Goal: Task Accomplishment & Management: Complete application form

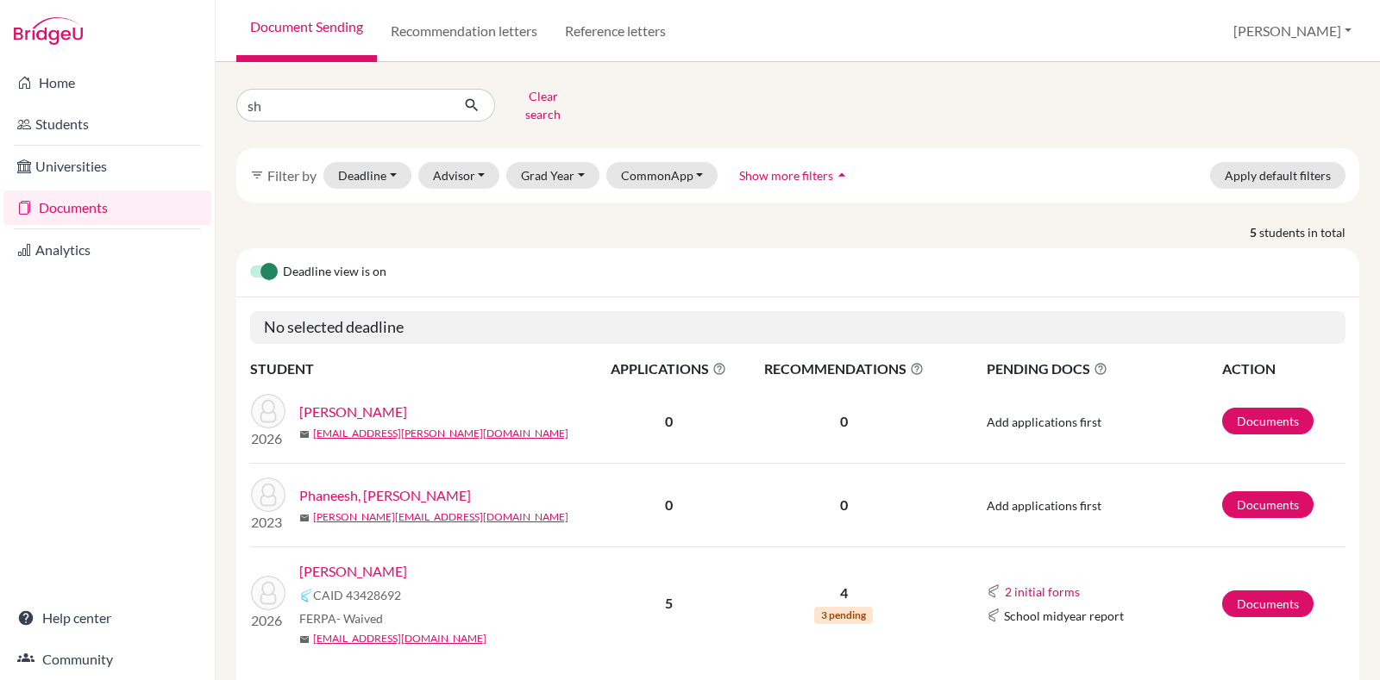
type input "s"
type input "[PERSON_NAME]"
click button "submit" at bounding box center [472, 105] width 46 height 33
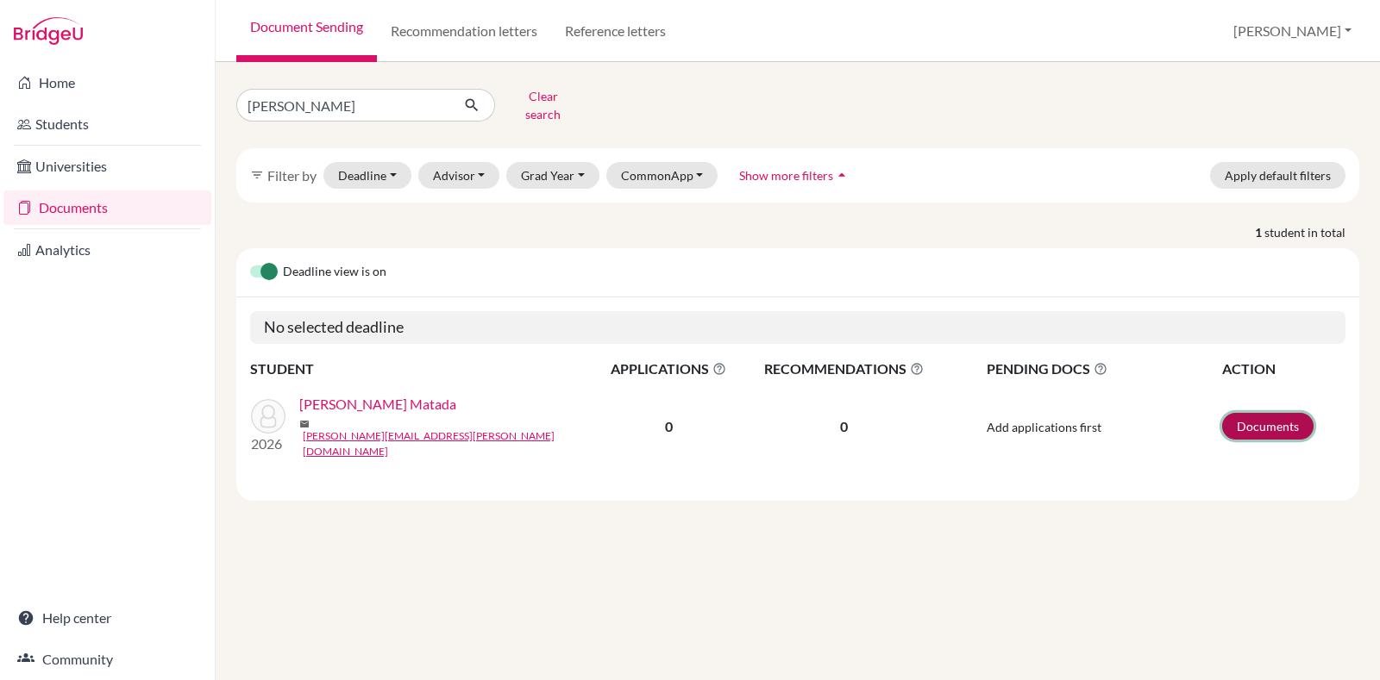
click at [1276, 413] on link "Documents" at bounding box center [1267, 426] width 91 height 27
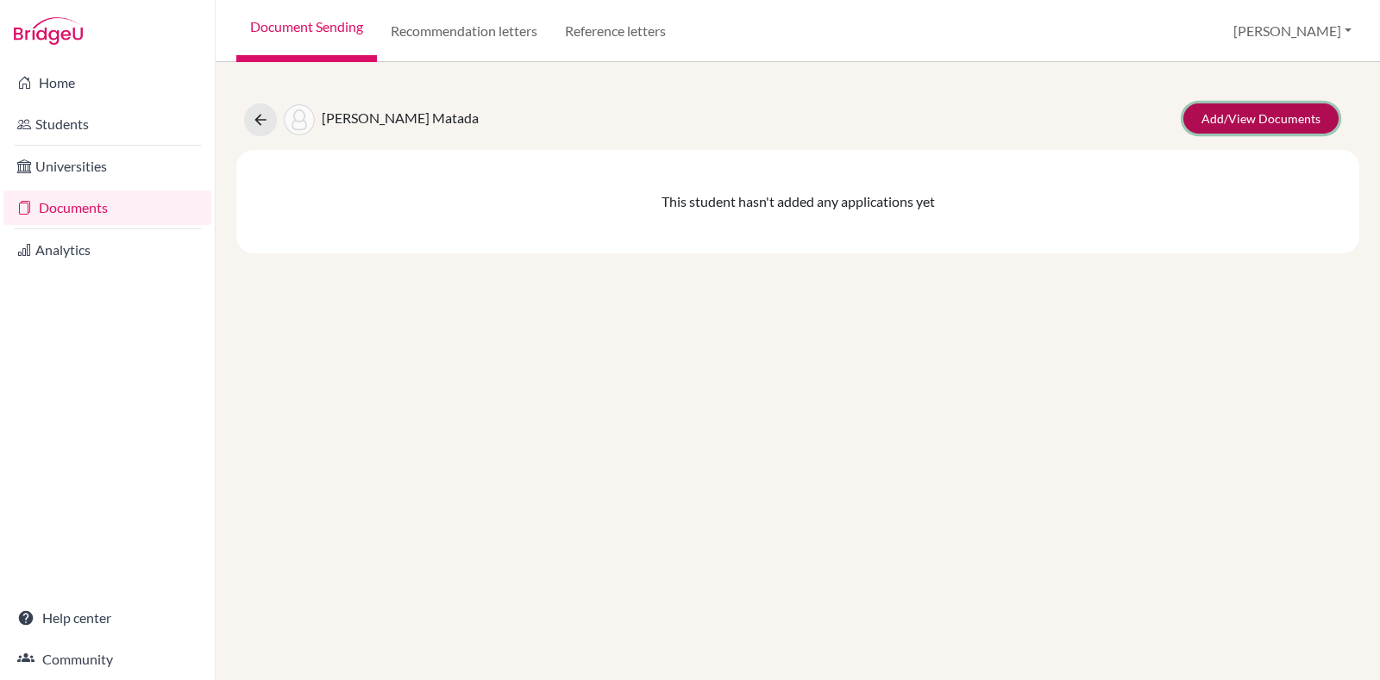
click at [1246, 110] on link "Add/View Documents" at bounding box center [1260, 118] width 155 height 30
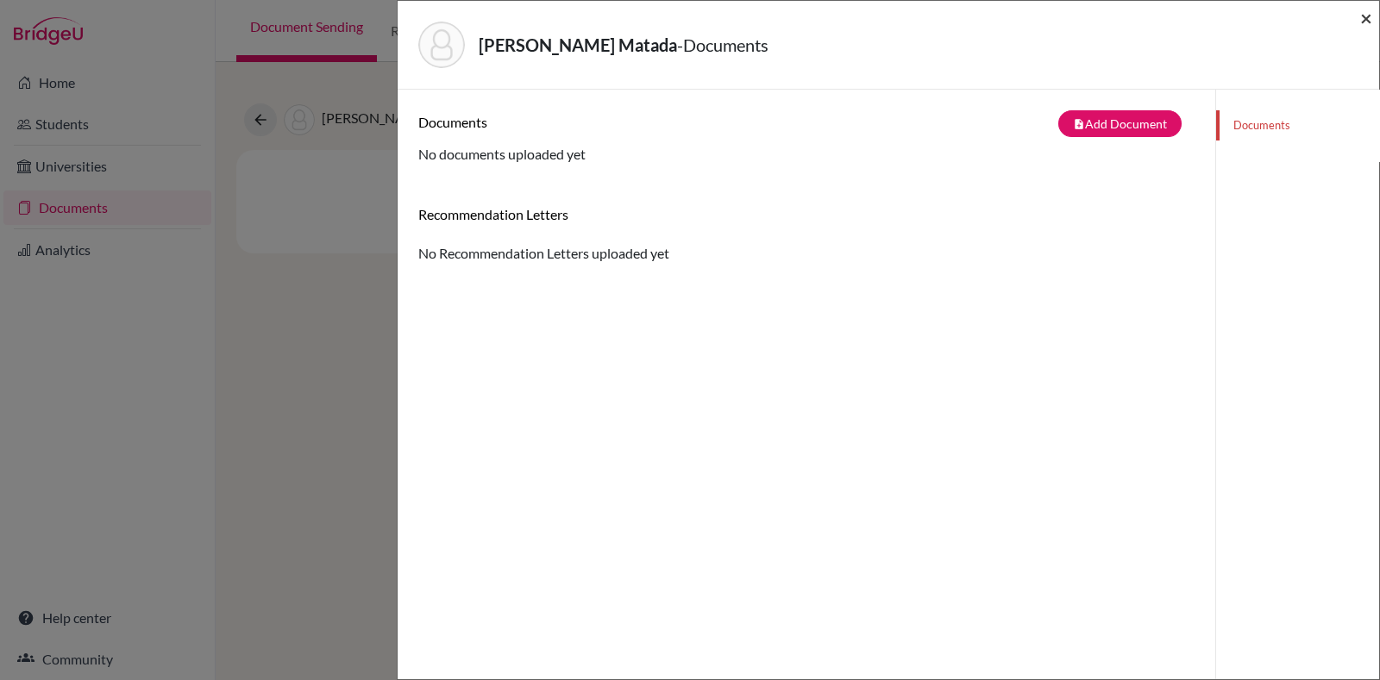
click at [1367, 23] on span "×" at bounding box center [1366, 17] width 12 height 25
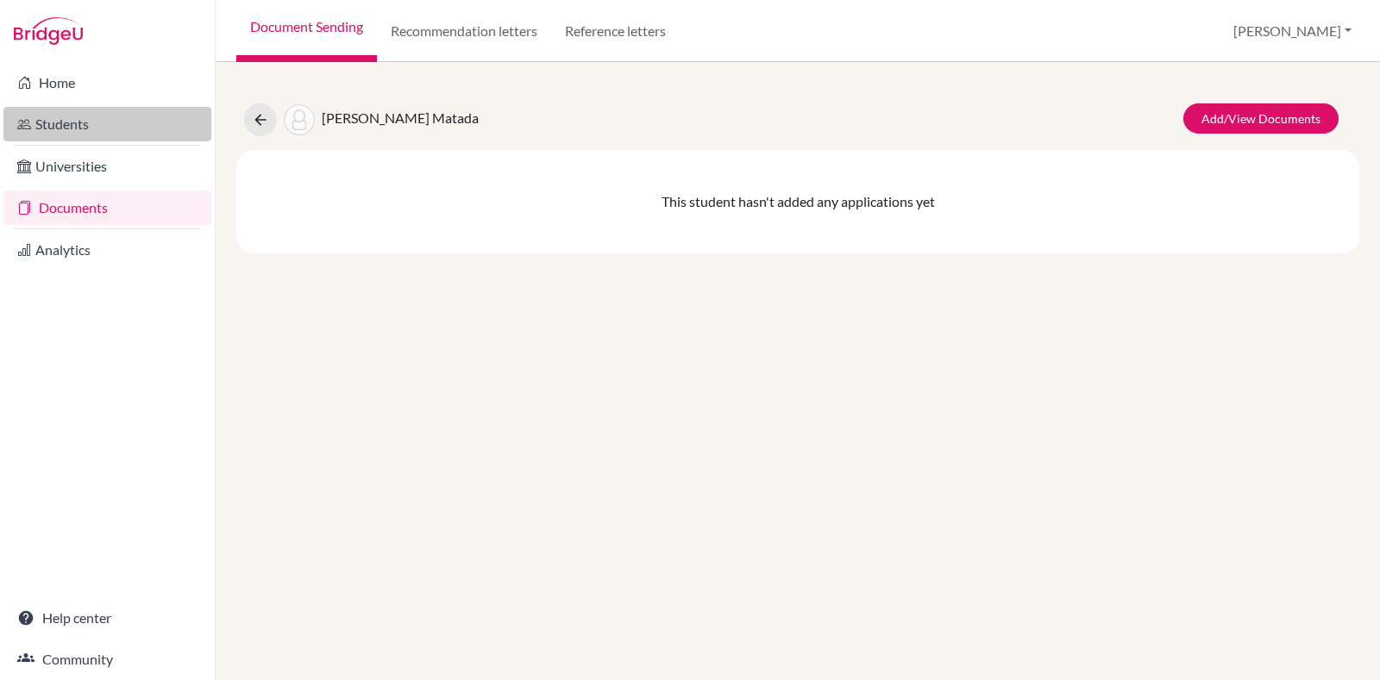
click at [47, 110] on link "Students" at bounding box center [107, 124] width 208 height 34
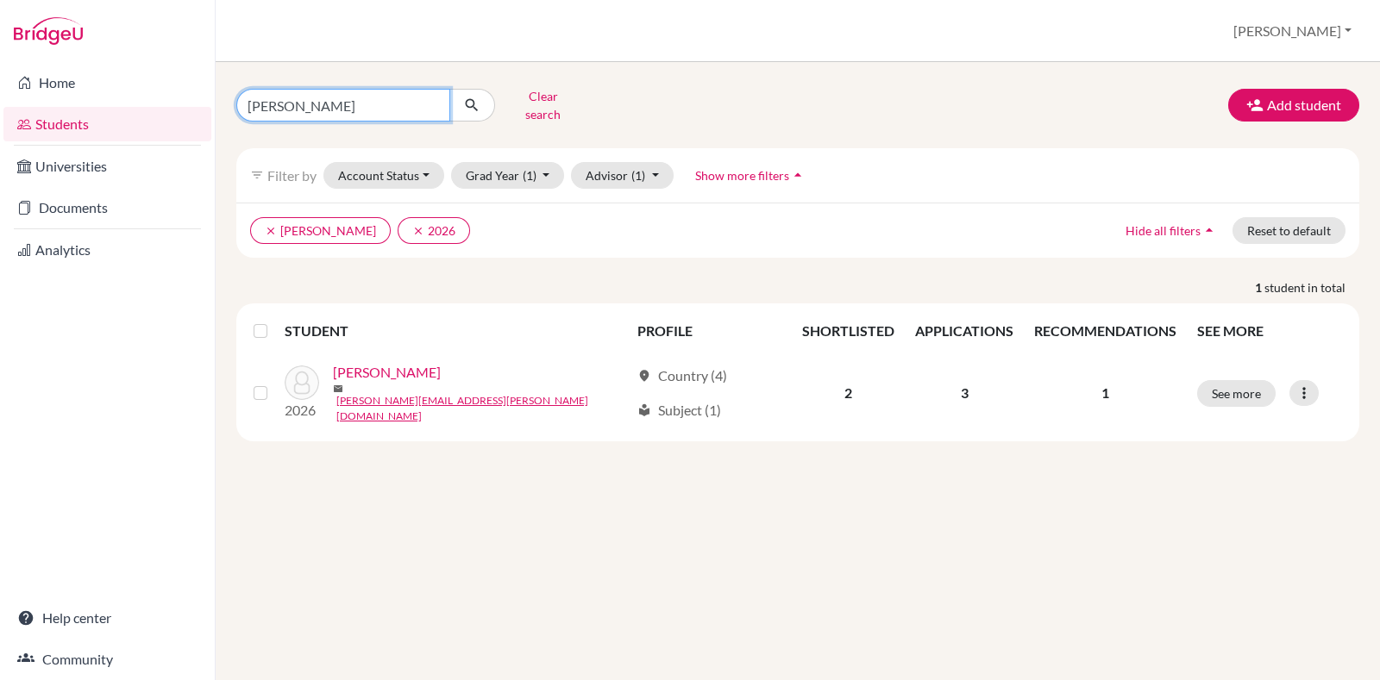
click at [432, 96] on input "Vignesh Ramesh" at bounding box center [343, 105] width 214 height 33
type input "[PERSON_NAME]"
click button "submit" at bounding box center [472, 105] width 46 height 33
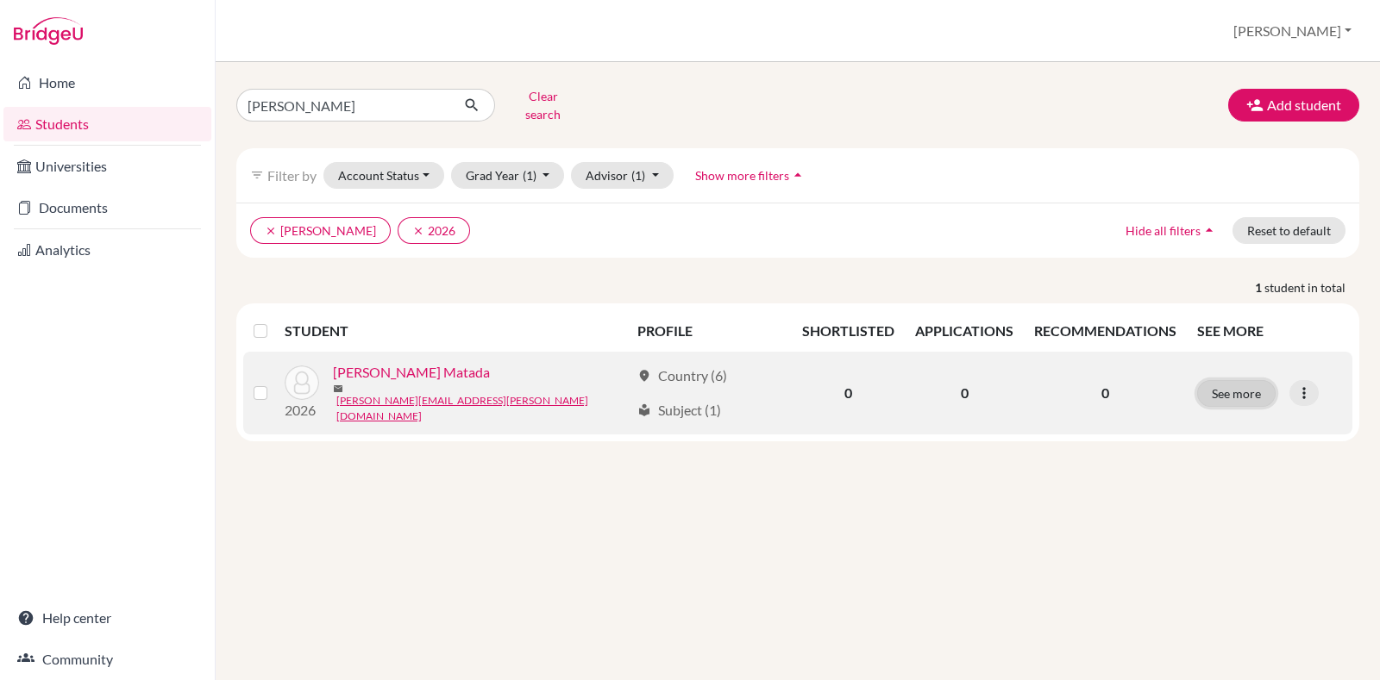
click at [1224, 380] on button "See more" at bounding box center [1236, 393] width 78 height 27
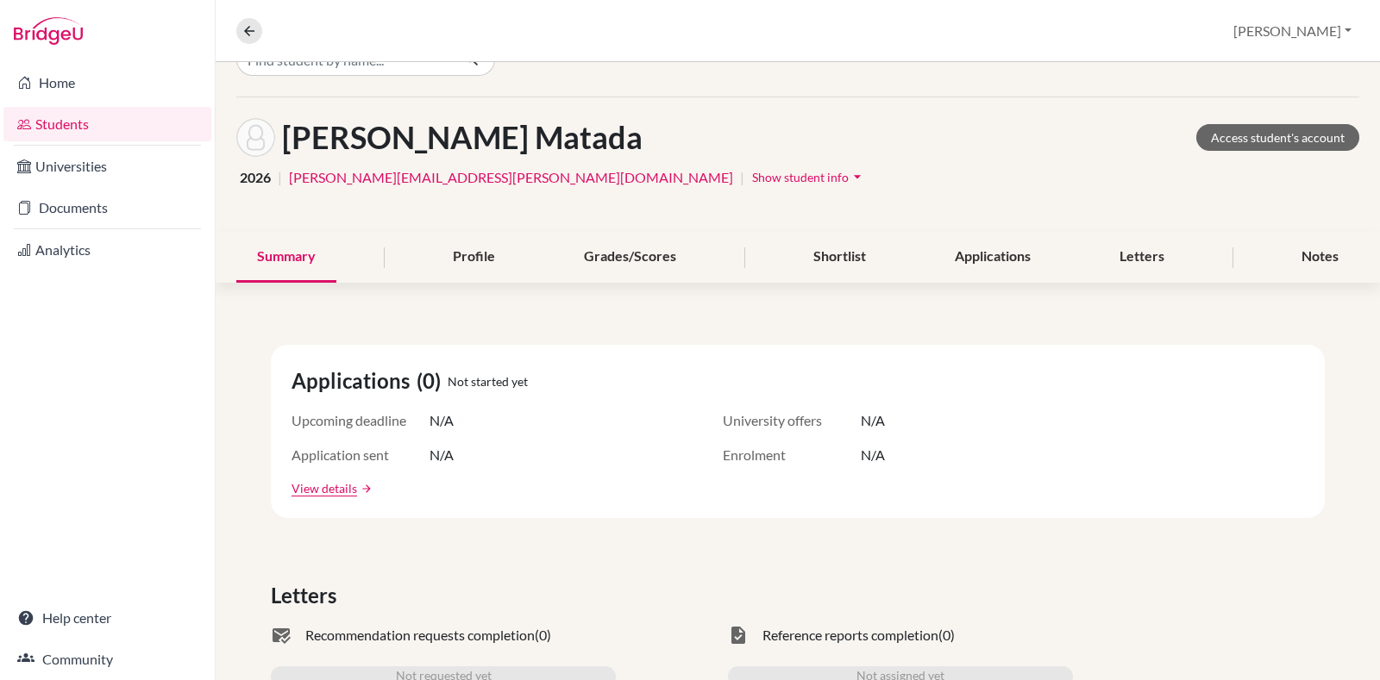
scroll to position [34, 0]
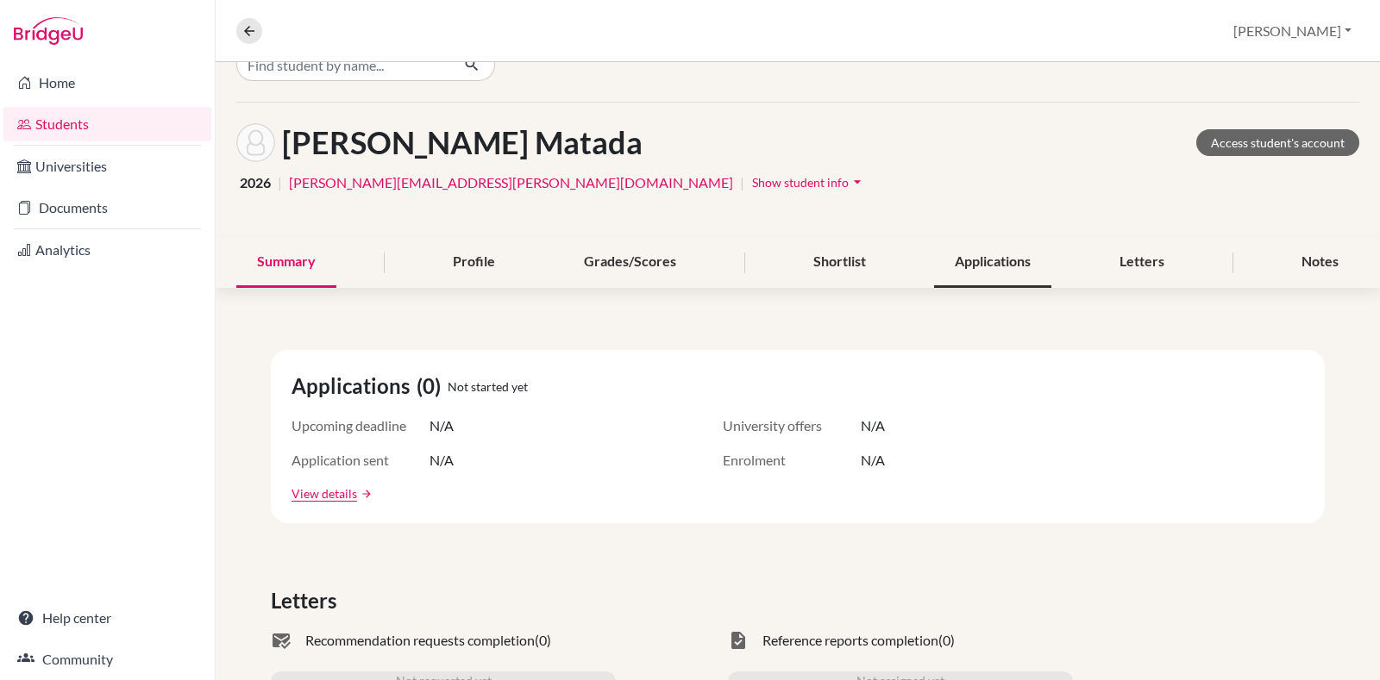
click at [987, 258] on div "Applications" at bounding box center [992, 262] width 117 height 51
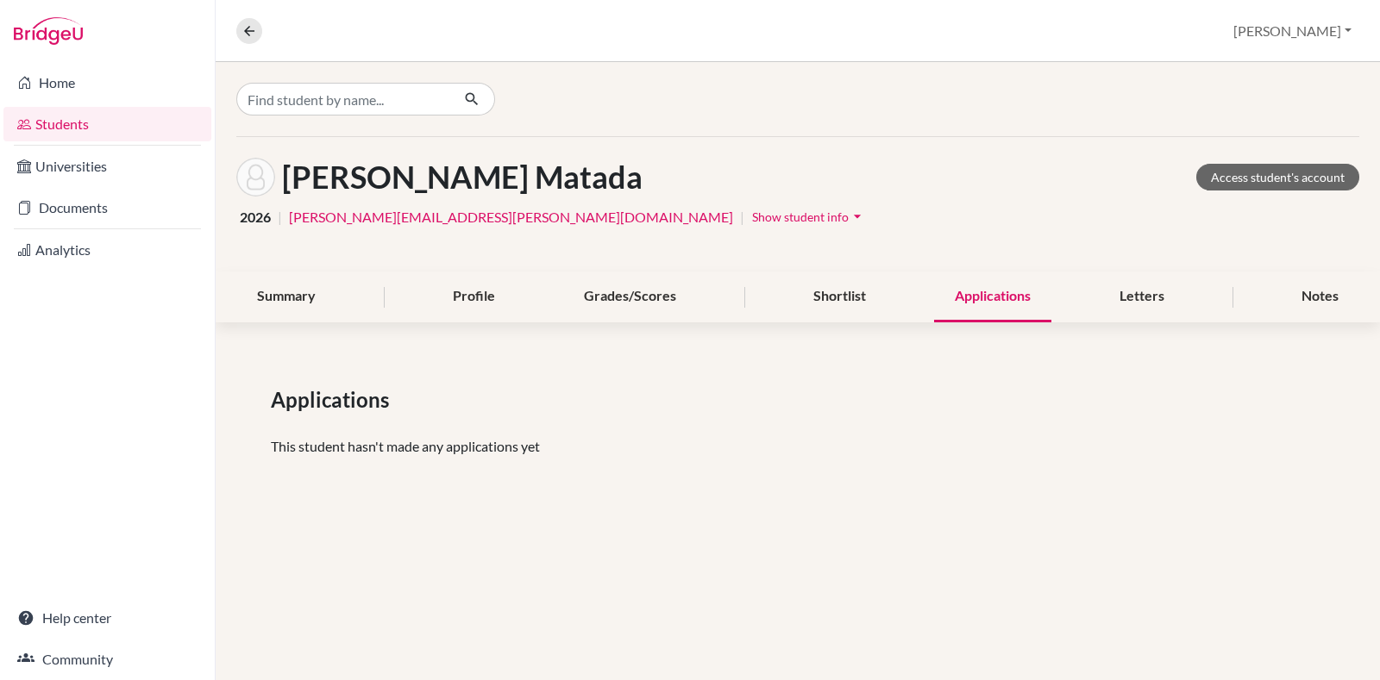
click at [122, 135] on link "Students" at bounding box center [107, 124] width 208 height 34
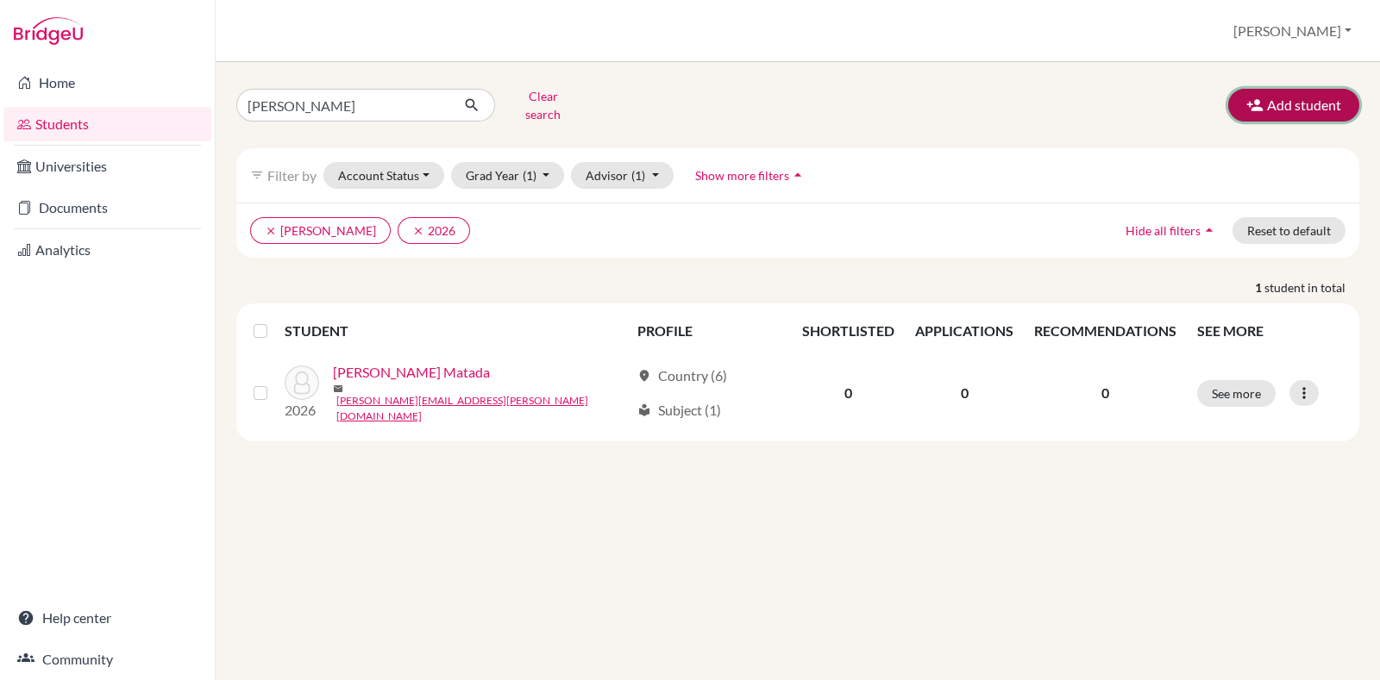
click at [1313, 89] on button "Add student" at bounding box center [1293, 105] width 131 height 33
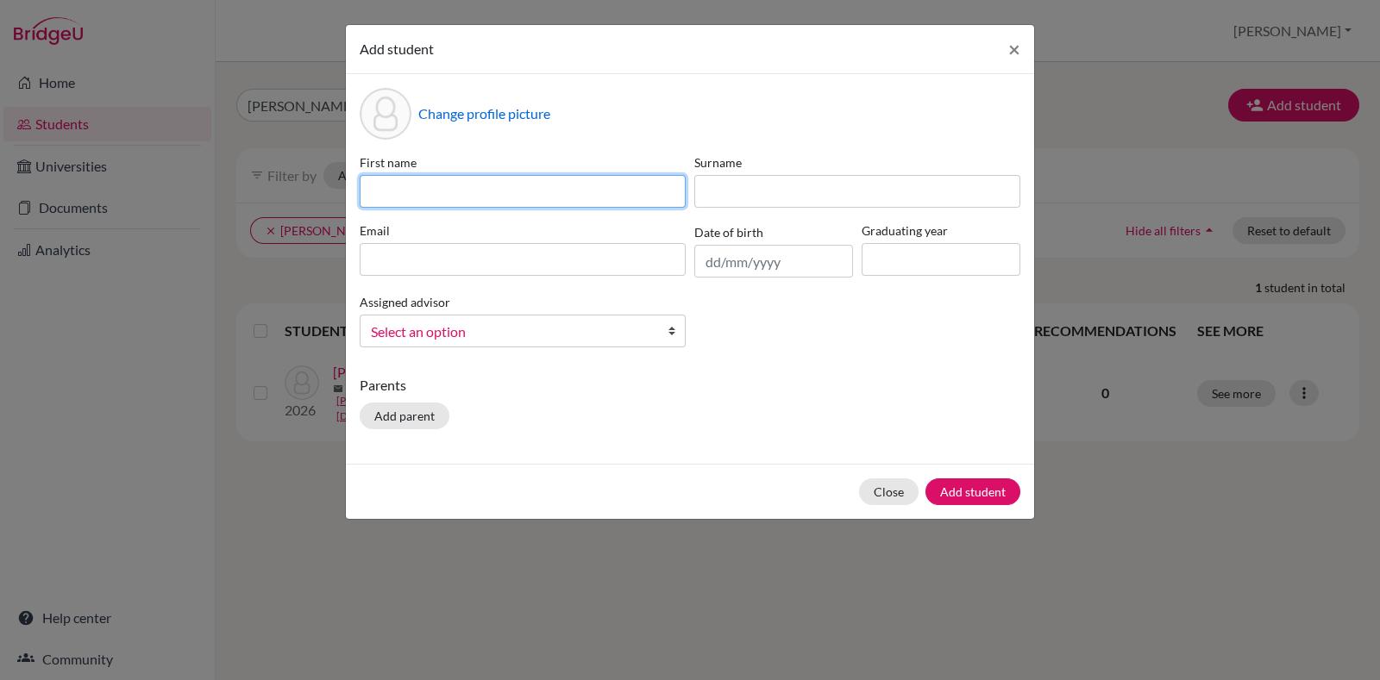
click at [606, 204] on input at bounding box center [523, 191] width 326 height 33
click at [936, 358] on div "First name Surname Email Date of birth Graduating year Assigned advisor Alexand…" at bounding box center [689, 257] width 669 height 208
click at [489, 191] on input at bounding box center [523, 191] width 326 height 33
paste input "Shloke Keyur Brahmbhatt"
type input "Shloke Keyur Brahmbhatt"
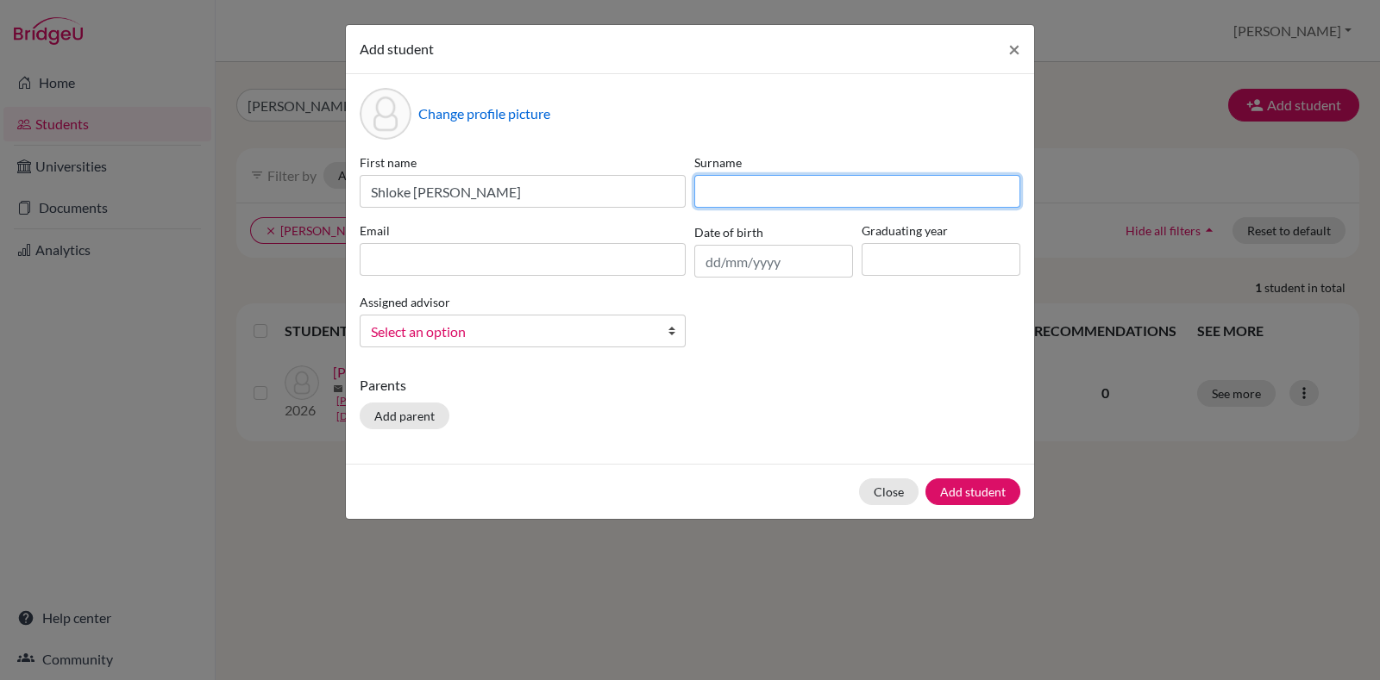
click at [792, 197] on input at bounding box center [857, 191] width 326 height 33
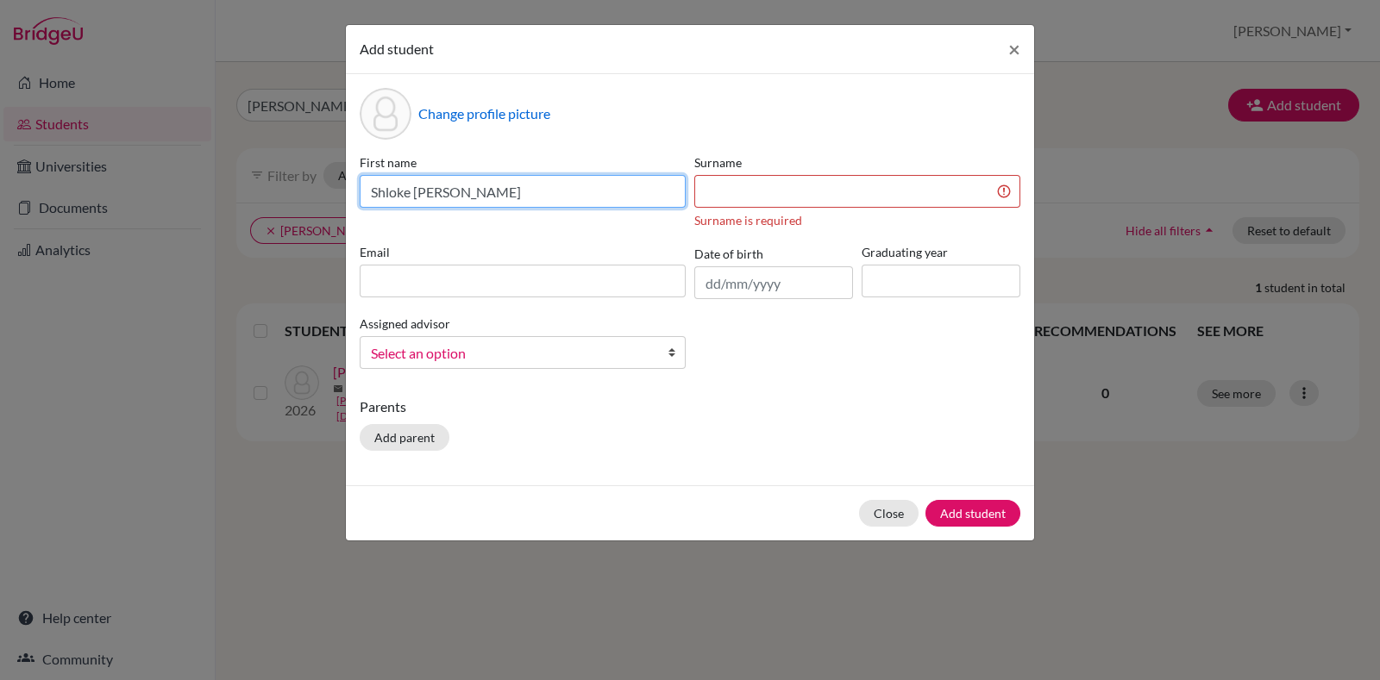
click at [484, 195] on input "Shloke Keyur Brahmbhatt" at bounding box center [523, 191] width 326 height 33
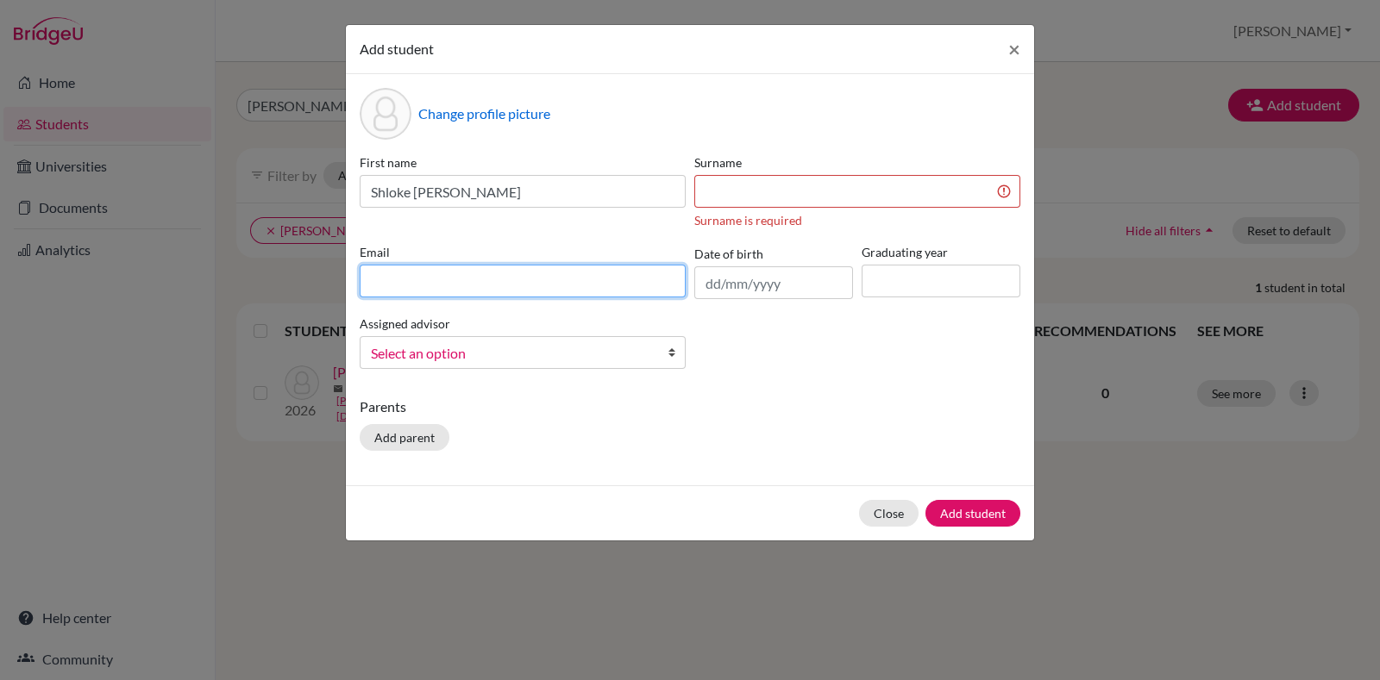
click at [489, 288] on input at bounding box center [523, 281] width 326 height 33
paste input "Shloke Keyur Brahmbhatt"
click at [459, 282] on input "Shloke Keyur Brahmbhatt" at bounding box center [523, 281] width 326 height 33
drag, startPoint x: 375, startPoint y: 282, endPoint x: 383, endPoint y: 321, distance: 39.6
click at [374, 282] on input "Shloke.brahmbhatt" at bounding box center [523, 281] width 326 height 33
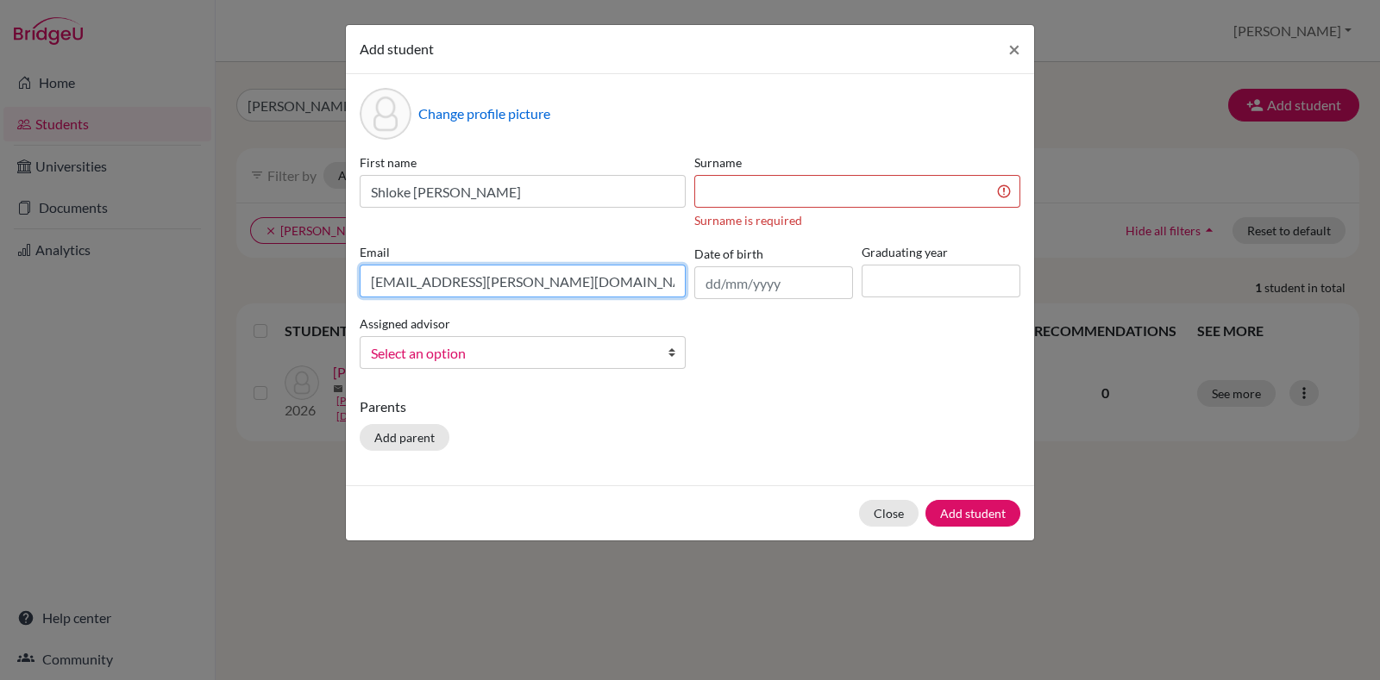
type input "shloke.brahmbhatt@candorchool.net"
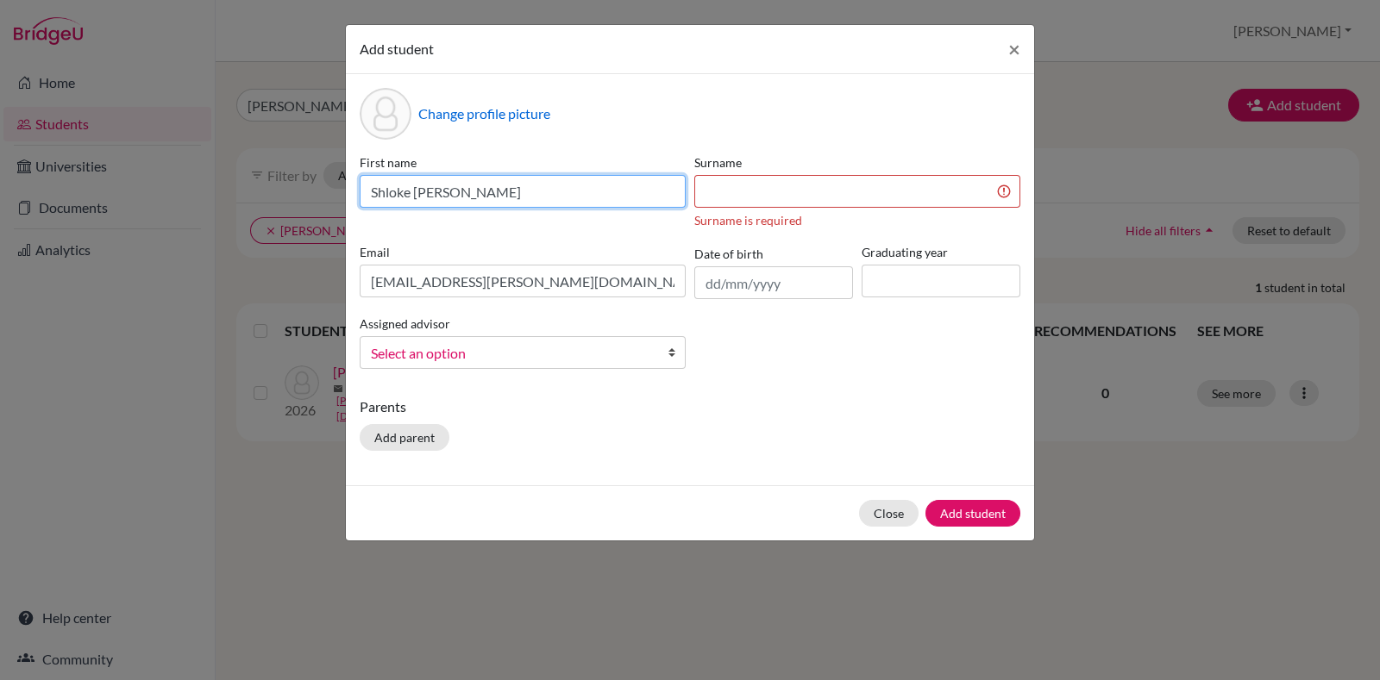
click at [498, 183] on input "Shloke Keyur Brahmbhatt" at bounding box center [523, 191] width 326 height 33
type input "Shloke Keyur"
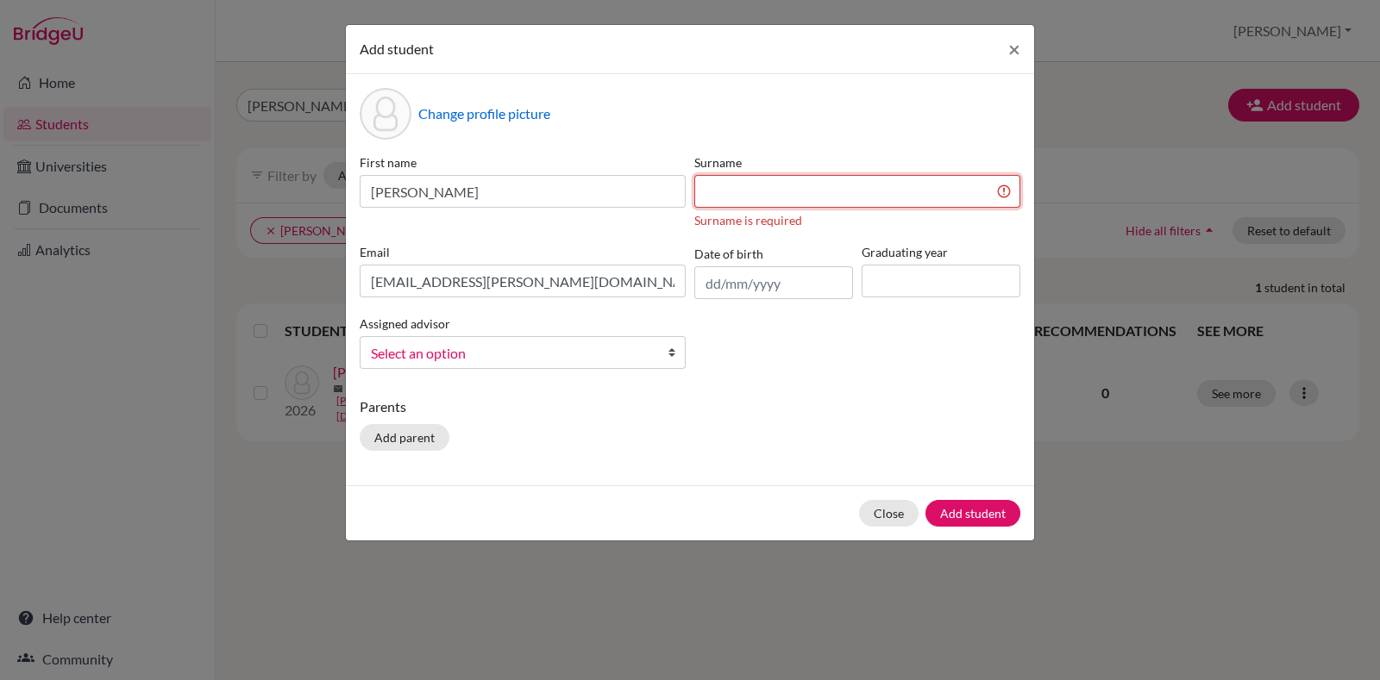
drag, startPoint x: 787, startPoint y: 197, endPoint x: 776, endPoint y: 207, distance: 14.7
click at [787, 197] on input at bounding box center [857, 191] width 326 height 33
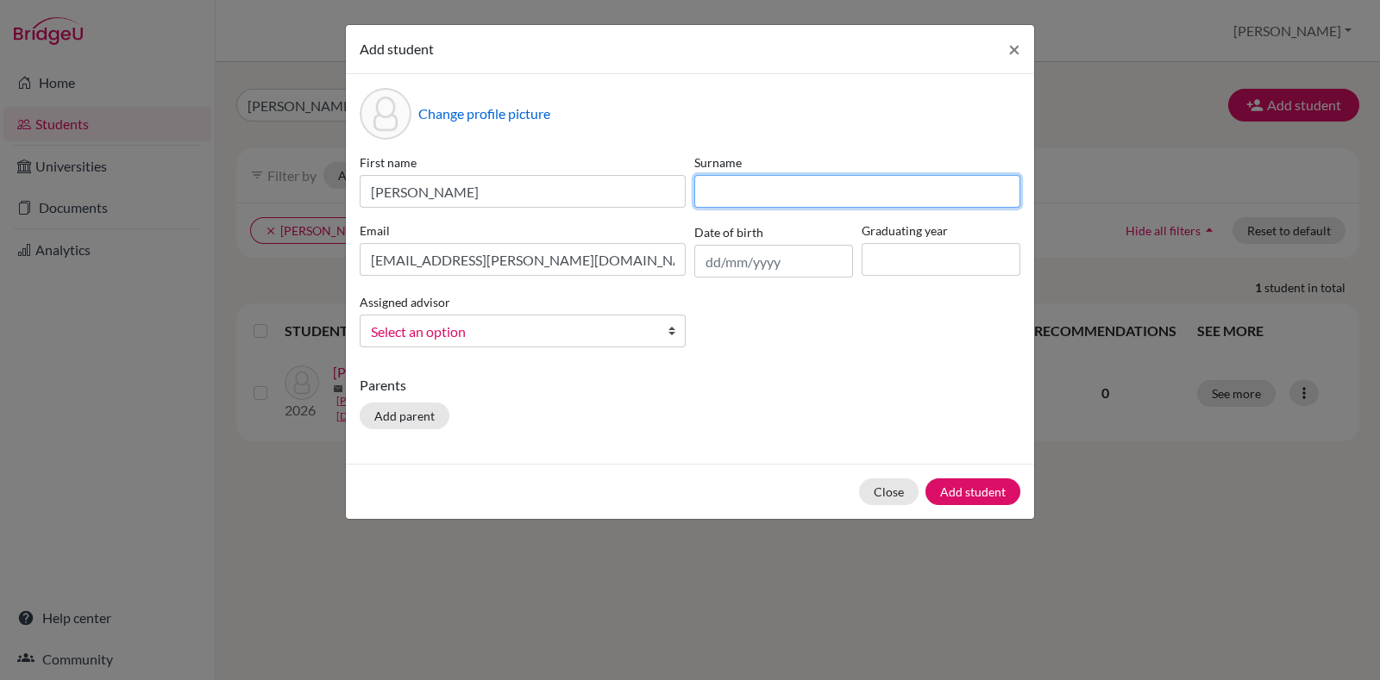
paste input "Brahmbhatt"
type input "Brahmbhatt"
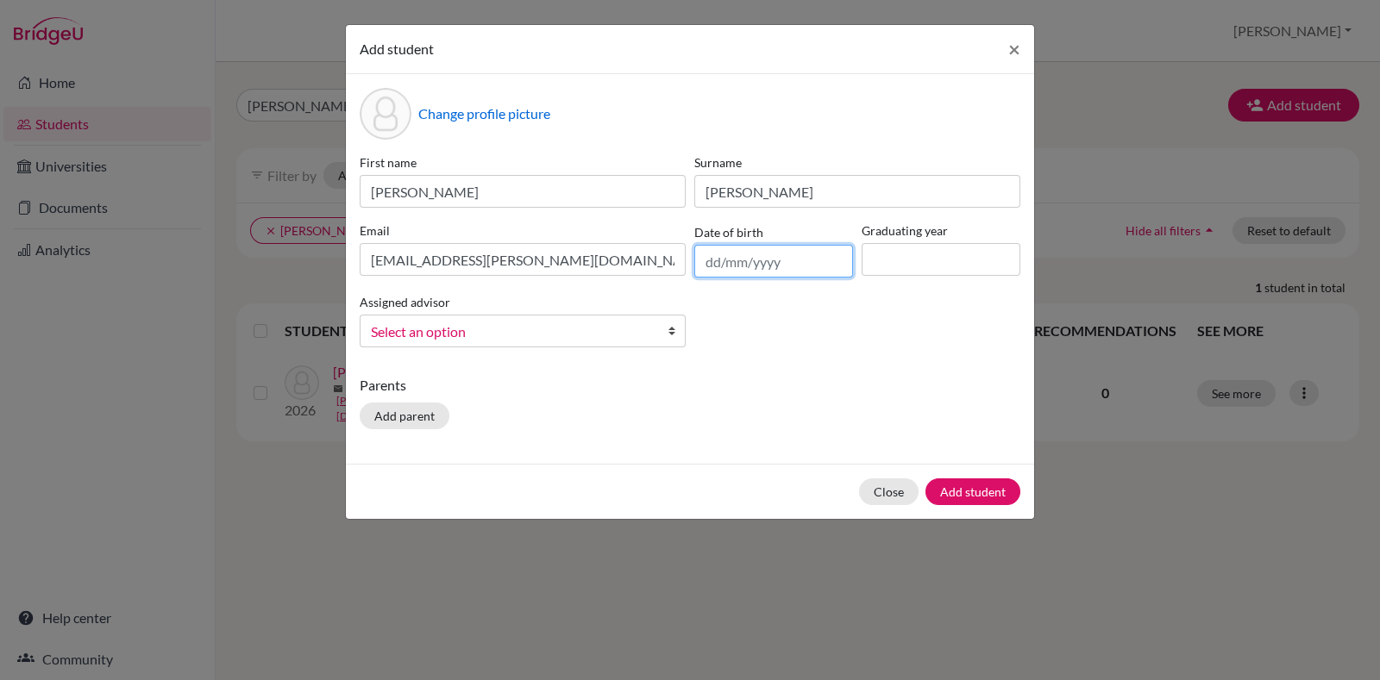
click at [842, 252] on input "text" at bounding box center [773, 261] width 159 height 33
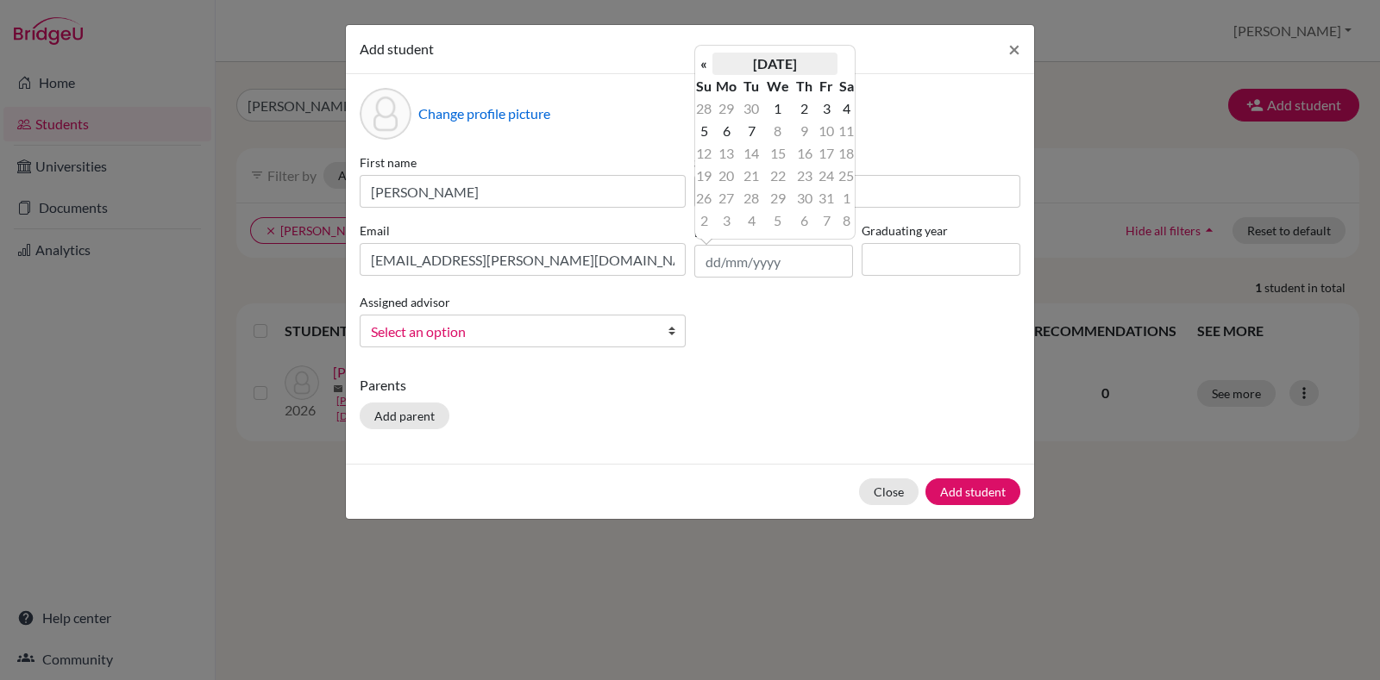
click at [775, 62] on th "October 2025" at bounding box center [774, 64] width 125 height 22
click at [711, 71] on th "«" at bounding box center [703, 70] width 17 height 22
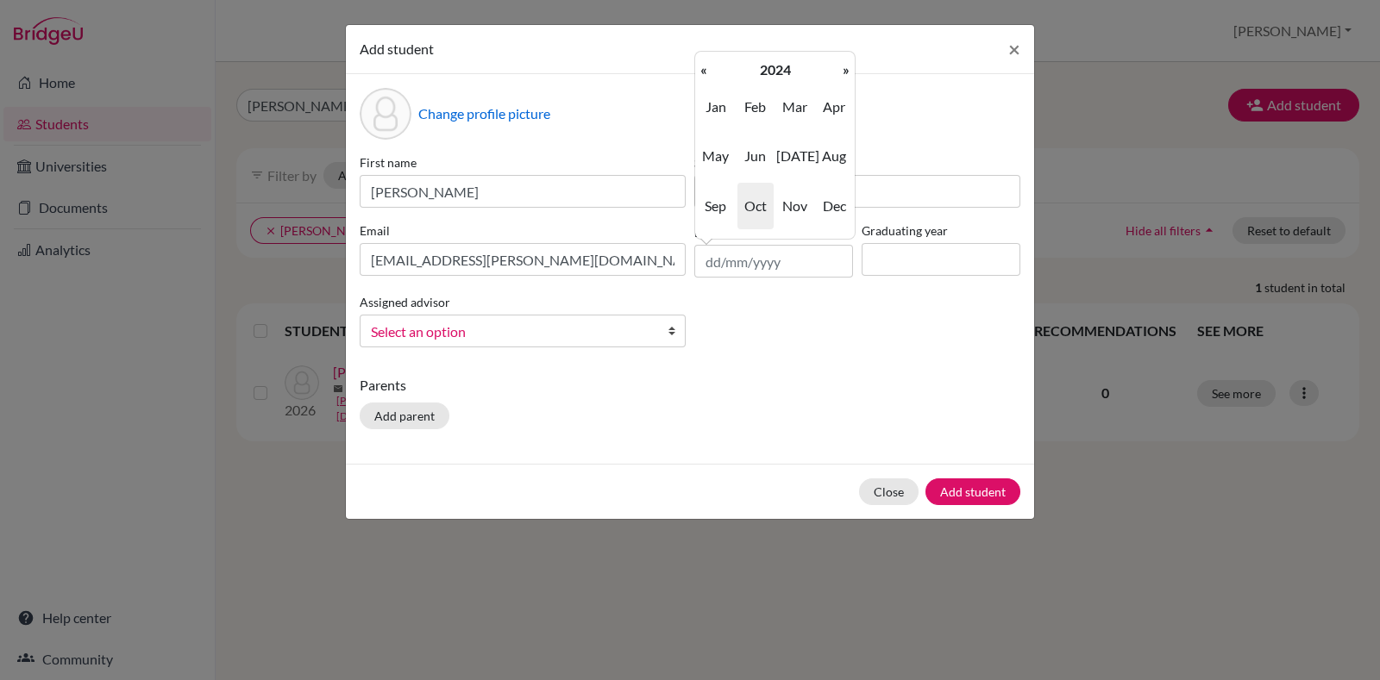
click at [711, 71] on th "«" at bounding box center [703, 70] width 17 height 22
click at [753, 66] on th "2022" at bounding box center [774, 70] width 125 height 22
click at [705, 72] on th "«" at bounding box center [703, 70] width 17 height 22
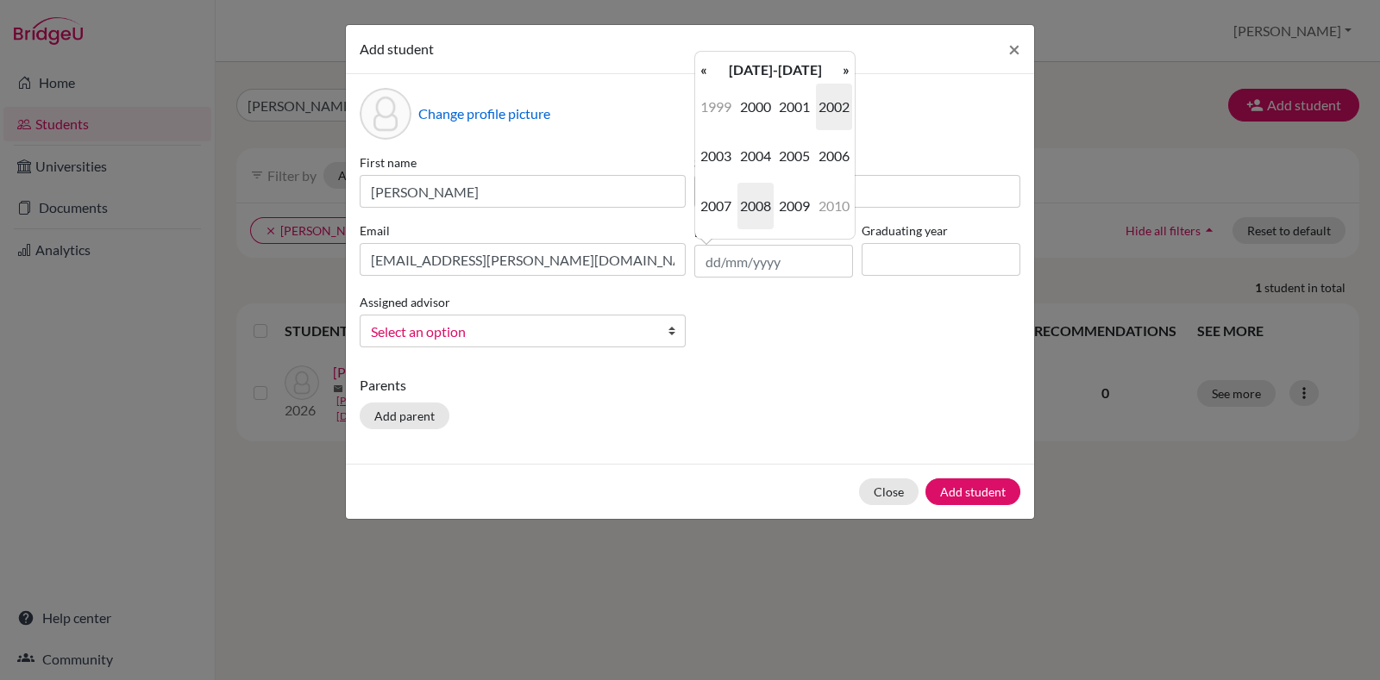
click at [761, 203] on span "2008" at bounding box center [755, 206] width 36 height 47
click at [822, 199] on span "Dec" at bounding box center [834, 206] width 36 height 47
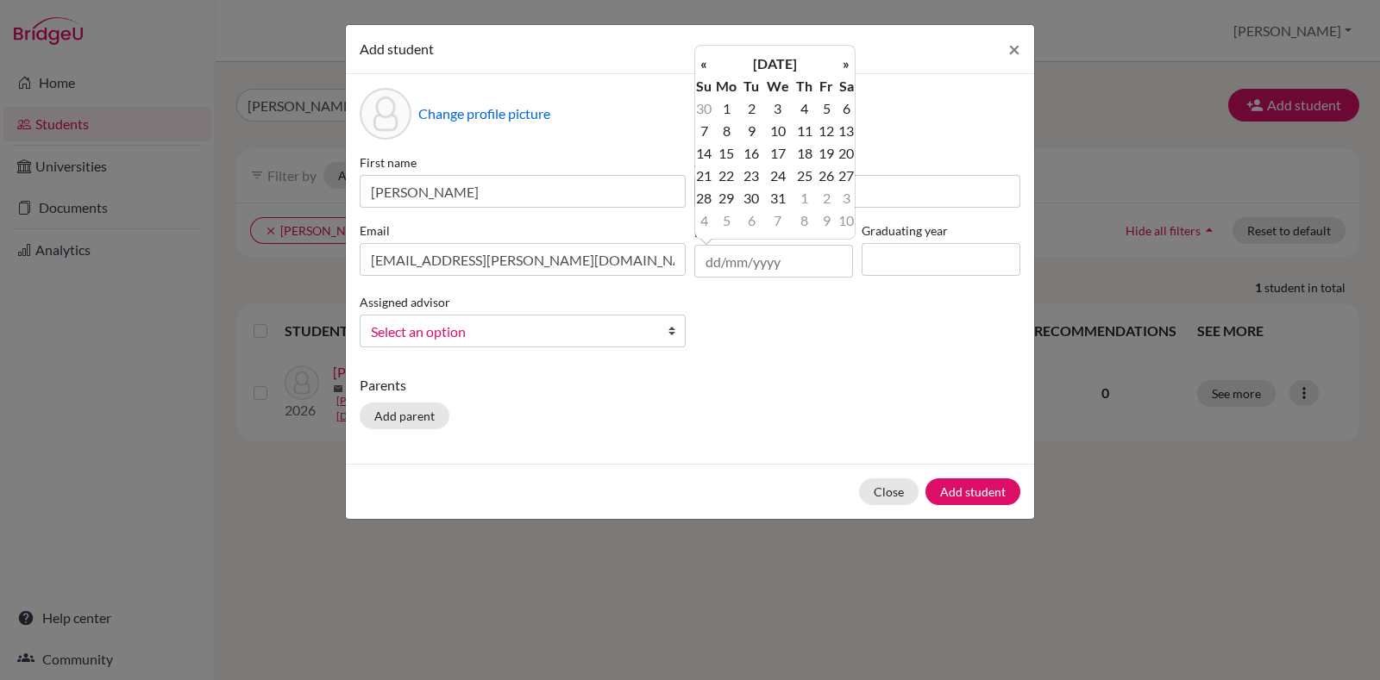
drag, startPoint x: 843, startPoint y: 108, endPoint x: 869, endPoint y: 224, distance: 119.2
click at [845, 108] on td "6" at bounding box center [845, 108] width 17 height 22
type input "06/12/2008"
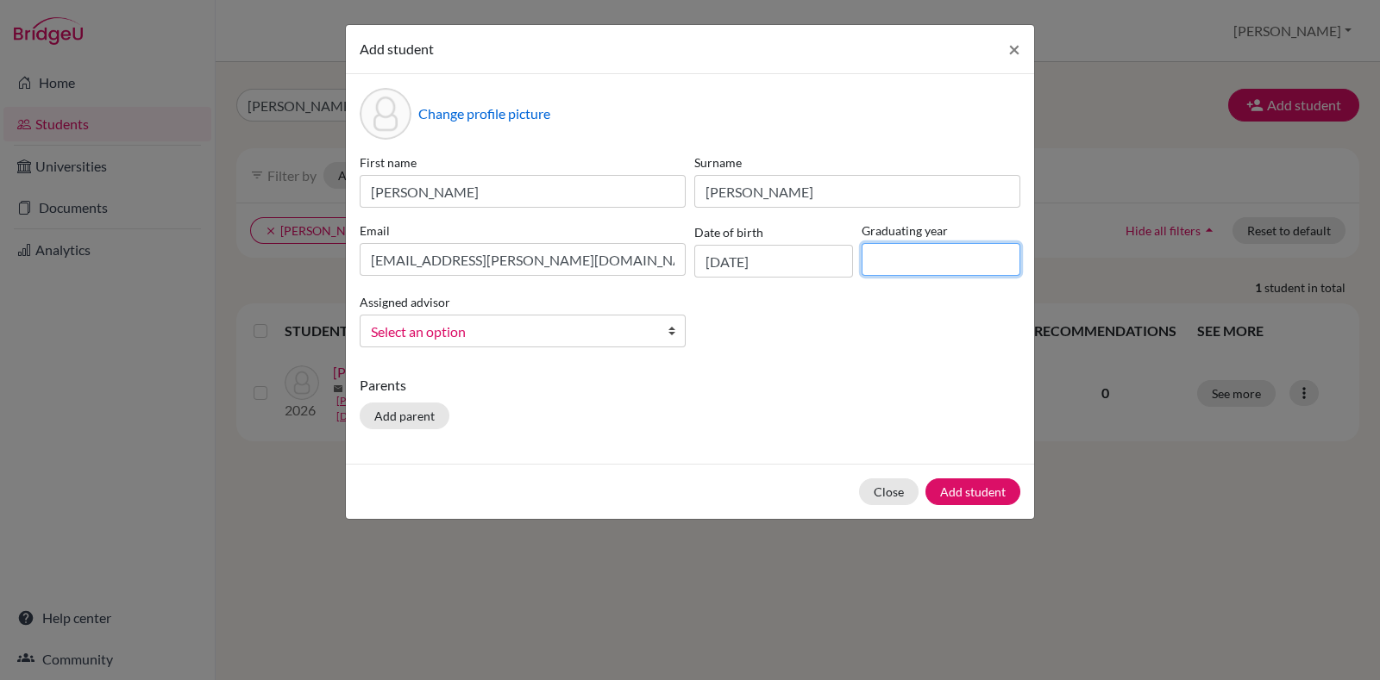
drag, startPoint x: 917, startPoint y: 247, endPoint x: 903, endPoint y: 323, distance: 78.1
click at [917, 246] on input at bounding box center [940, 259] width 159 height 33
type input "2026"
click at [670, 334] on b at bounding box center [675, 331] width 17 height 31
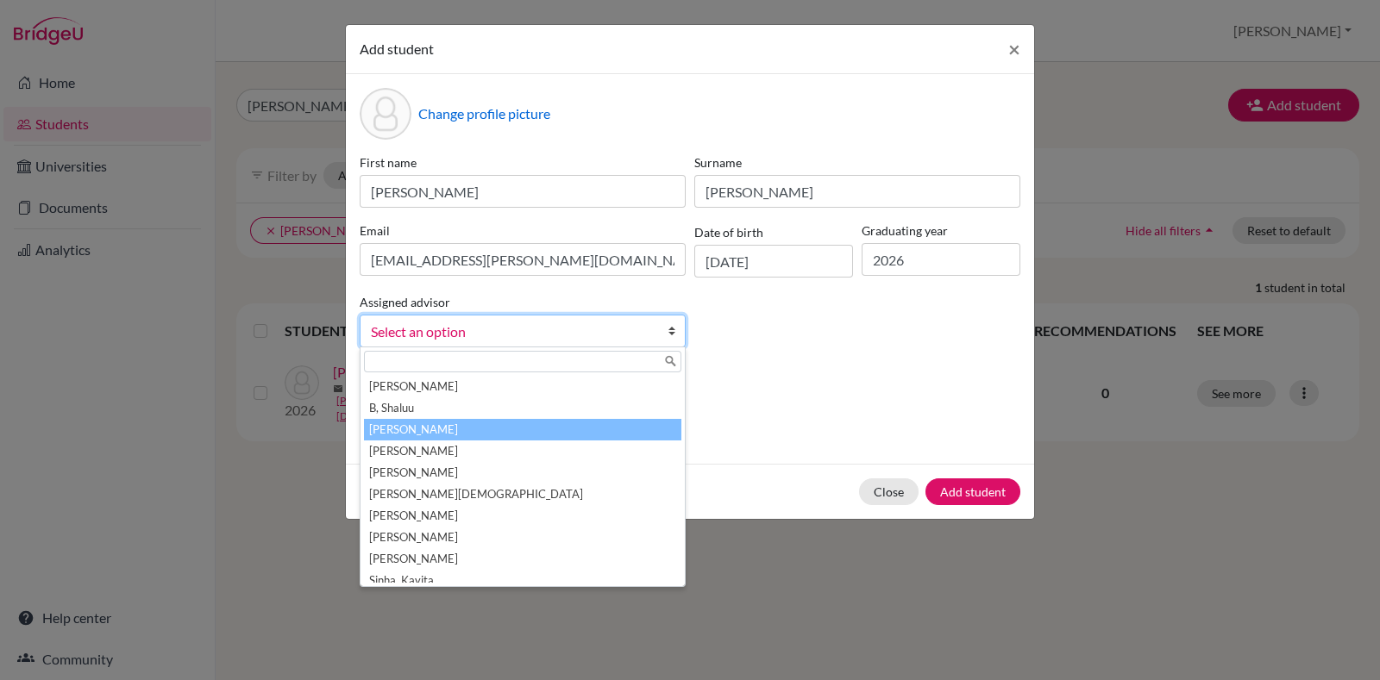
click at [460, 424] on li "[PERSON_NAME]" at bounding box center [522, 430] width 317 height 22
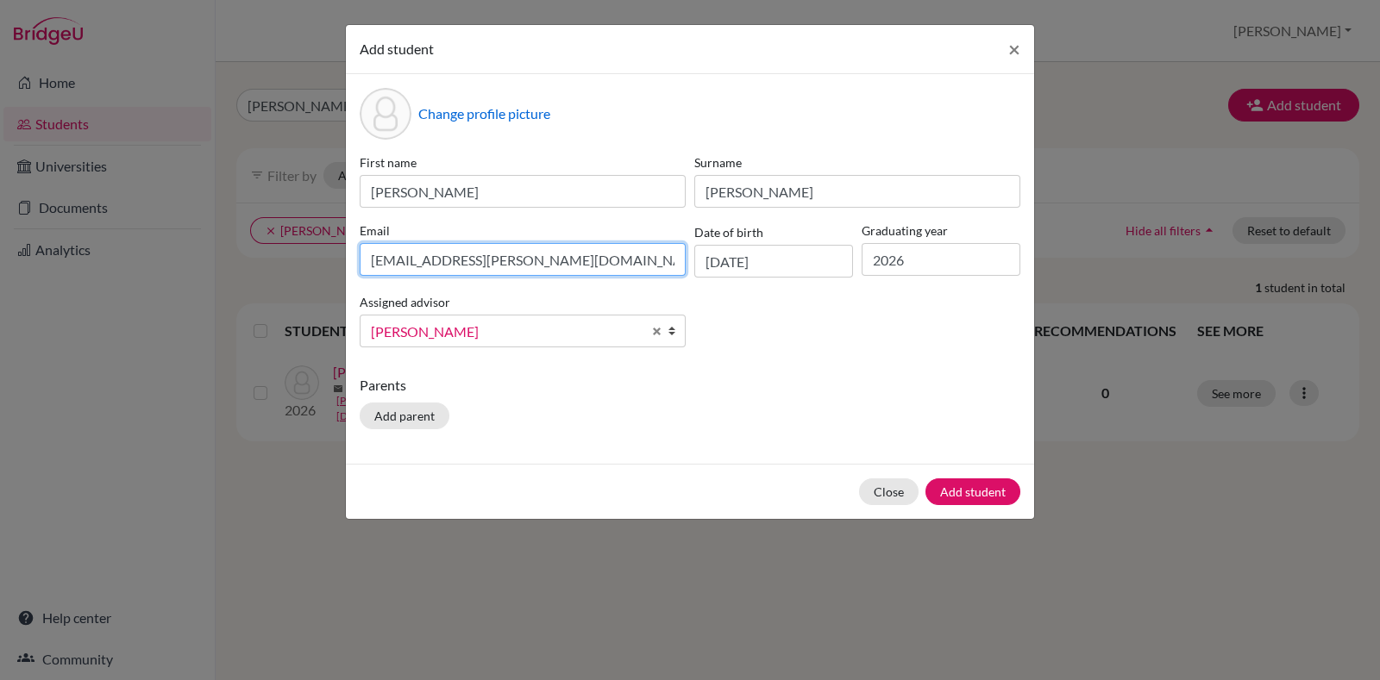
click at [545, 266] on input "shloke.brahmbhatt@candorchool.net" at bounding box center [523, 259] width 326 height 33
type input "shloke.brahmbhatt@candorschool.net"
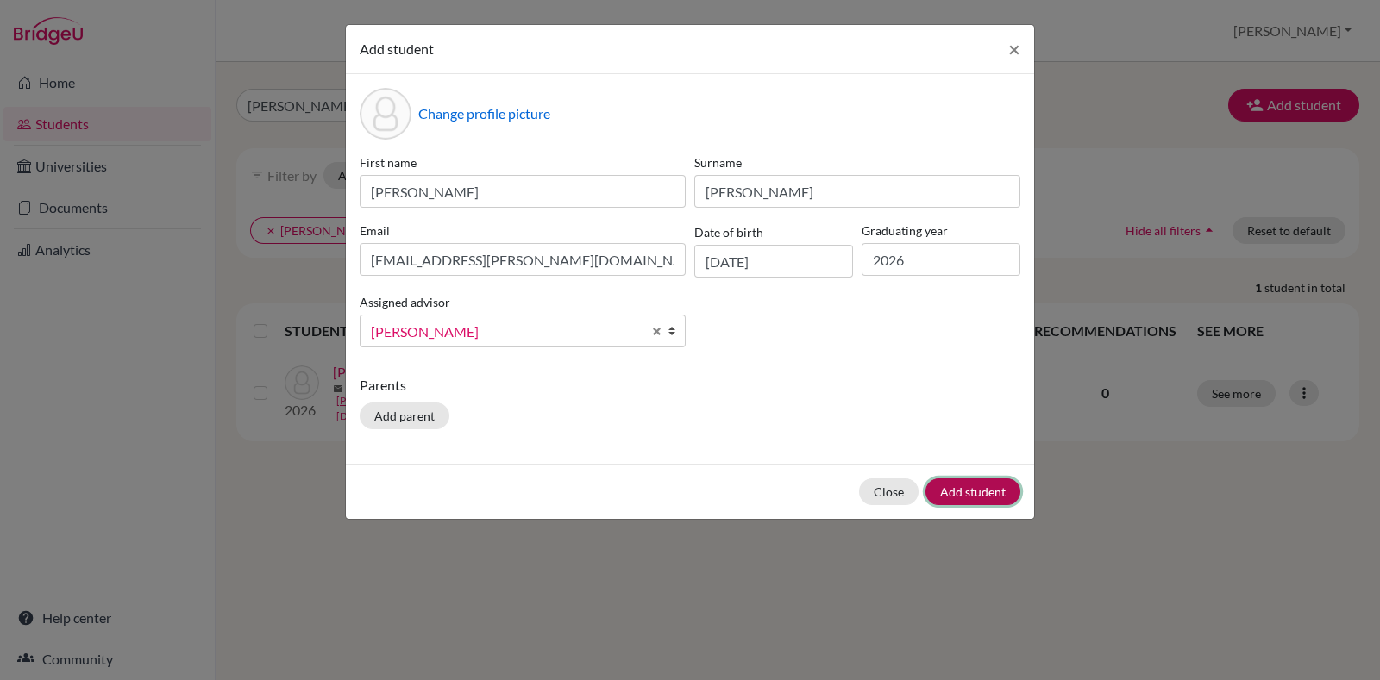
click at [971, 484] on button "Add student" at bounding box center [972, 492] width 95 height 27
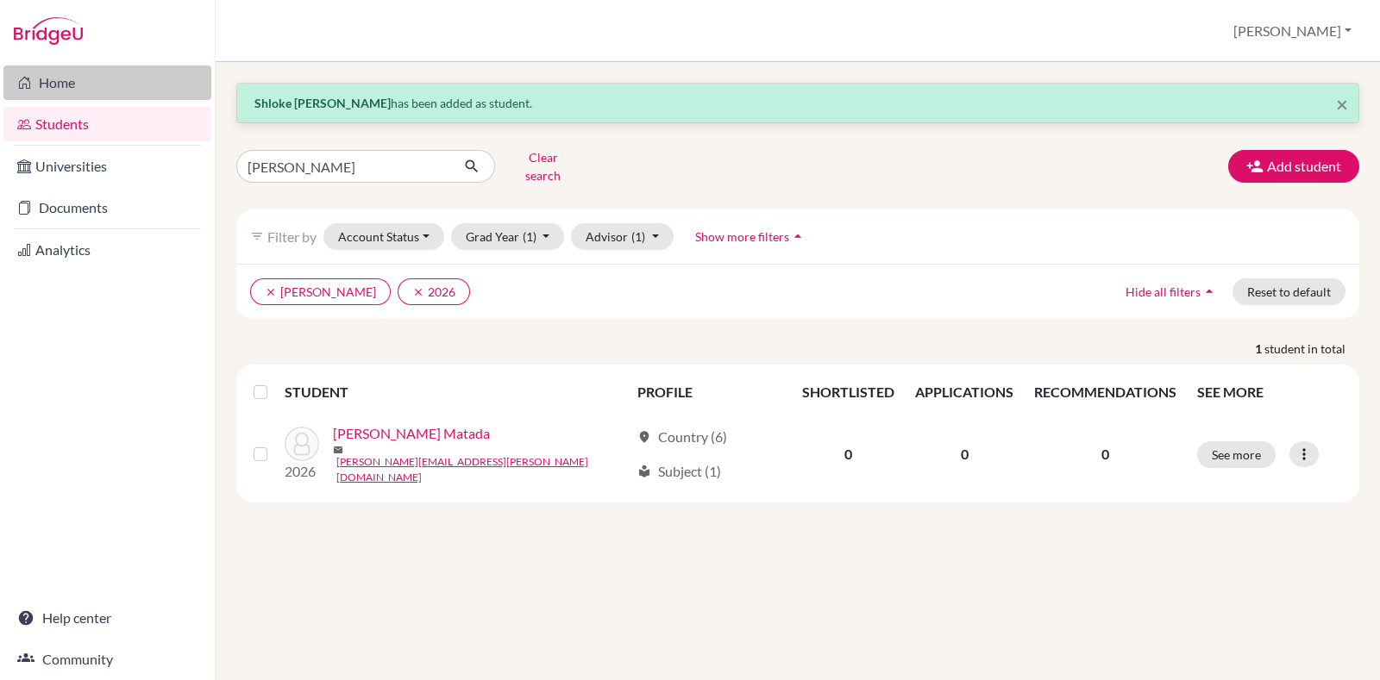
click at [56, 91] on link "Home" at bounding box center [107, 83] width 208 height 34
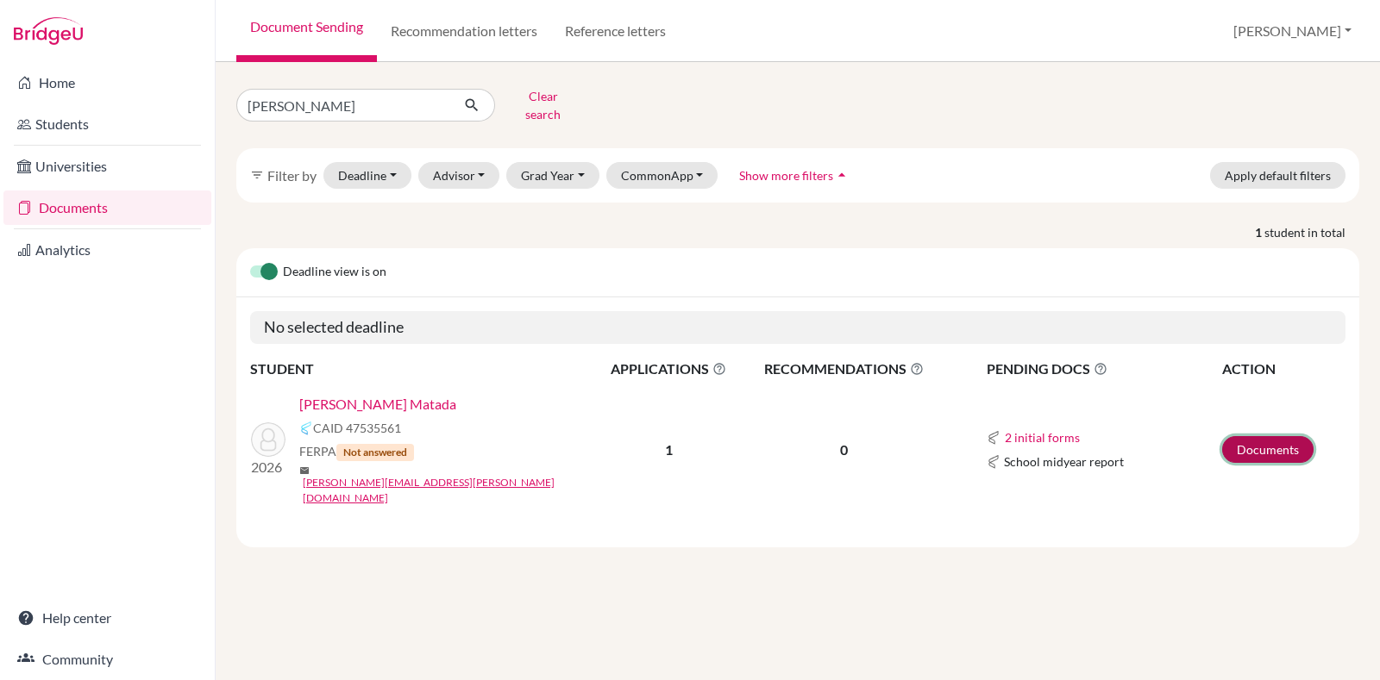
click at [1271, 436] on link "Documents" at bounding box center [1267, 449] width 91 height 27
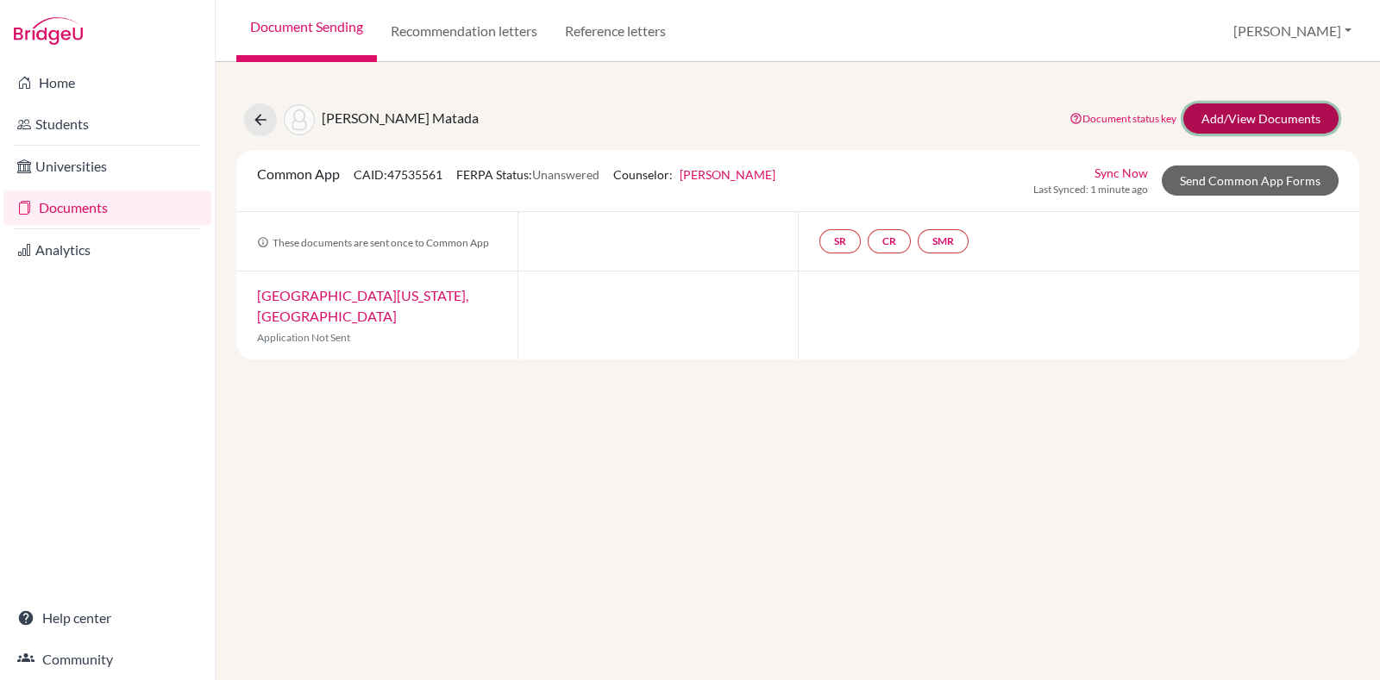
click at [1237, 115] on link "Add/View Documents" at bounding box center [1260, 118] width 155 height 30
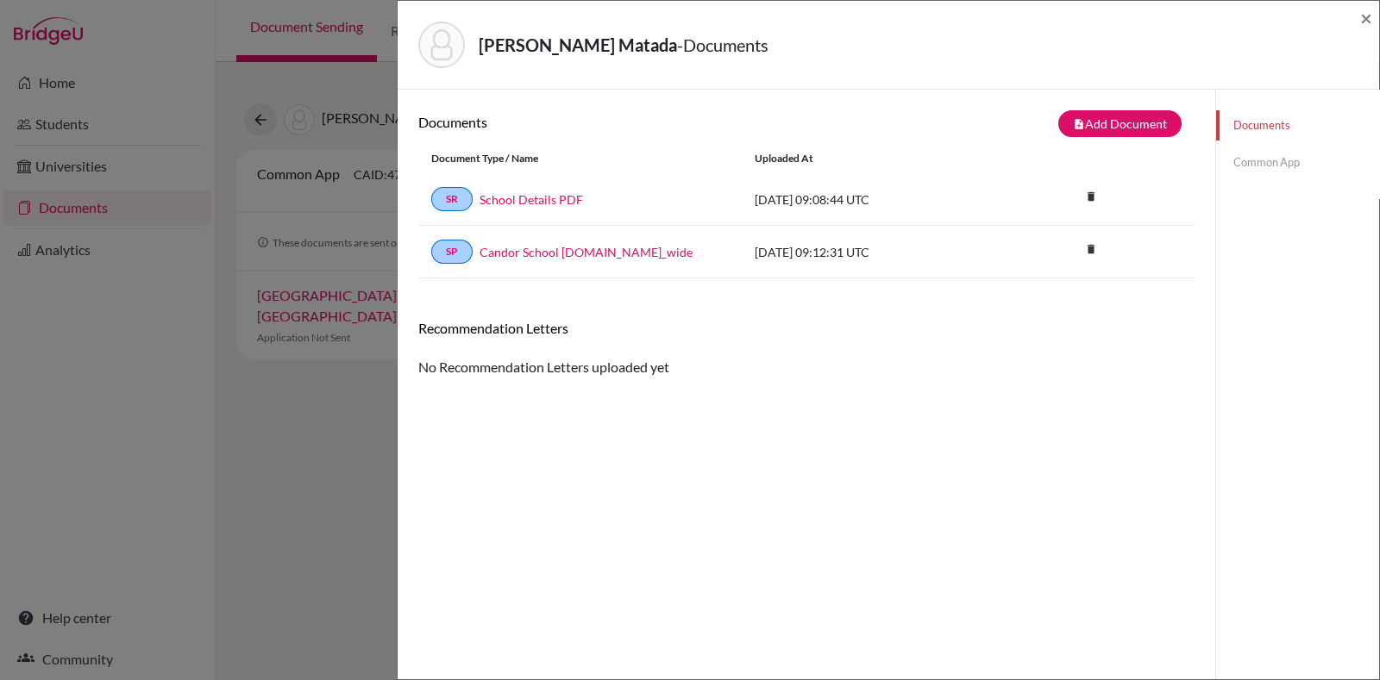
click at [1255, 170] on link "Common App" at bounding box center [1297, 162] width 163 height 30
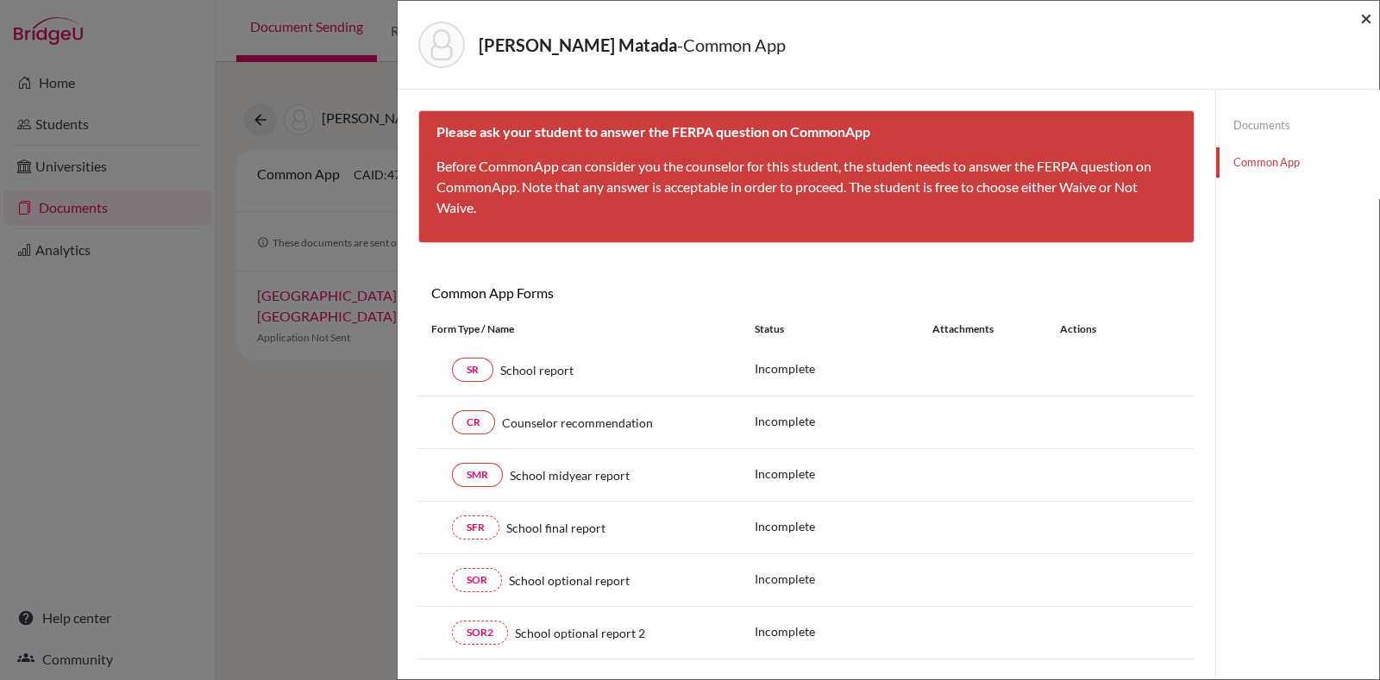
click at [1370, 17] on span "×" at bounding box center [1366, 17] width 12 height 25
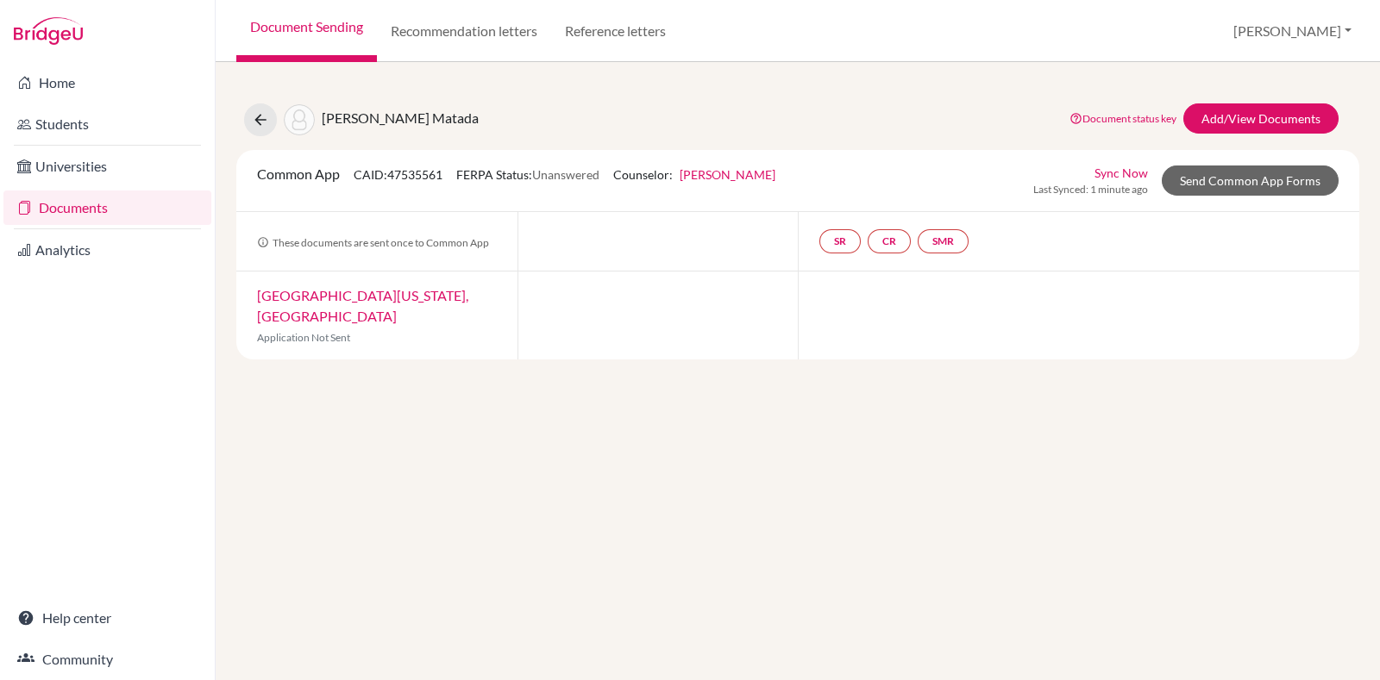
click at [138, 206] on link "Documents" at bounding box center [107, 208] width 208 height 34
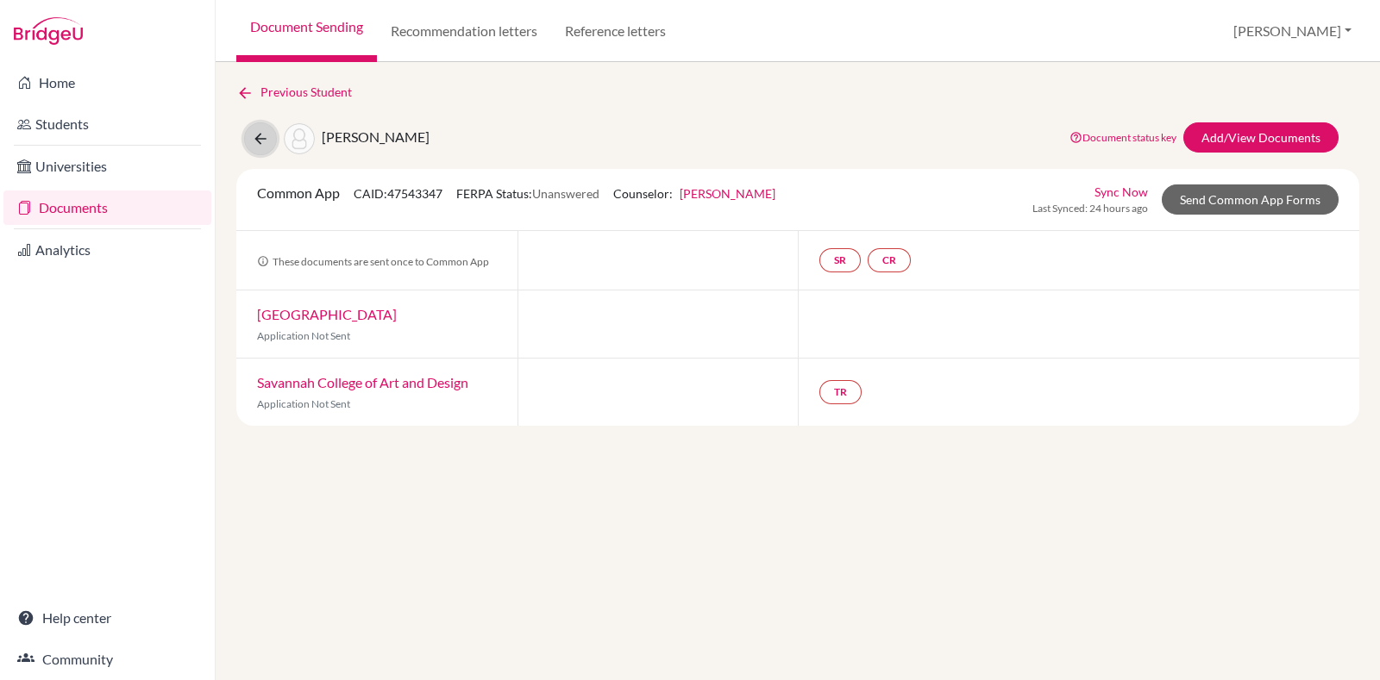
click at [263, 148] on button at bounding box center [260, 138] width 33 height 33
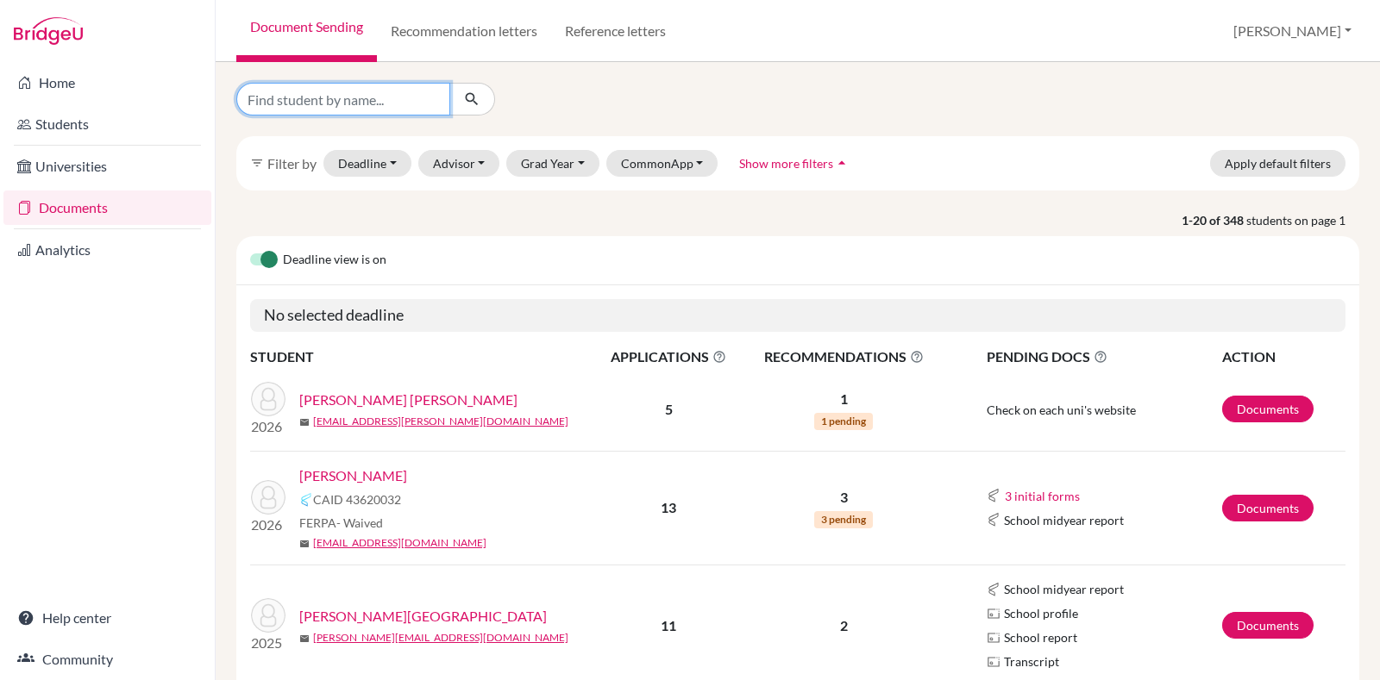
click at [408, 95] on input "Find student by name..." at bounding box center [343, 99] width 214 height 33
click at [524, 565] on td "2025 Gowda, Dhiren mail dhiren.gowda@candorschool.net" at bounding box center [422, 626] width 345 height 122
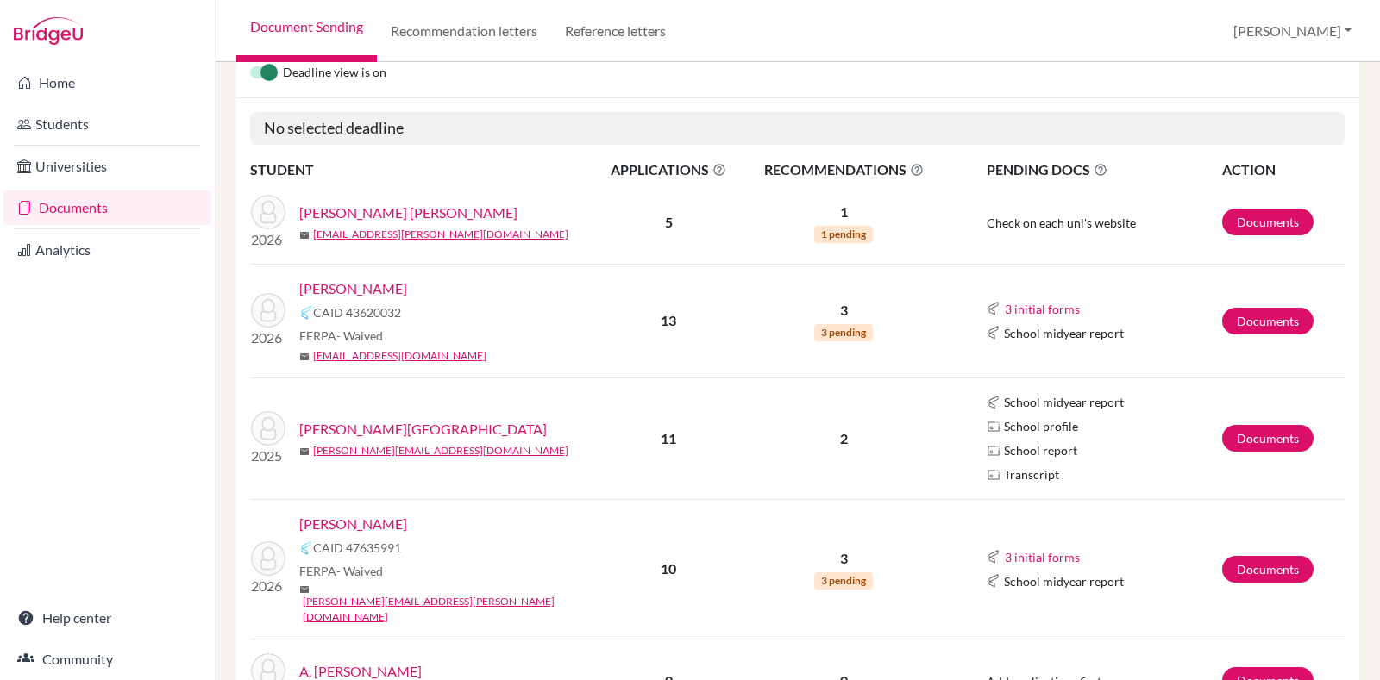
scroll to position [336, 0]
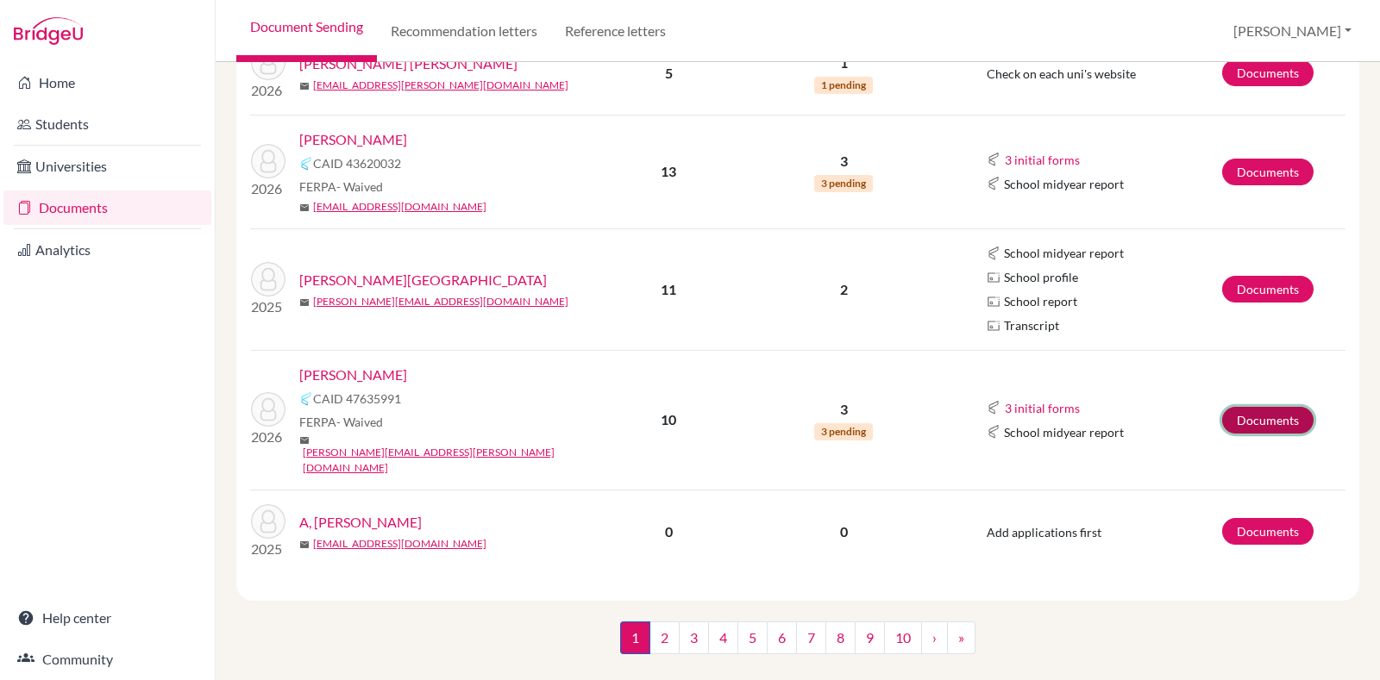
click at [1250, 407] on link "Documents" at bounding box center [1267, 420] width 91 height 27
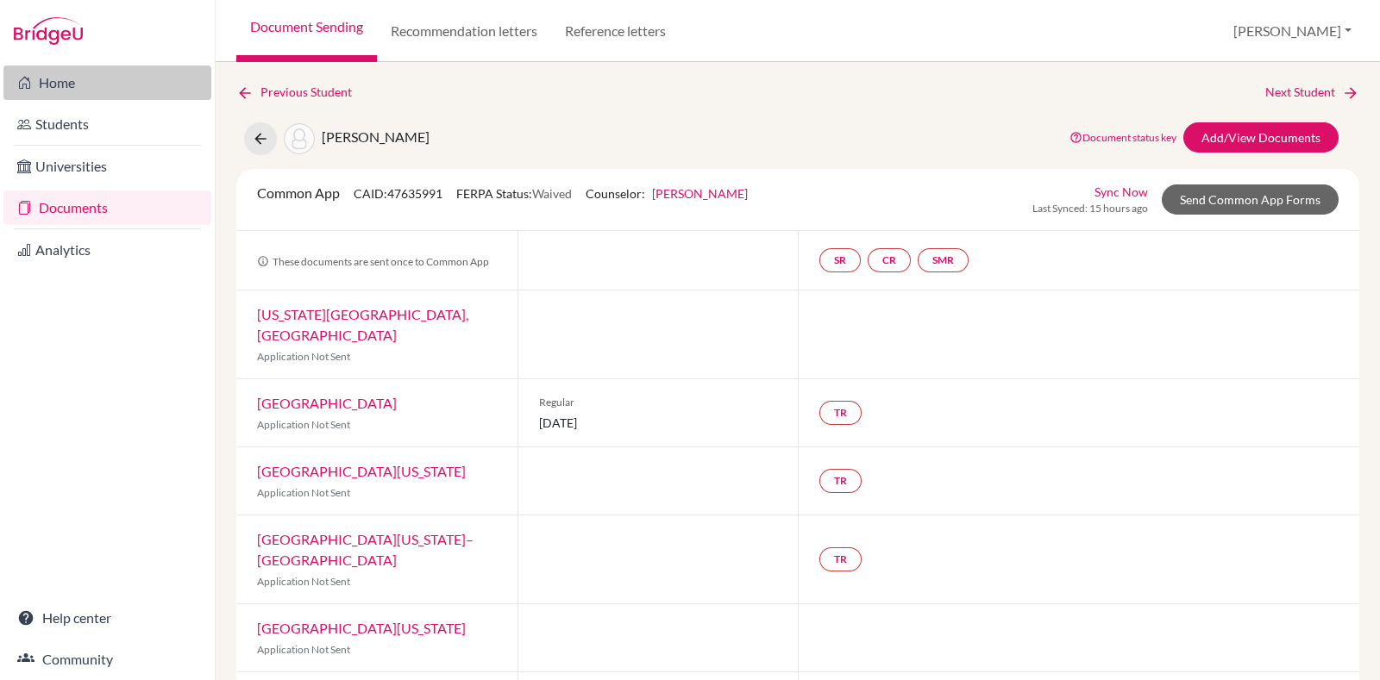
click at [78, 97] on link "Home" at bounding box center [107, 83] width 208 height 34
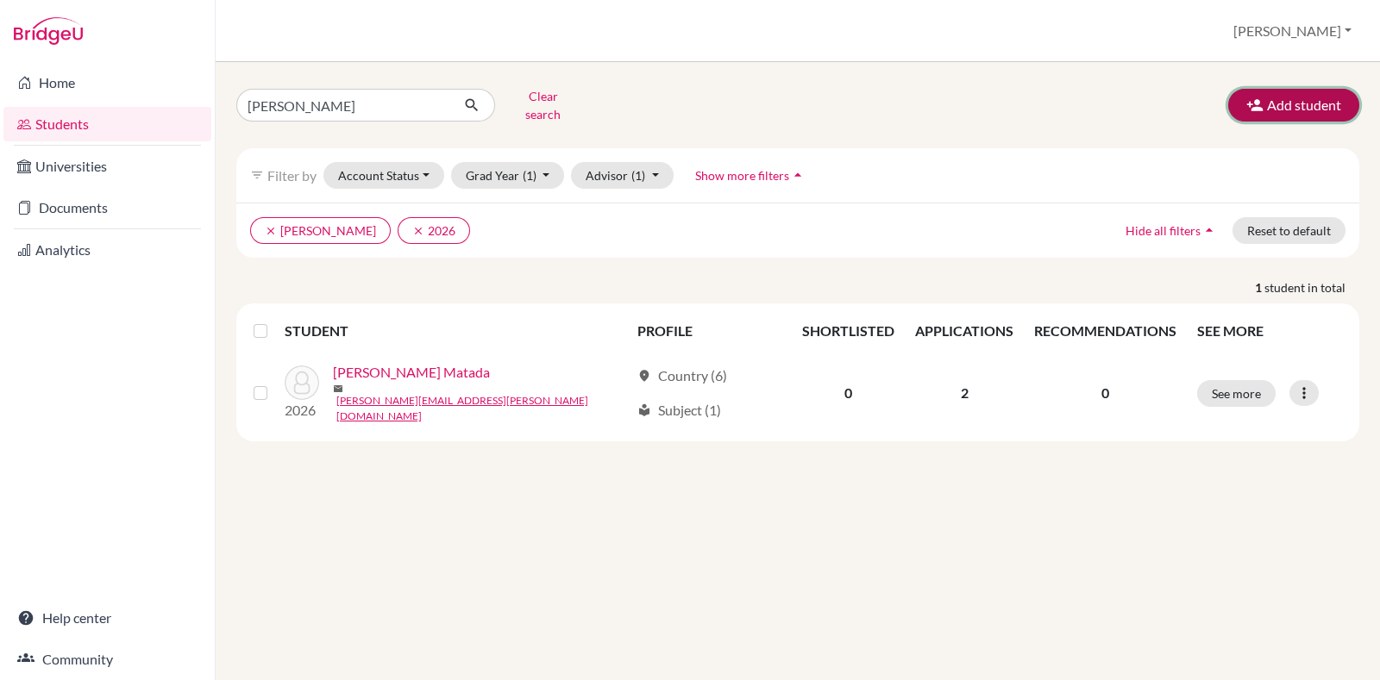
click at [1309, 89] on button "Add student" at bounding box center [1293, 105] width 131 height 33
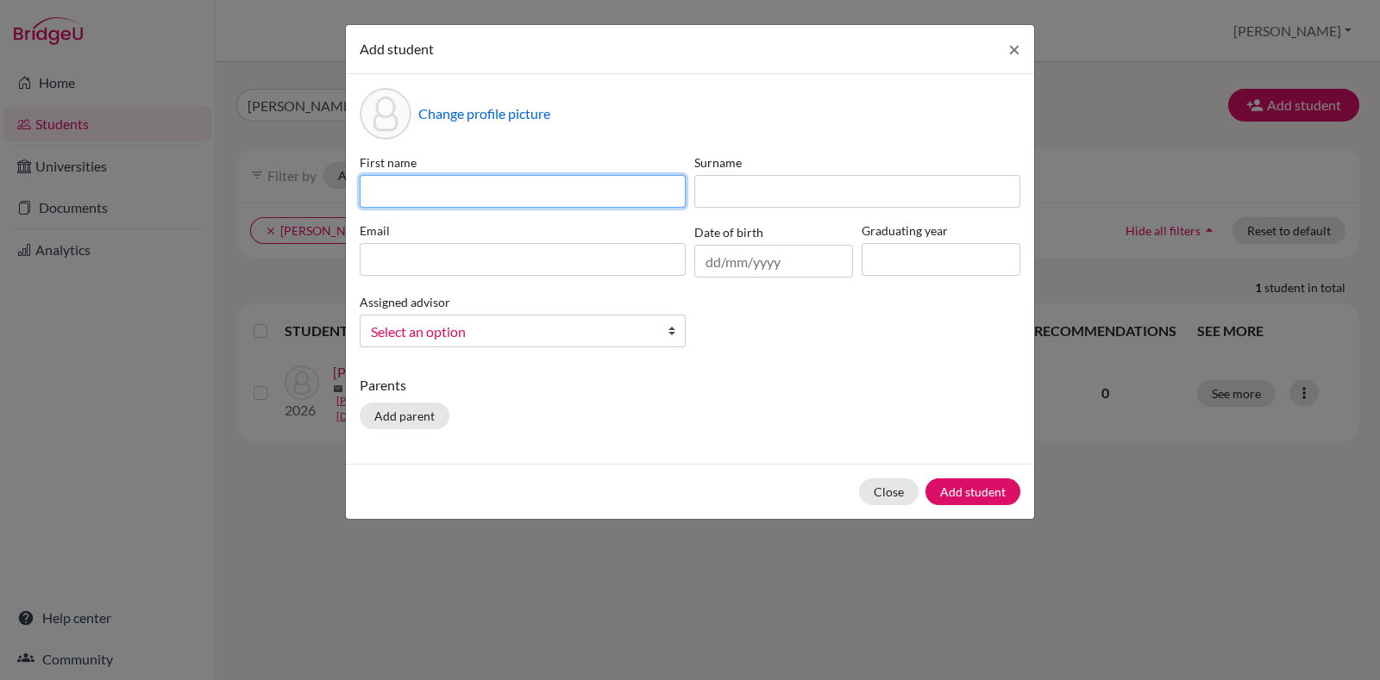
click at [511, 196] on input at bounding box center [523, 191] width 326 height 33
paste input "Dalvin Jonan Diraviam"
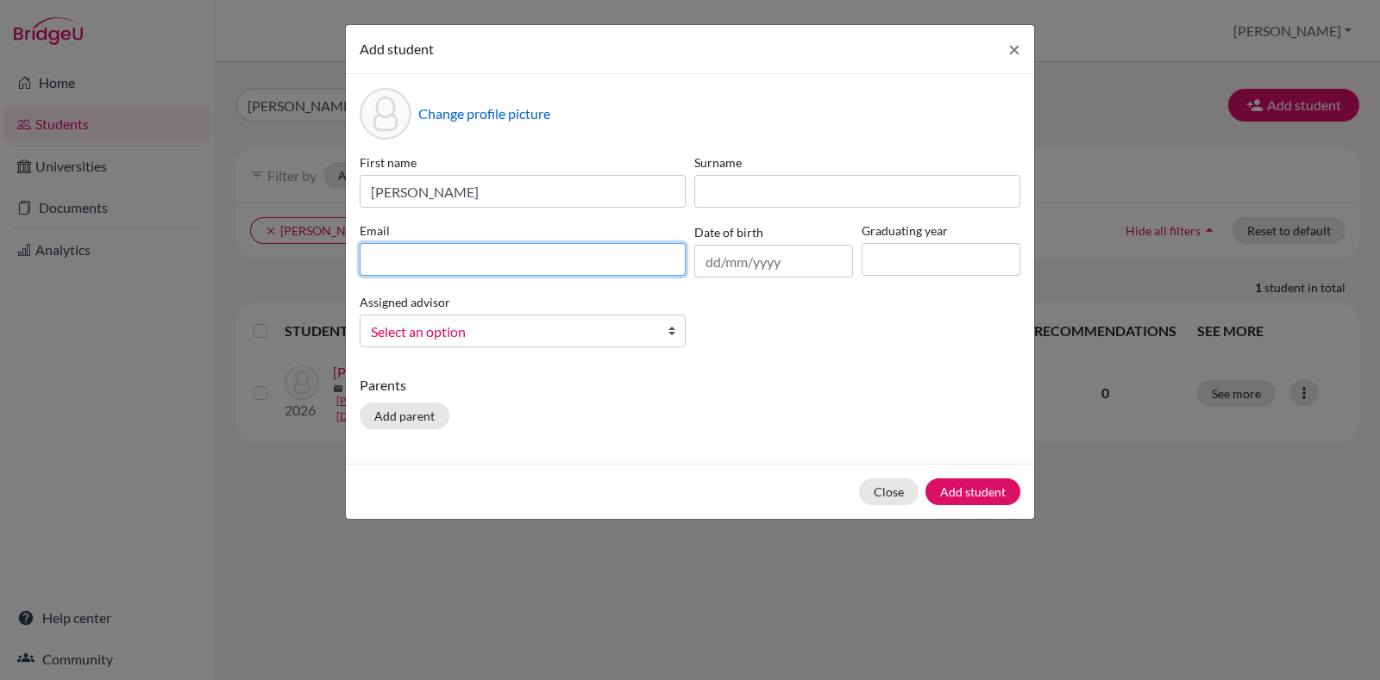
click at [469, 261] on input at bounding box center [523, 259] width 326 height 33
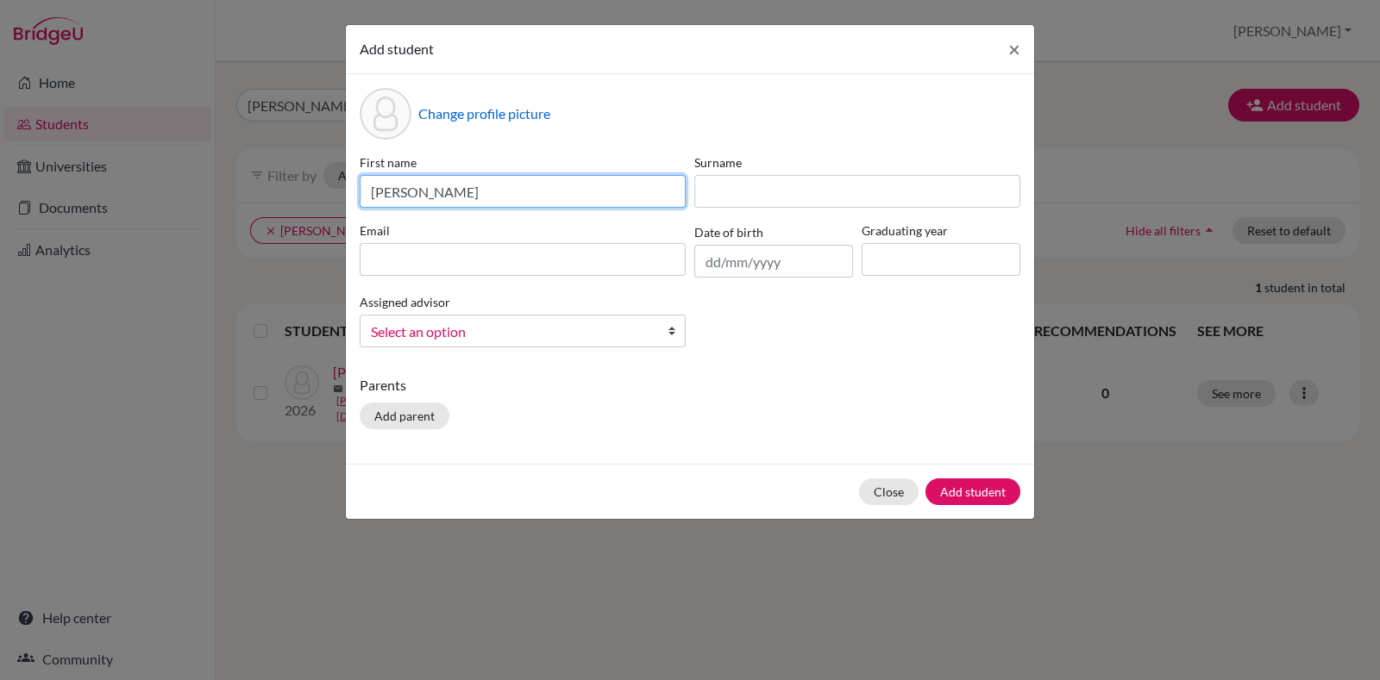
click at [475, 193] on input "Dalvin Jonan Diraviam" at bounding box center [523, 191] width 326 height 33
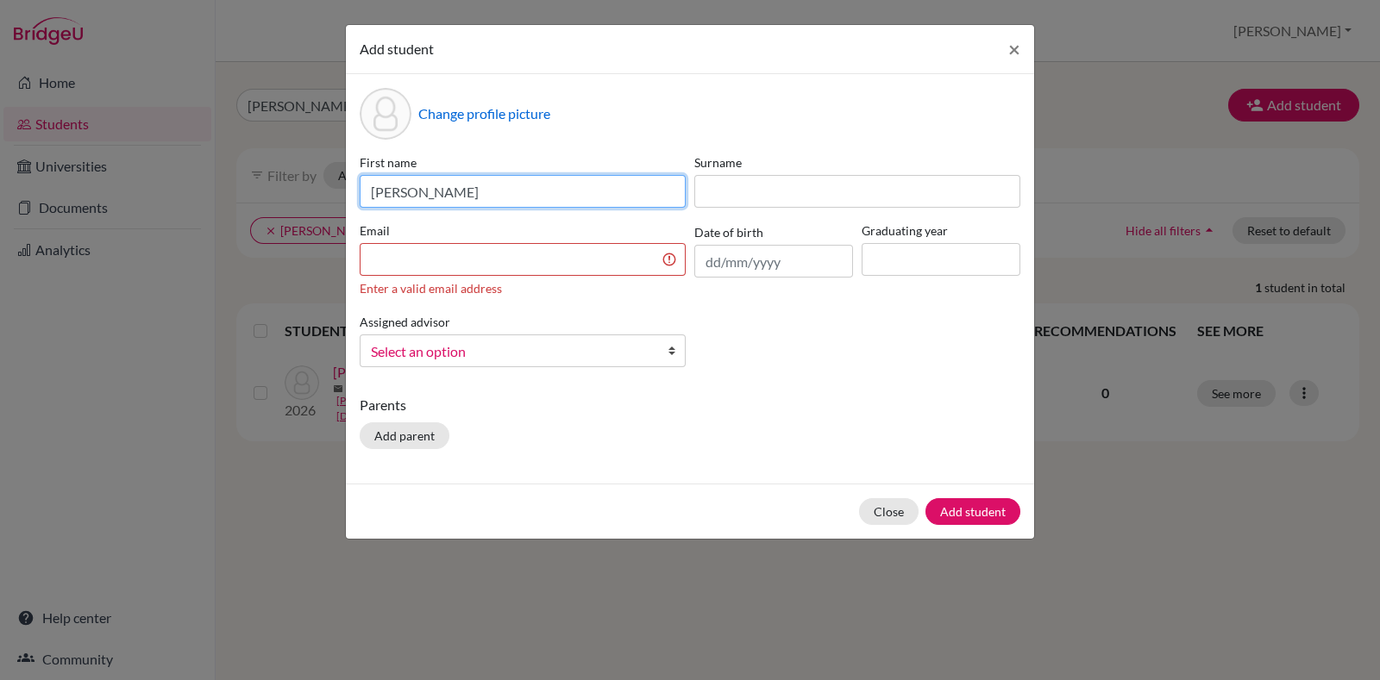
click at [475, 193] on input "Dalvin Jonan Diraviam" at bounding box center [523, 191] width 326 height 33
click at [424, 199] on input "Dalvin Jonan Diraviam" at bounding box center [523, 191] width 326 height 33
type input "Dalvin Diraviam"
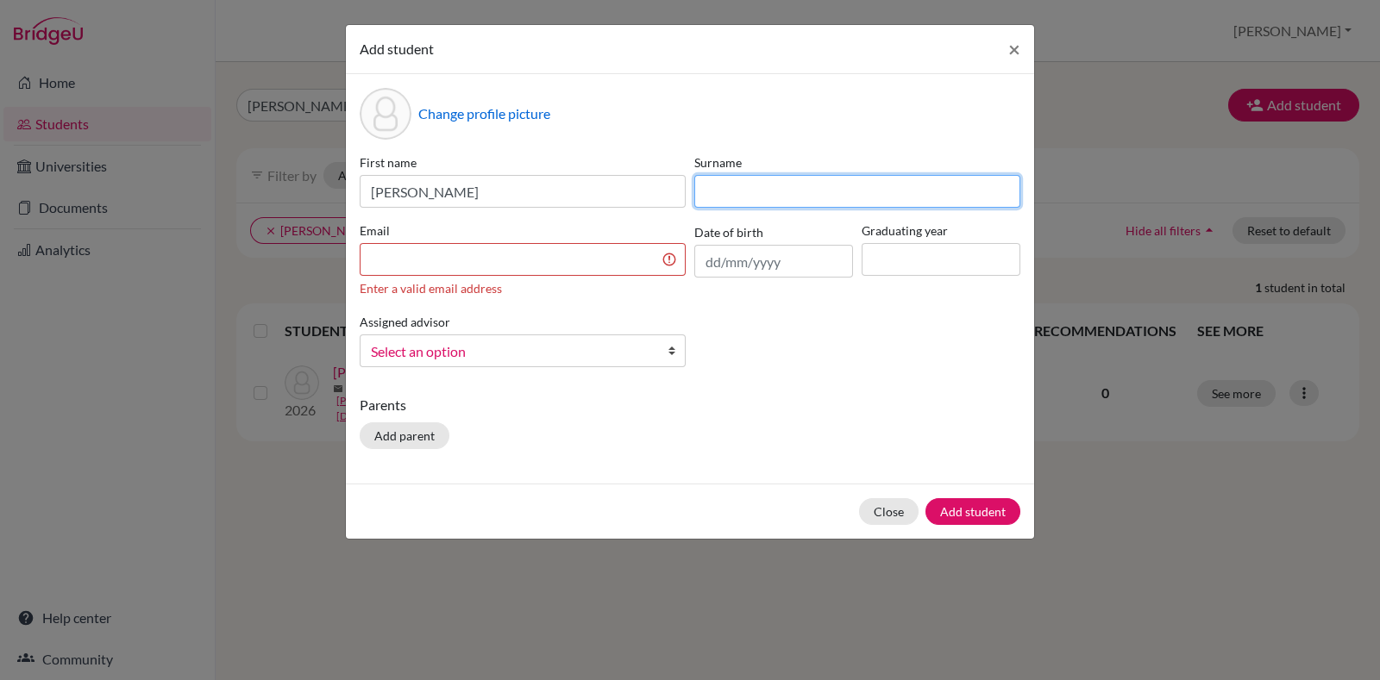
click at [758, 181] on input at bounding box center [857, 191] width 326 height 33
paste input "Jonan"
type input "Jonan"
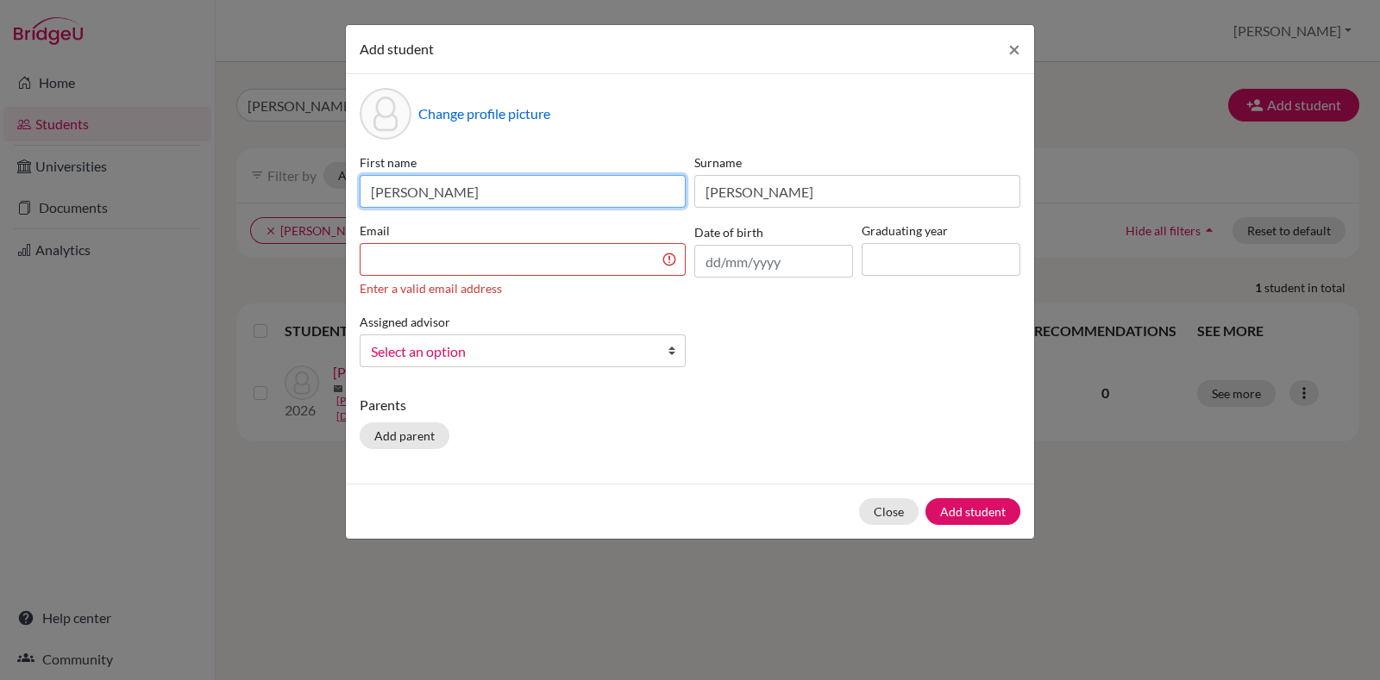
click at [453, 187] on input "Dalvin Diraviam" at bounding box center [523, 191] width 326 height 33
click at [452, 187] on input "Dalvin Diraviam" at bounding box center [523, 191] width 326 height 33
type input "Dalvin"
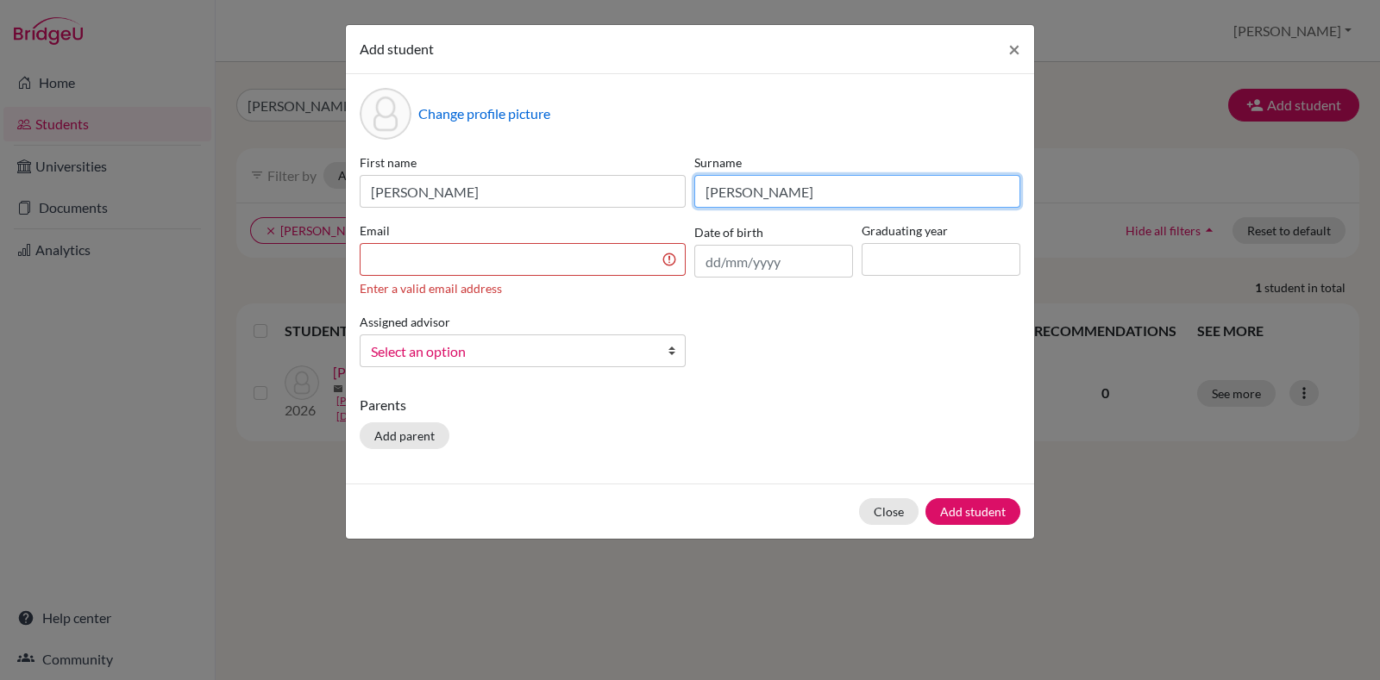
click at [880, 202] on input "Jonan" at bounding box center [857, 191] width 326 height 33
paste input "Diraviam"
click at [573, 265] on input at bounding box center [523, 259] width 326 height 33
click at [759, 195] on input "Jonan Diraviam" at bounding box center [857, 191] width 326 height 33
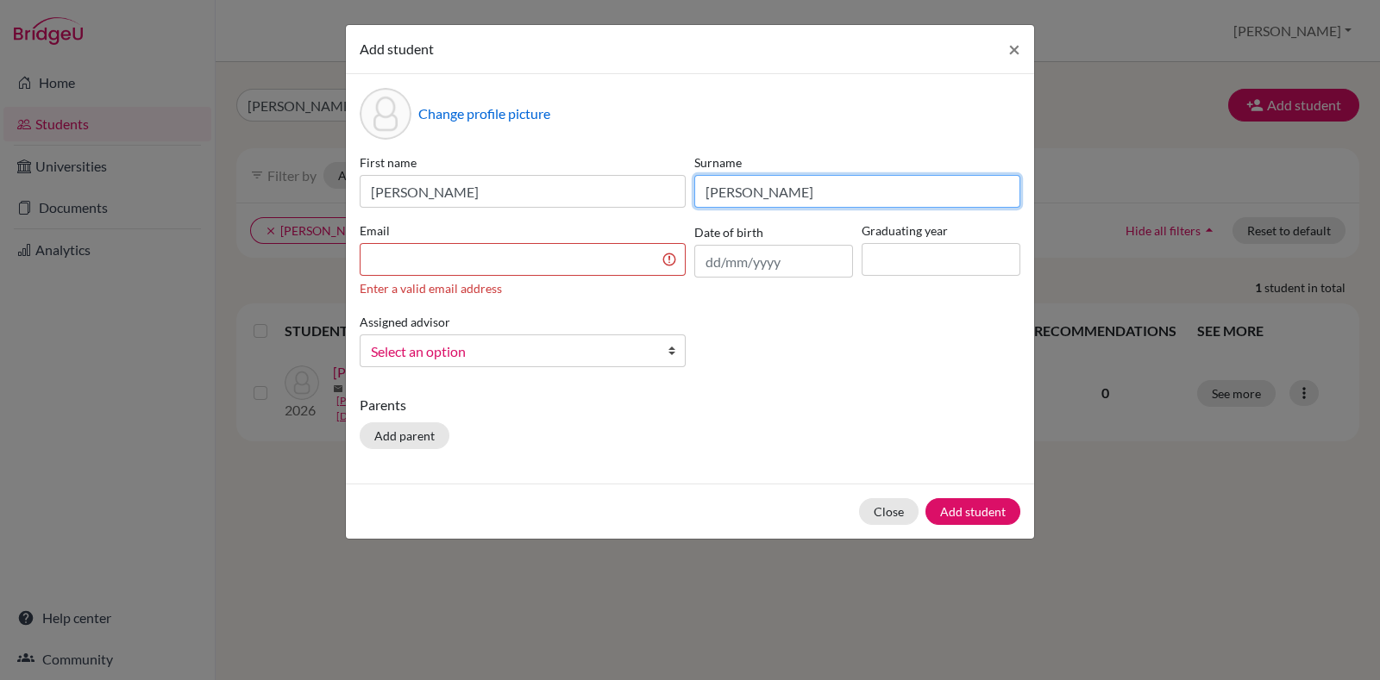
type input "Jonan"
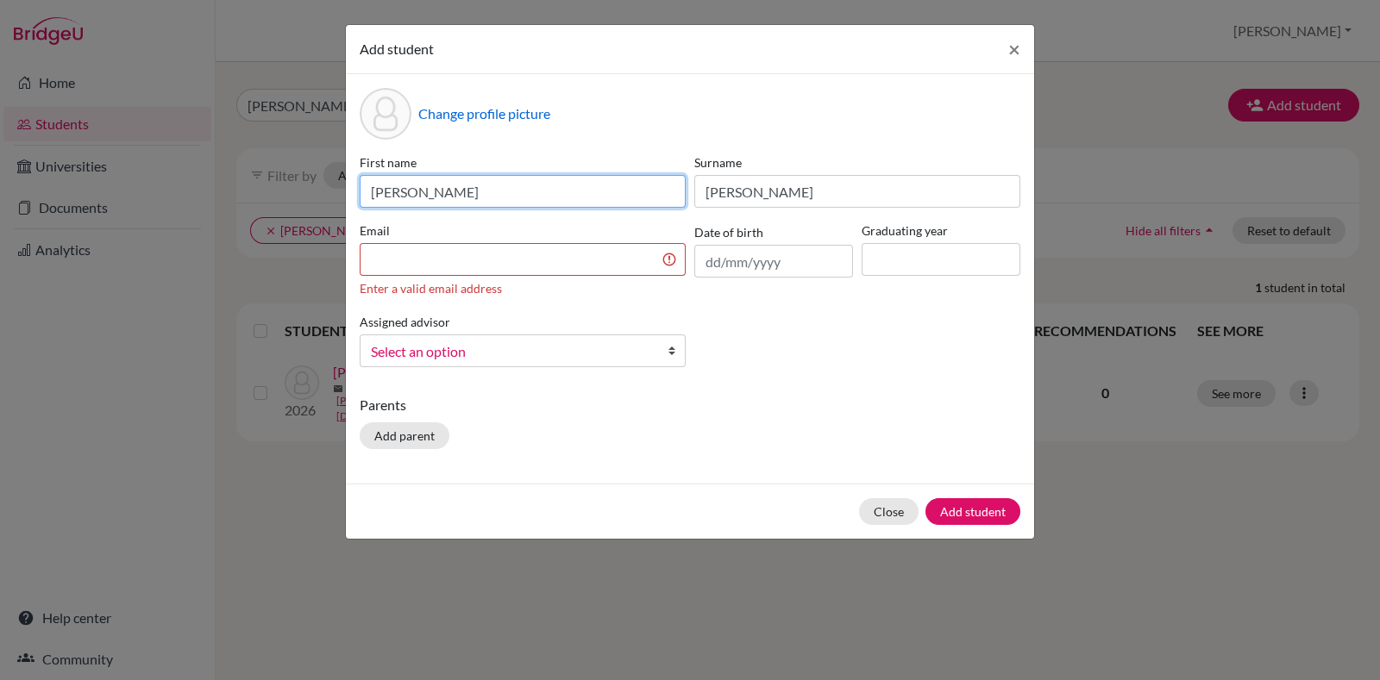
click at [550, 182] on input "Dalvin" at bounding box center [523, 191] width 326 height 33
paste input "Diraviam"
type input "Dalvin Diraviam"
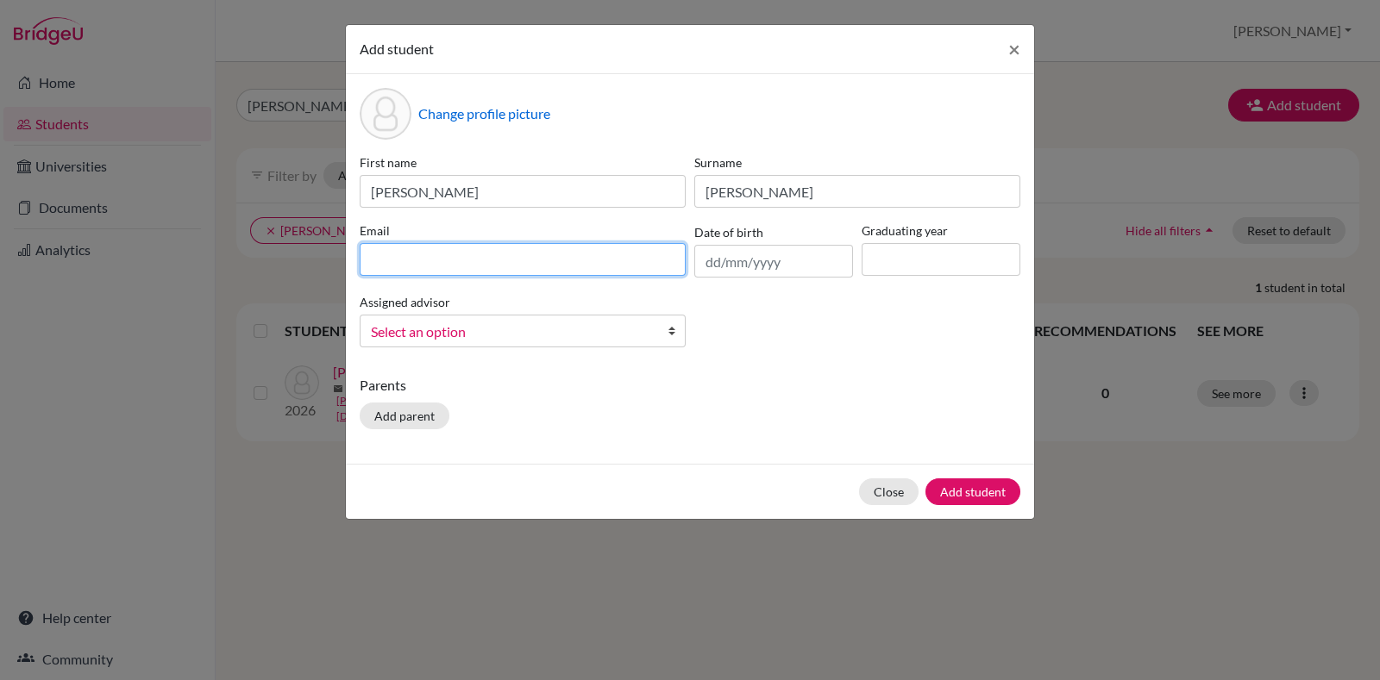
click at [458, 268] on input at bounding box center [523, 259] width 326 height 33
type input "dalvin.diraviam2candorschool.net"
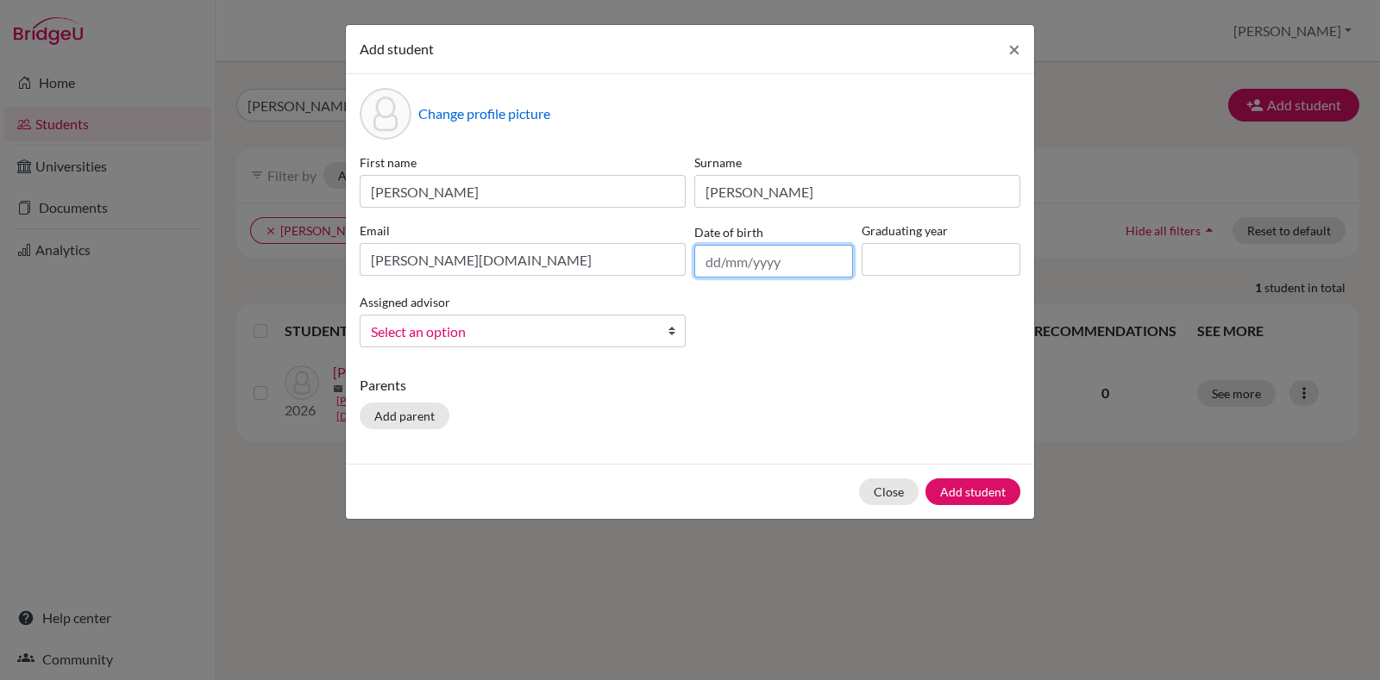
click at [786, 248] on input "text" at bounding box center [773, 261] width 159 height 33
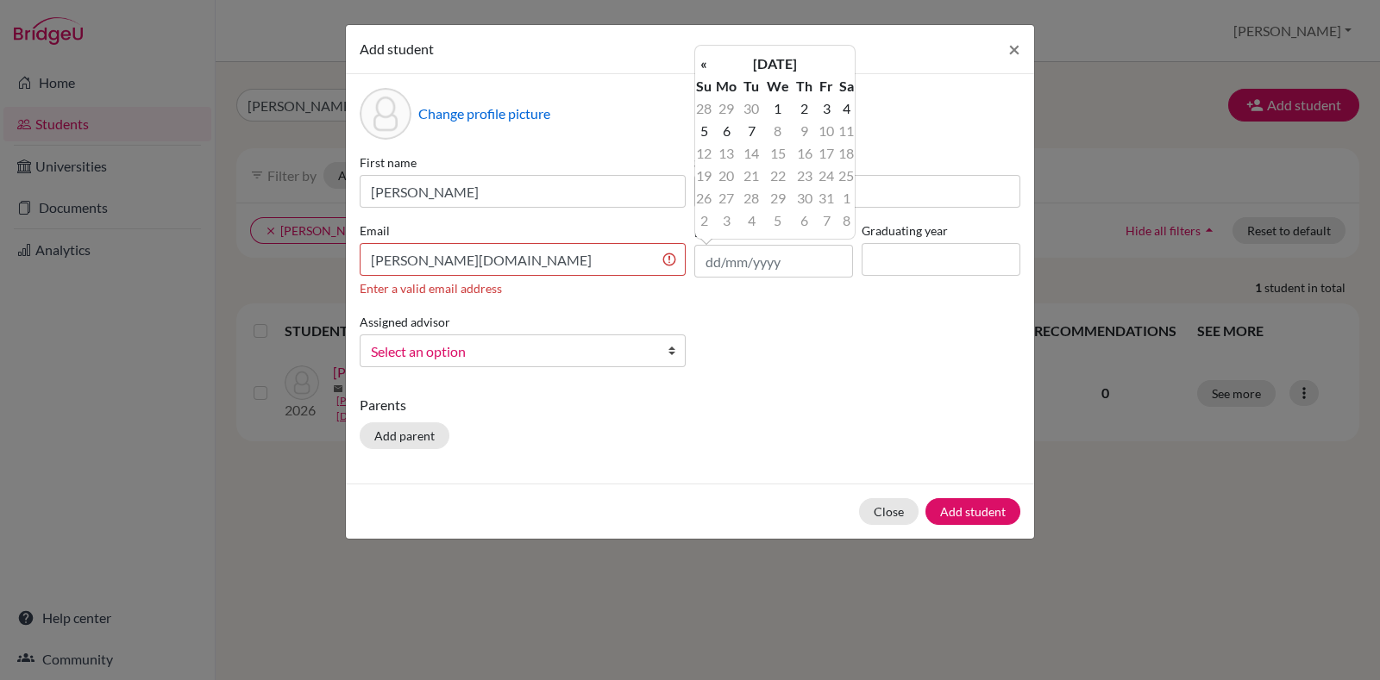
click at [768, 66] on th "October 2025" at bounding box center [774, 64] width 125 height 22
click at [699, 68] on th "«" at bounding box center [703, 70] width 17 height 22
click at [786, 64] on th "2023" at bounding box center [774, 70] width 125 height 22
click at [714, 71] on th "2020-2029" at bounding box center [774, 70] width 125 height 22
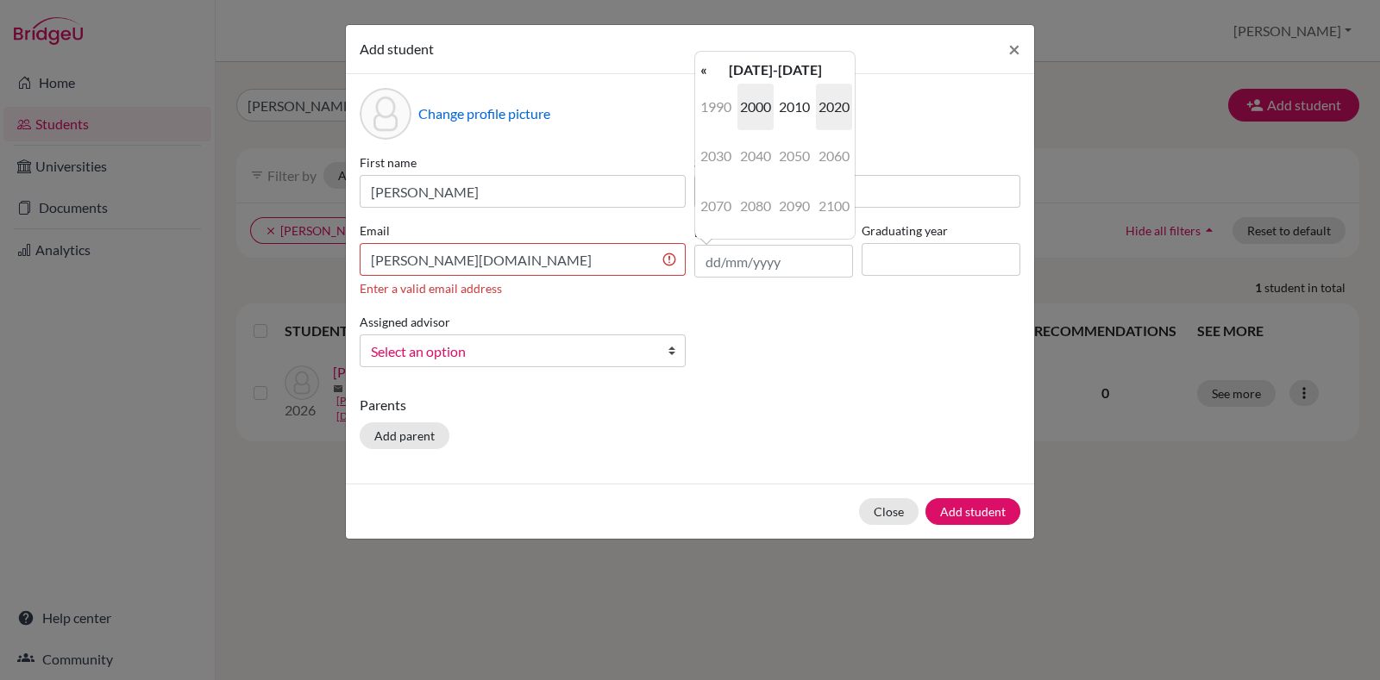
click at [750, 90] on span "2000" at bounding box center [755, 107] width 36 height 47
click at [759, 198] on span "2008" at bounding box center [755, 206] width 36 height 47
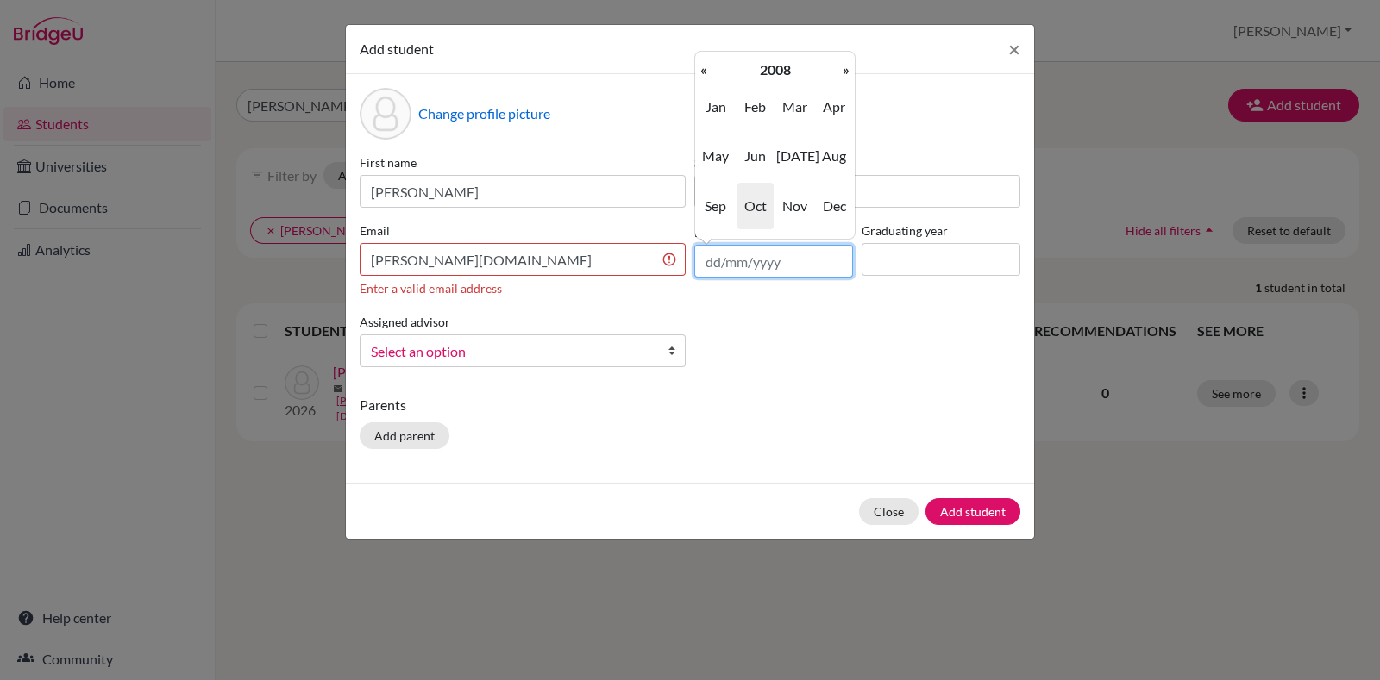
click at [781, 260] on input "text" at bounding box center [773, 261] width 159 height 33
click at [802, 160] on span "Jul" at bounding box center [794, 156] width 36 height 47
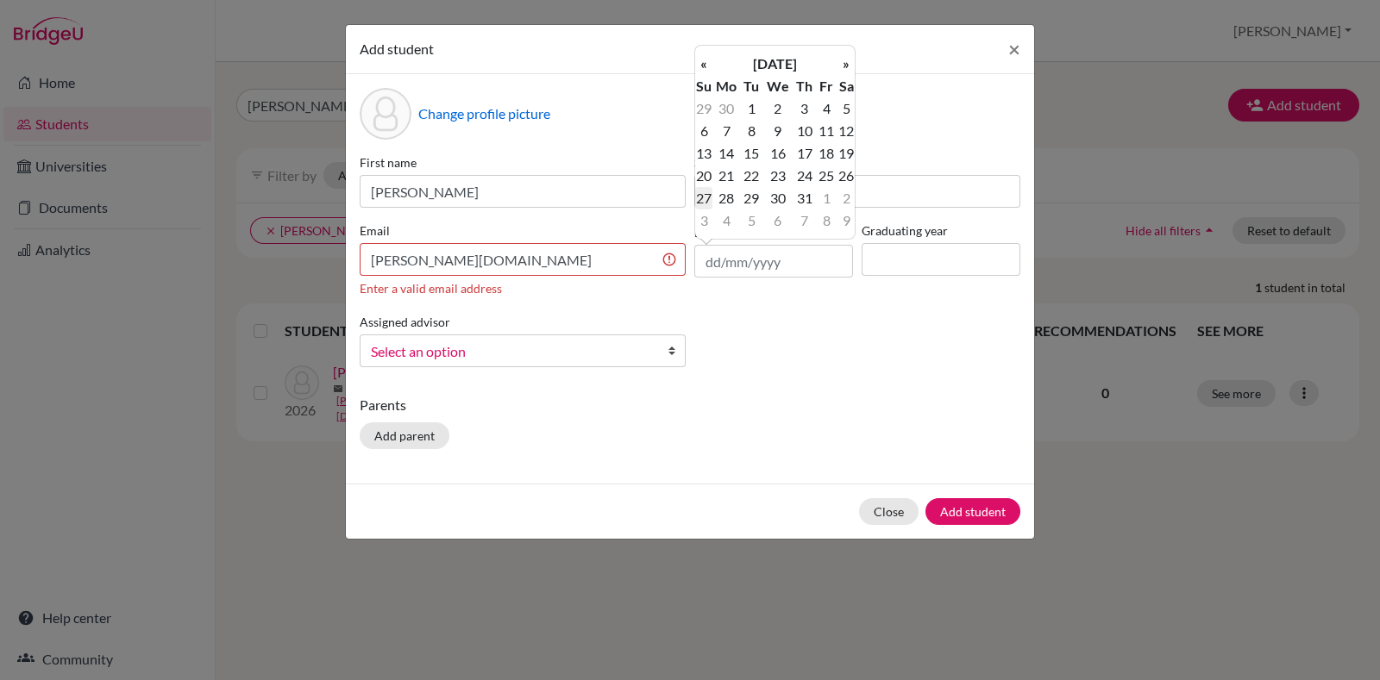
click at [703, 198] on td "27" at bounding box center [703, 198] width 17 height 22
type input "27/07/2008"
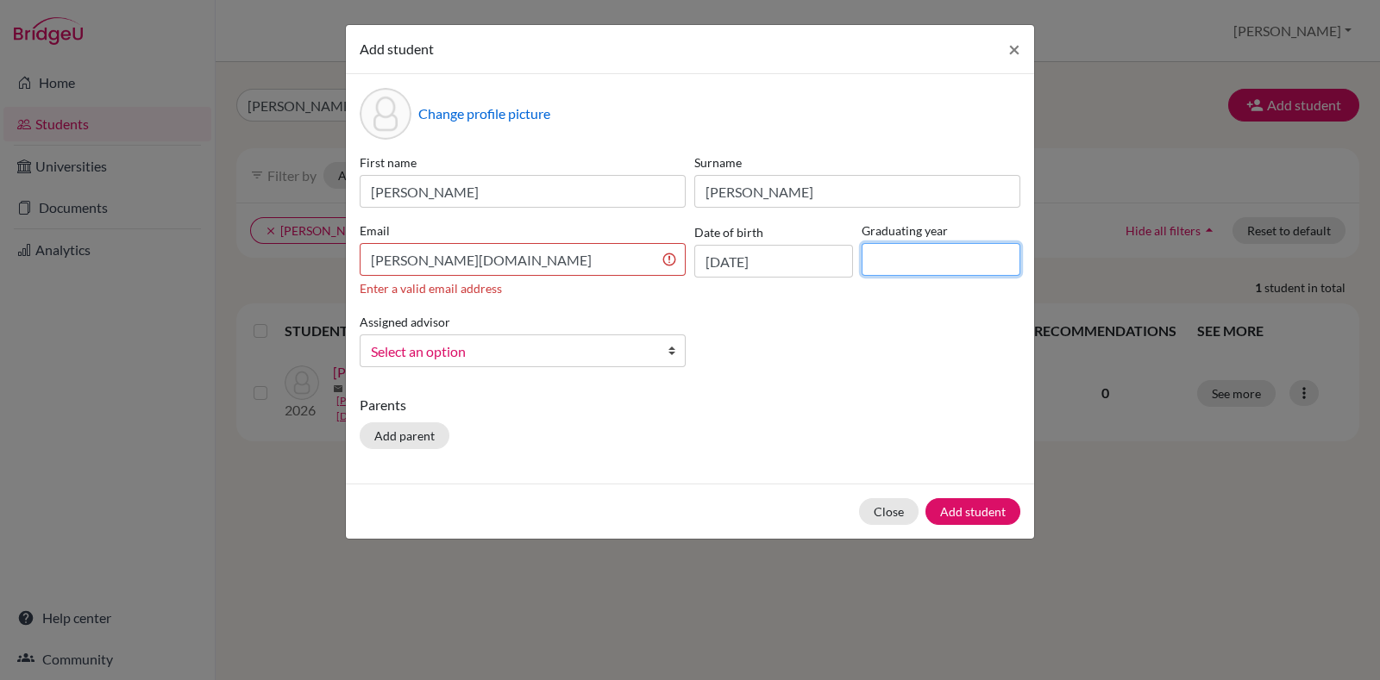
drag, startPoint x: 880, startPoint y: 265, endPoint x: 880, endPoint y: 329, distance: 64.7
click at [882, 265] on input at bounding box center [940, 259] width 159 height 33
type input "2026"
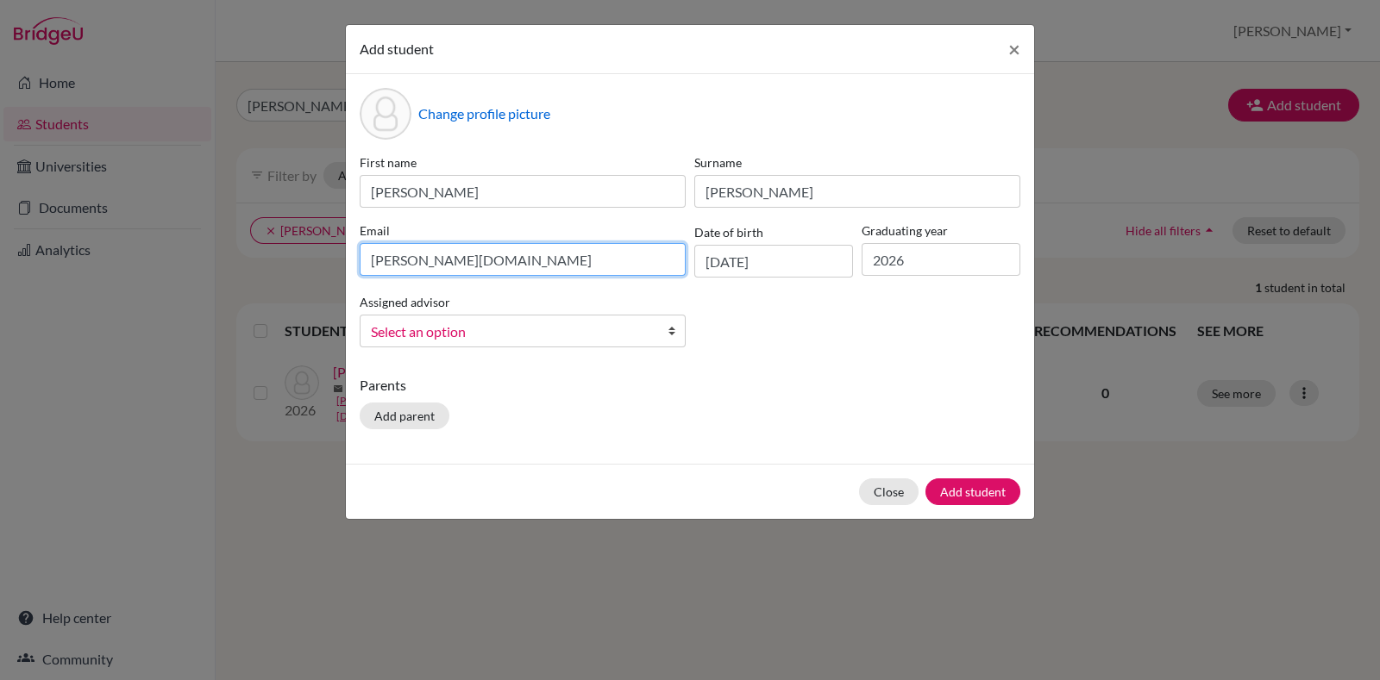
click at [473, 260] on input "dalvin.diraviam2candorschool.net" at bounding box center [523, 259] width 326 height 33
click at [517, 347] on div "First name Dalvin Diraviam Surname Jonan Email dalvin.diraviamcandorschool.net …" at bounding box center [689, 257] width 669 height 208
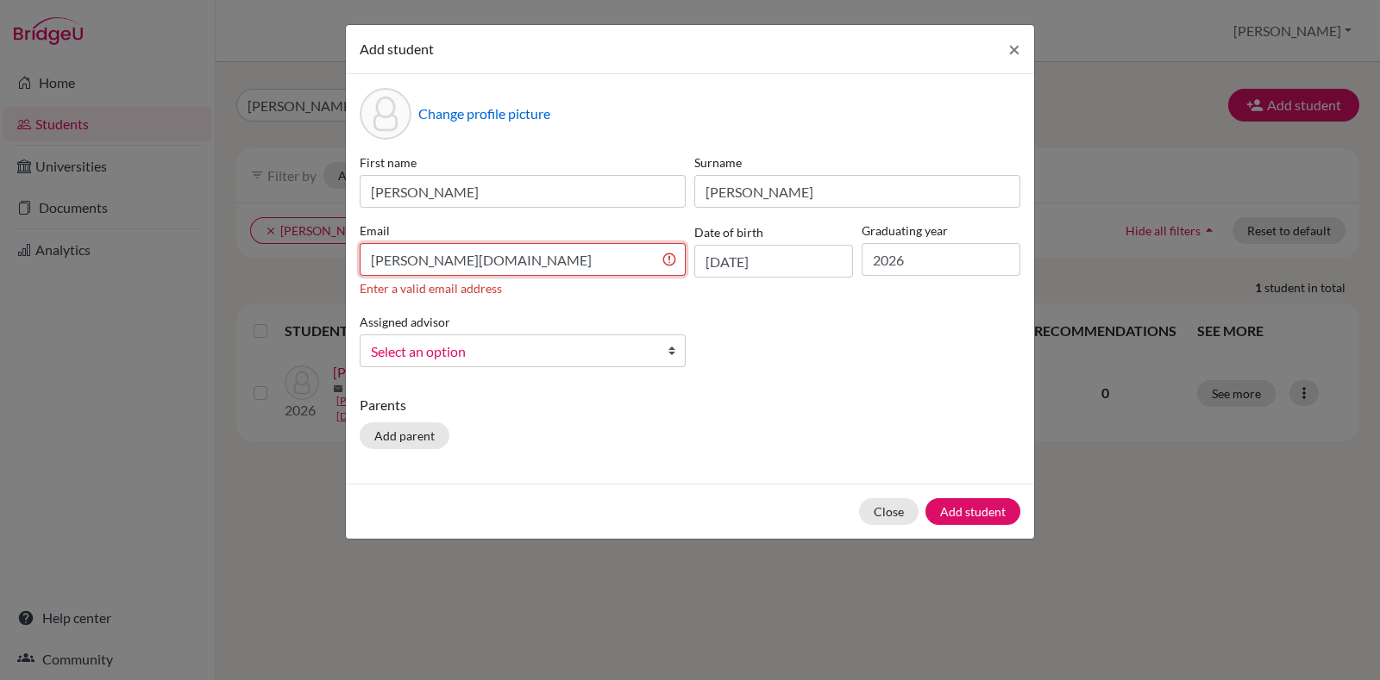
click at [462, 257] on input "dalvin.diraviamcandorschool.net" at bounding box center [523, 259] width 326 height 33
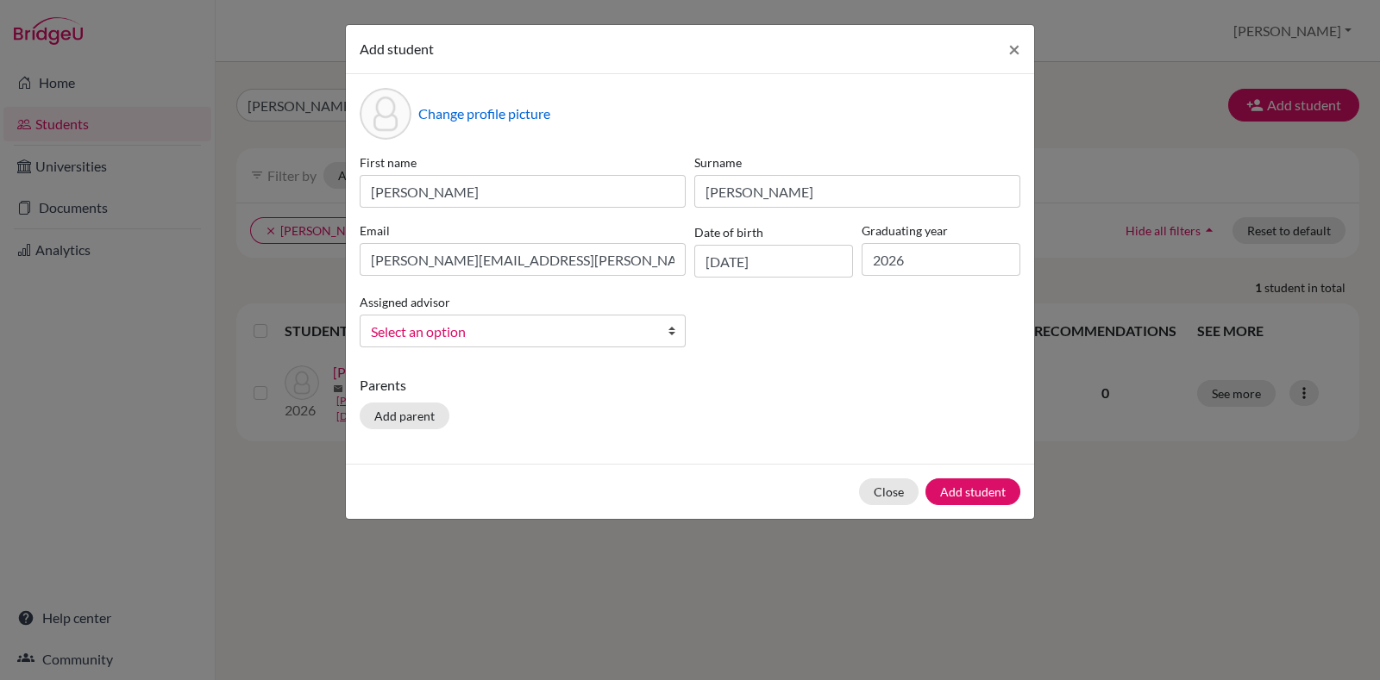
click at [676, 336] on b at bounding box center [675, 331] width 17 height 31
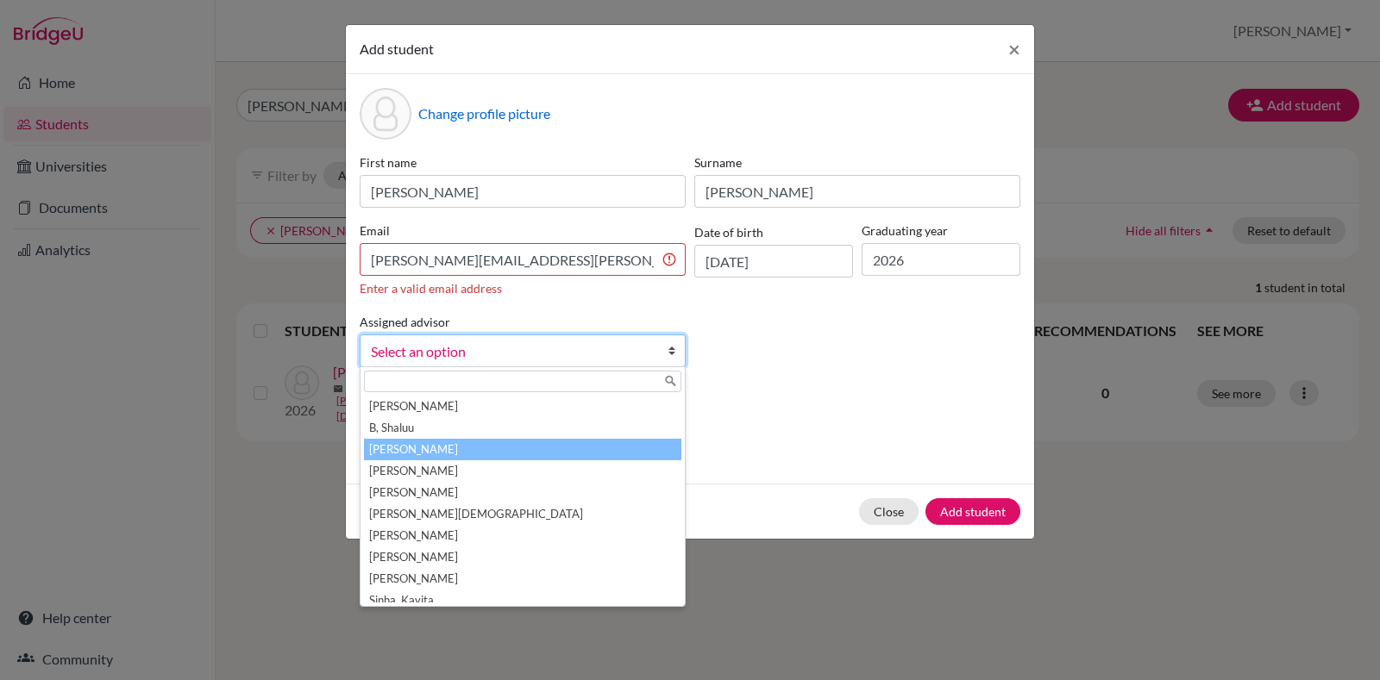
click at [443, 450] on li "[PERSON_NAME]" at bounding box center [522, 450] width 317 height 22
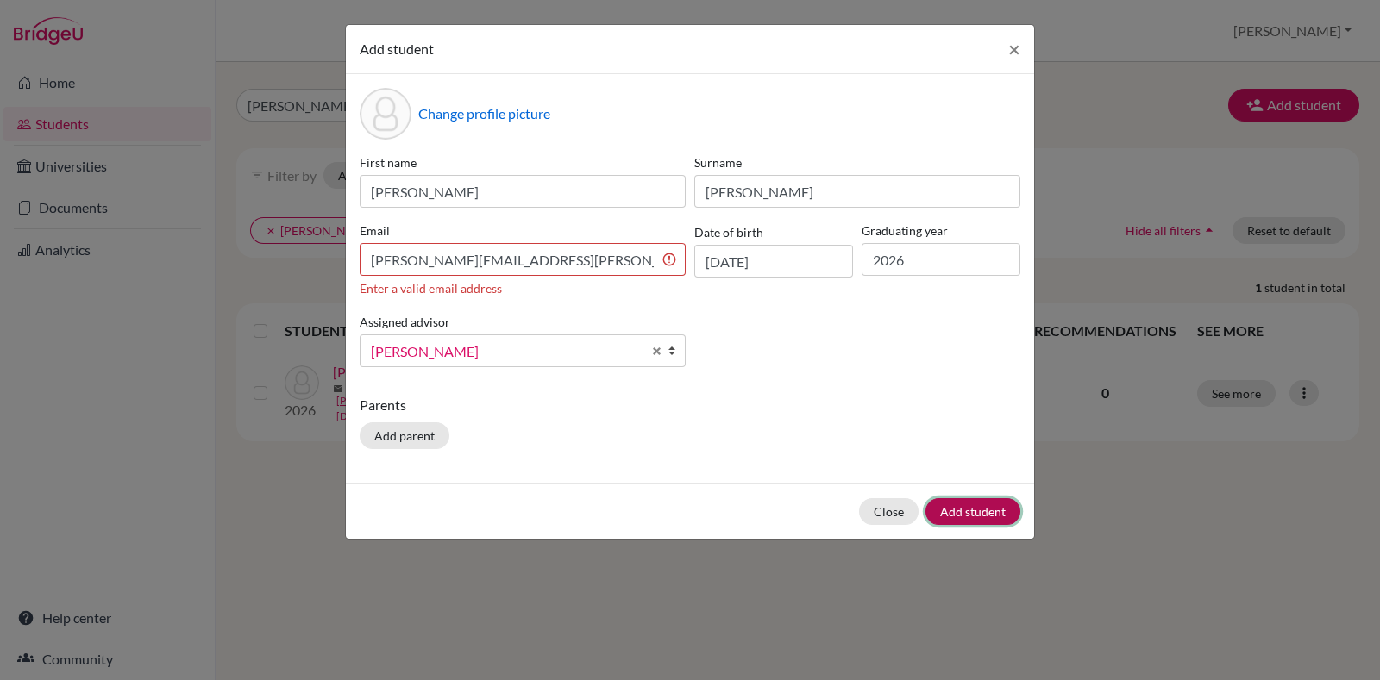
click at [992, 502] on button "Add student" at bounding box center [972, 511] width 95 height 27
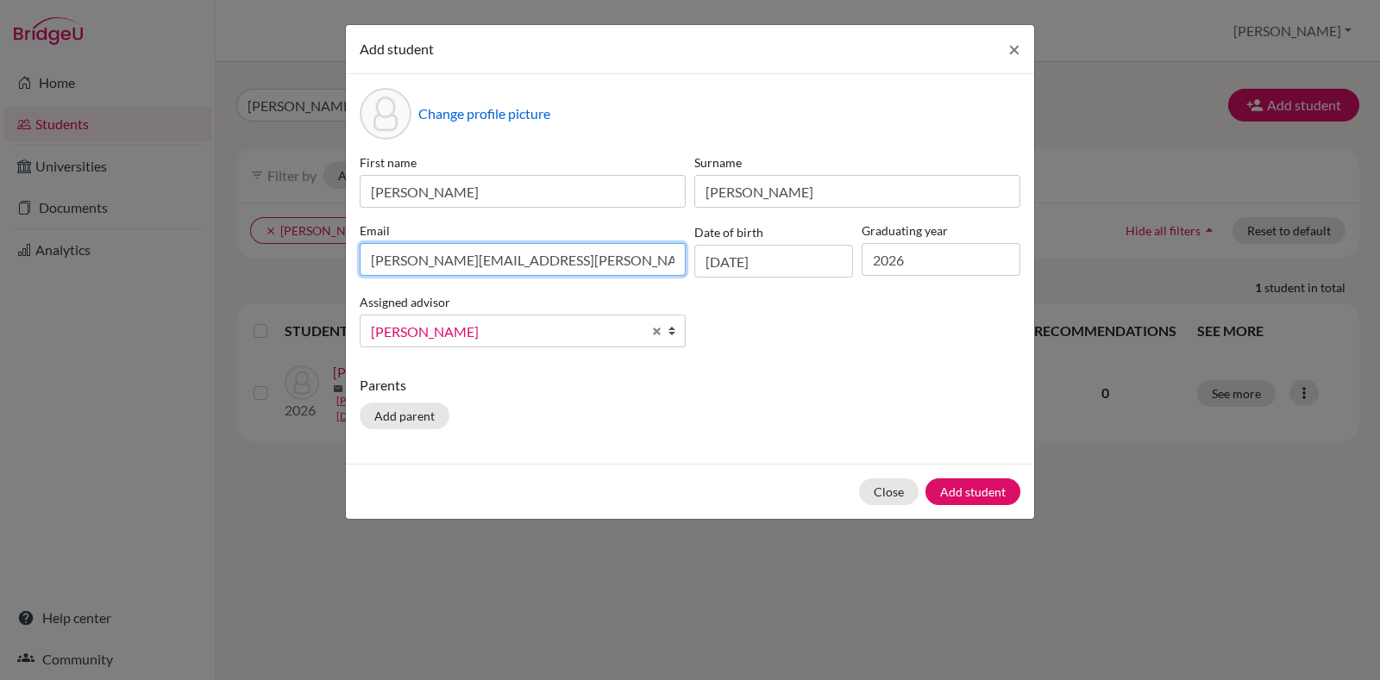
click at [599, 266] on input "dalvin.diraviam@candorschool.net" at bounding box center [523, 259] width 326 height 33
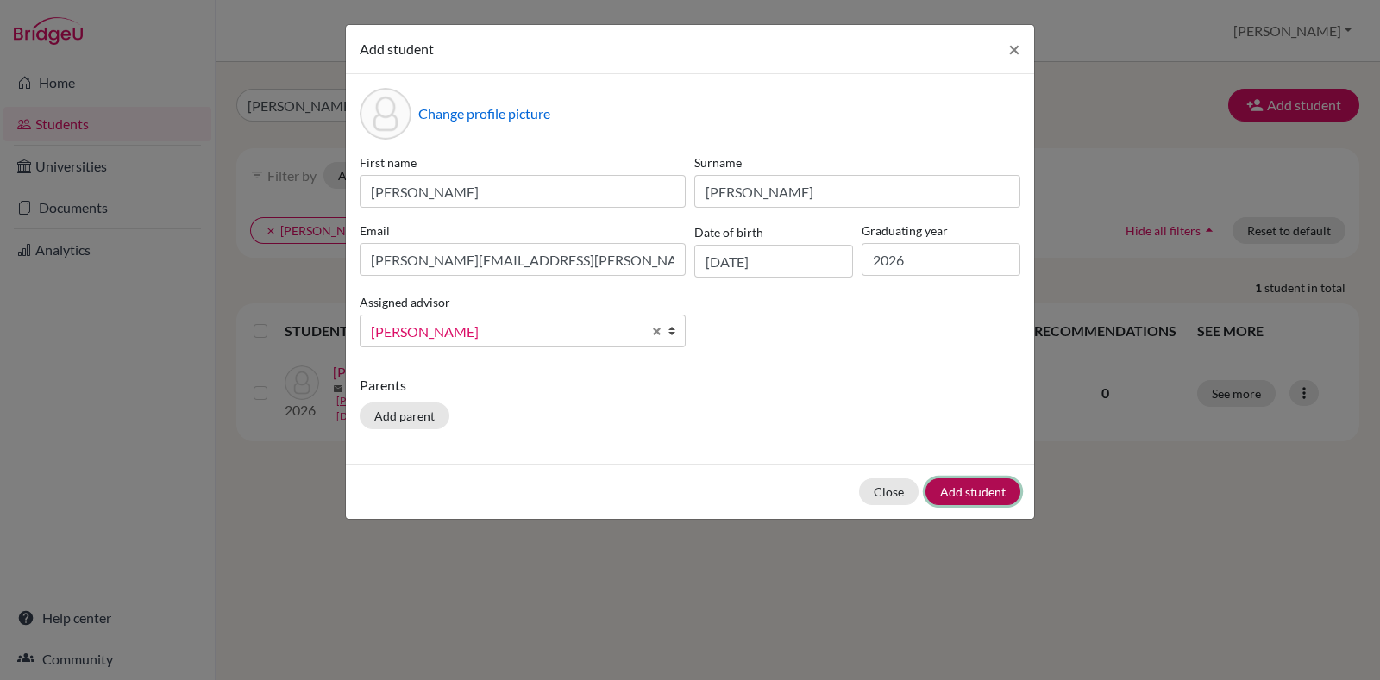
click at [970, 478] on form "Add student × Change profile picture First name Dalvin Diraviam Surname Jonan E…" at bounding box center [690, 272] width 688 height 494
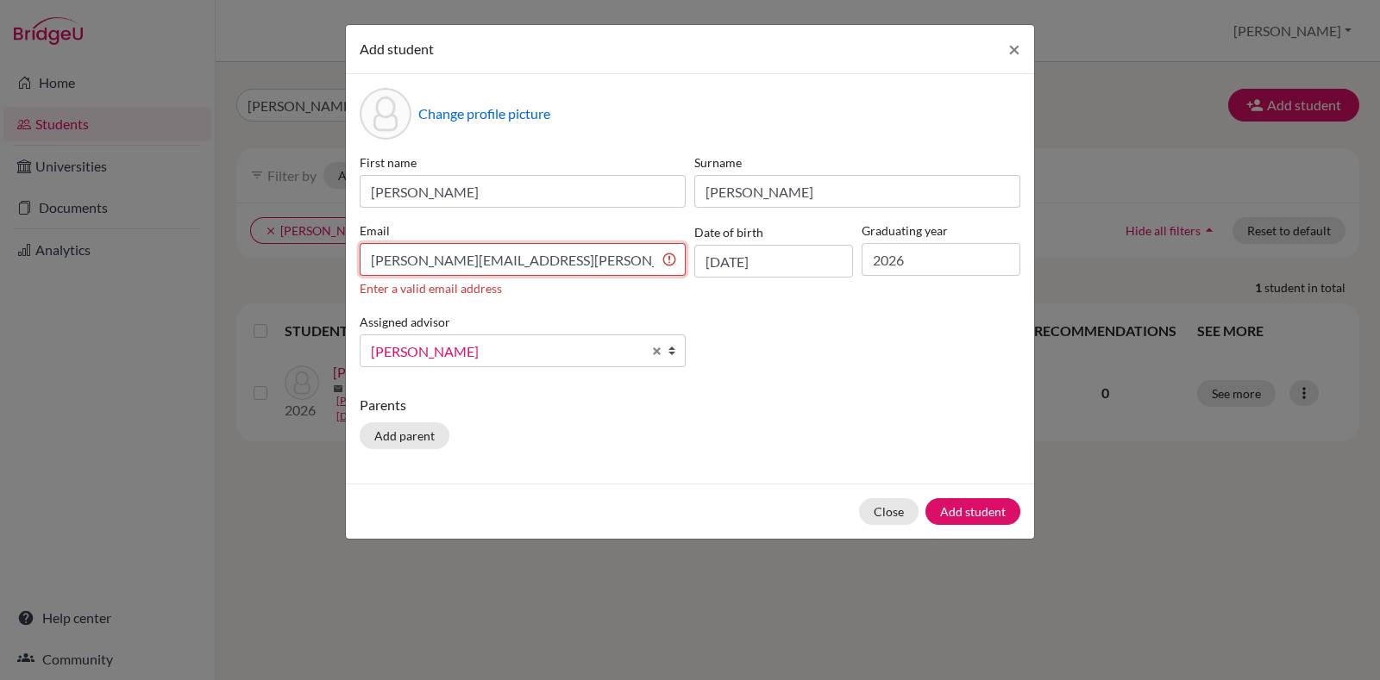
click at [604, 269] on input "dalvin.diraviam@candorschool.net" at bounding box center [523, 259] width 326 height 33
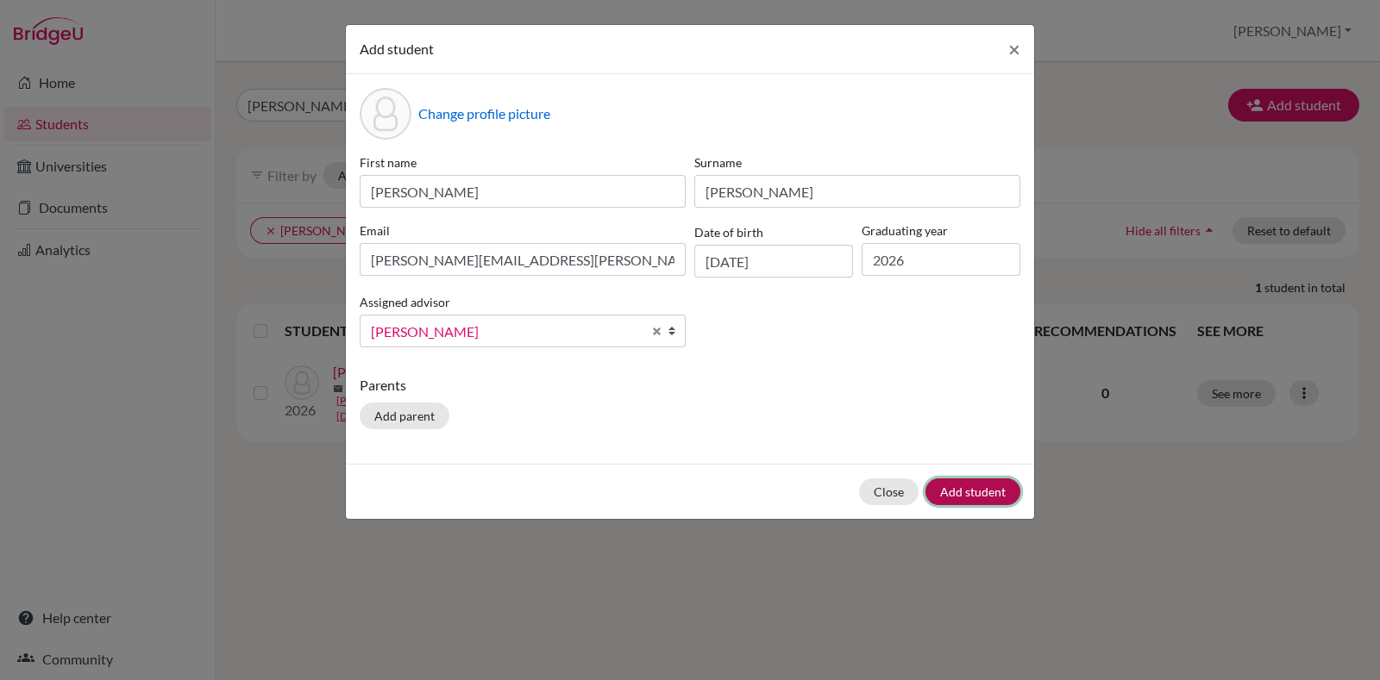
click at [955, 491] on div "Close Add student" at bounding box center [690, 491] width 688 height 55
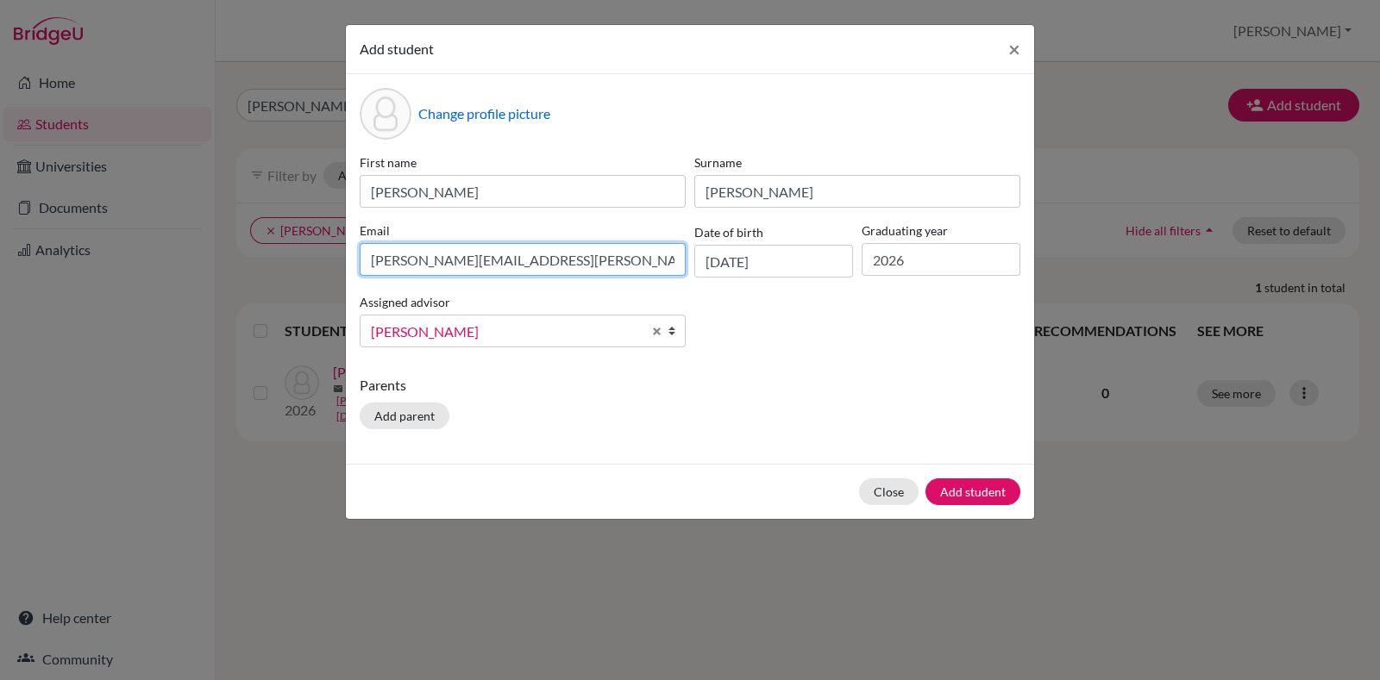
click at [616, 266] on input "dalvin.diraviam@candorschool.net" at bounding box center [523, 259] width 326 height 33
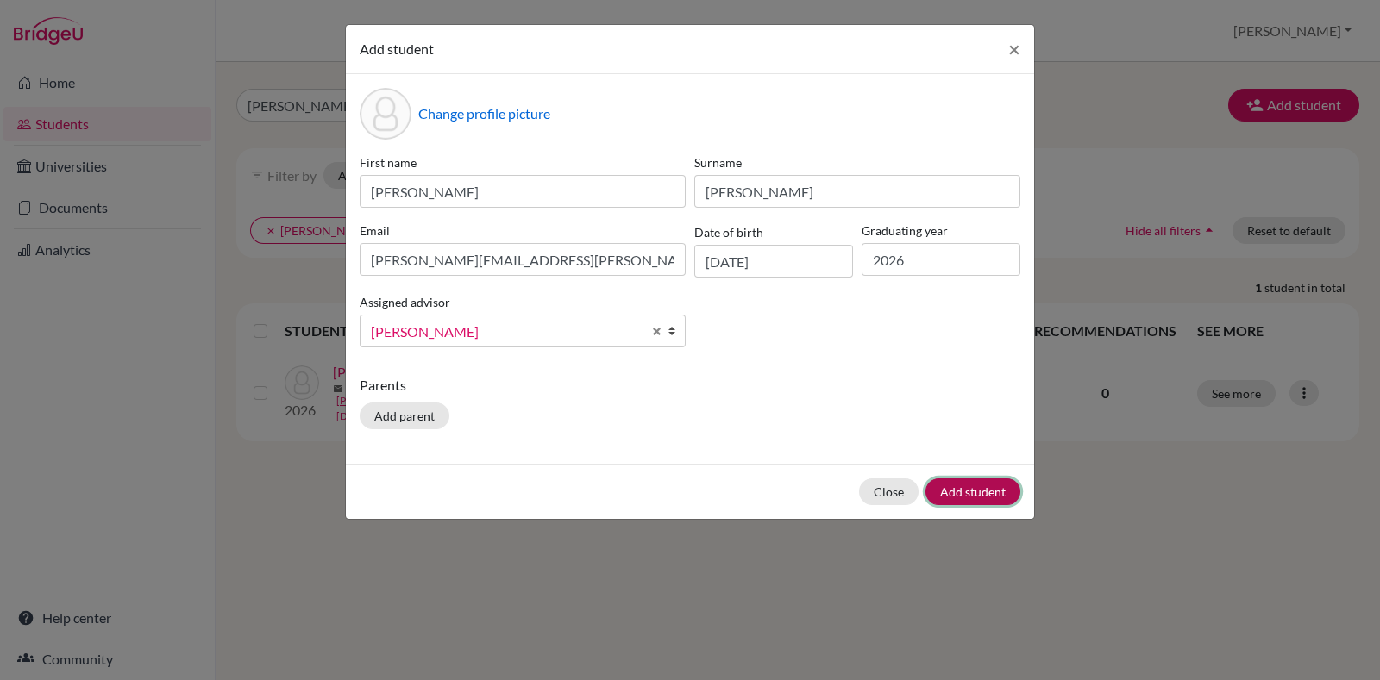
click at [963, 480] on form "Add student × Change profile picture First name Dalvin Diraviam Surname Jonan E…" at bounding box center [690, 272] width 688 height 494
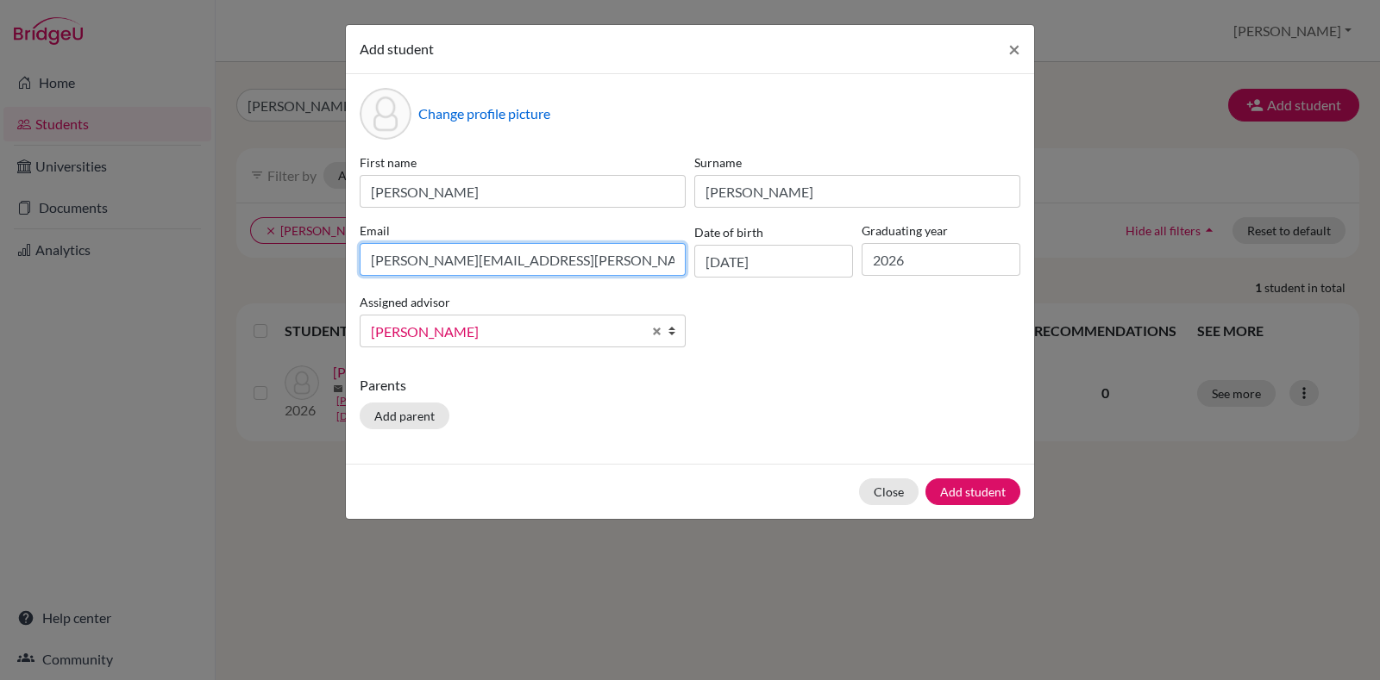
drag, startPoint x: 453, startPoint y: 269, endPoint x: 404, endPoint y: 279, distance: 49.4
click at [450, 269] on input "dalvin.diraviam@candorschool.net" at bounding box center [523, 259] width 326 height 33
click at [444, 258] on input "dalvin.diraviam@candorschool.net" at bounding box center [523, 259] width 326 height 33
click at [457, 260] on input "dalvin.diraviam@candorschool.net" at bounding box center [523, 259] width 326 height 33
click at [779, 377] on div "Change profile picture First name Dalvin Diraviam Surname Jonan Email dalvin.di…" at bounding box center [690, 269] width 688 height 390
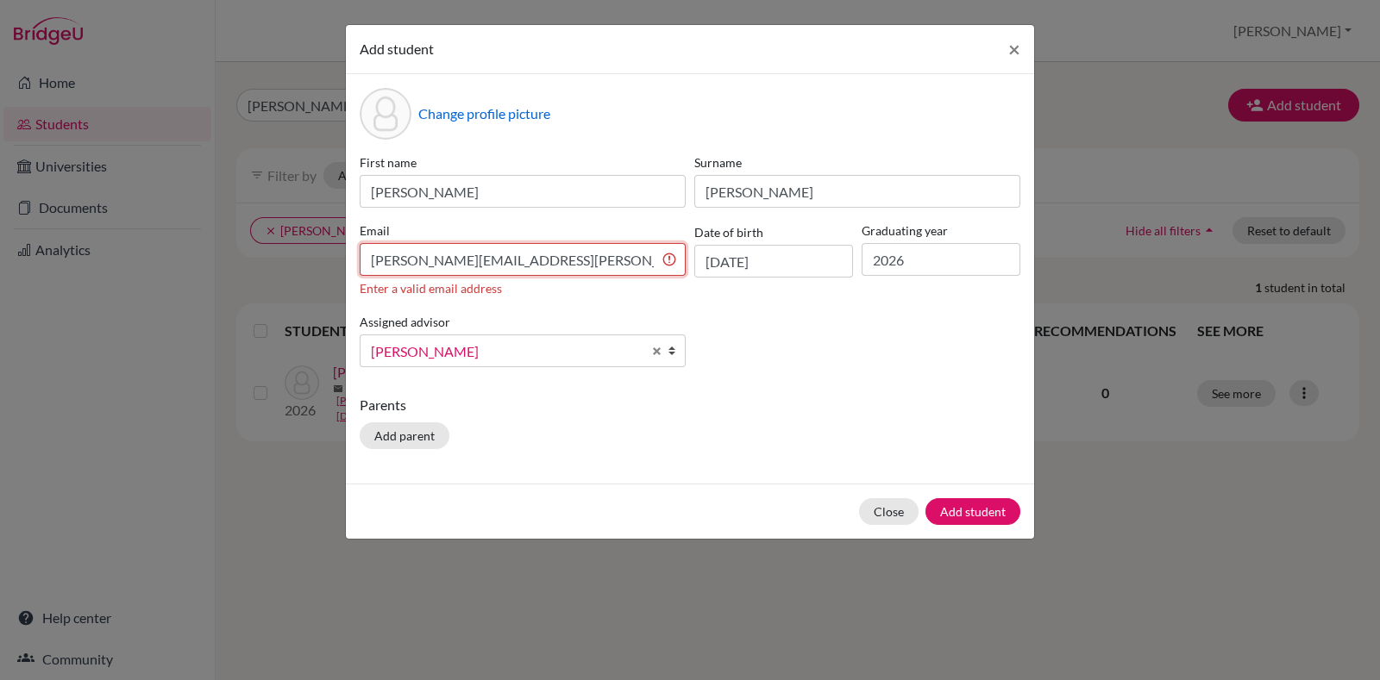
click at [629, 264] on input "dalvin.diraviam@candorschool.net" at bounding box center [523, 259] width 326 height 33
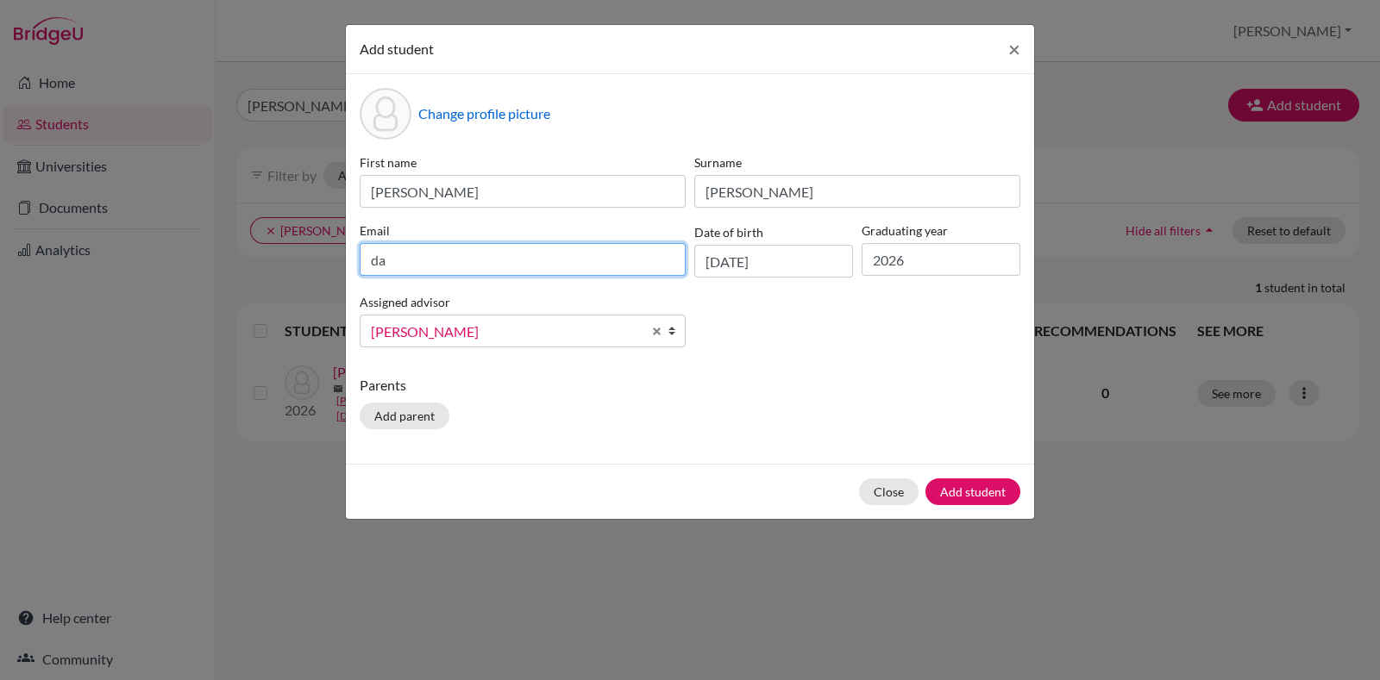
type input "d"
type input "dalvin.diraviam@candorschool.net"
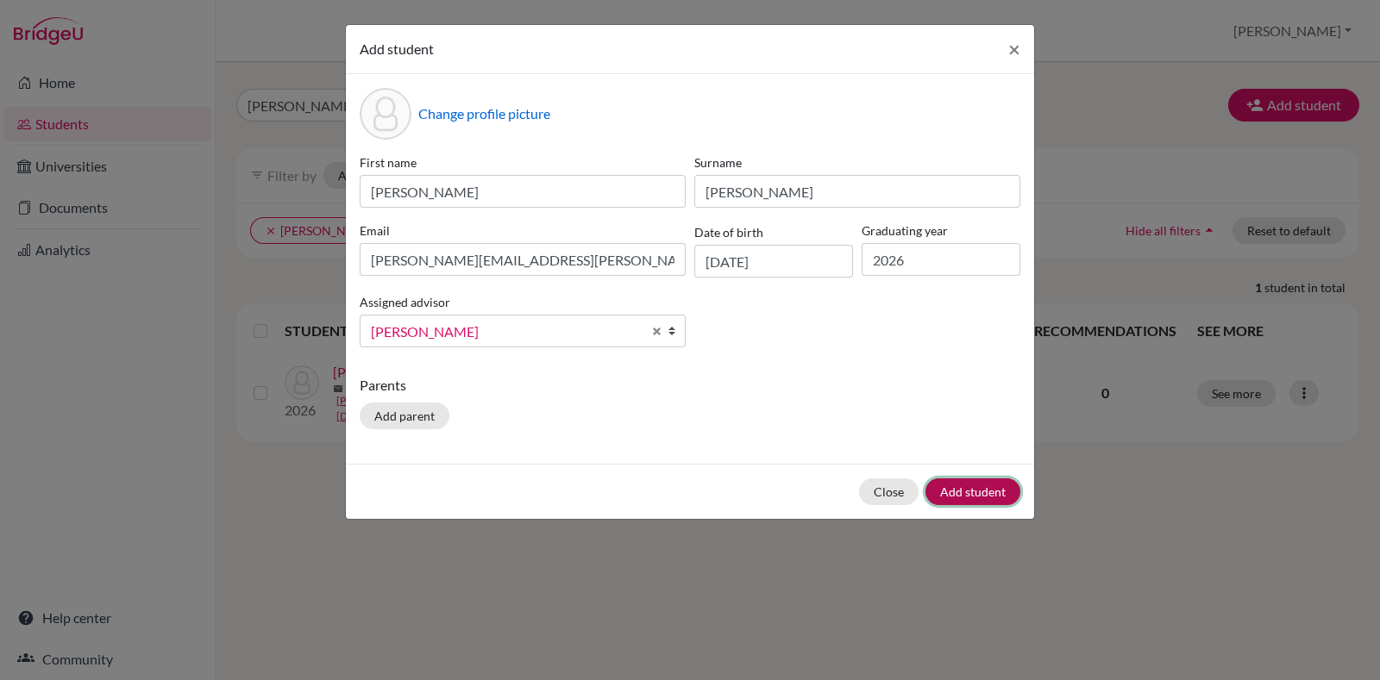
click at [978, 485] on button "Add student" at bounding box center [972, 492] width 95 height 27
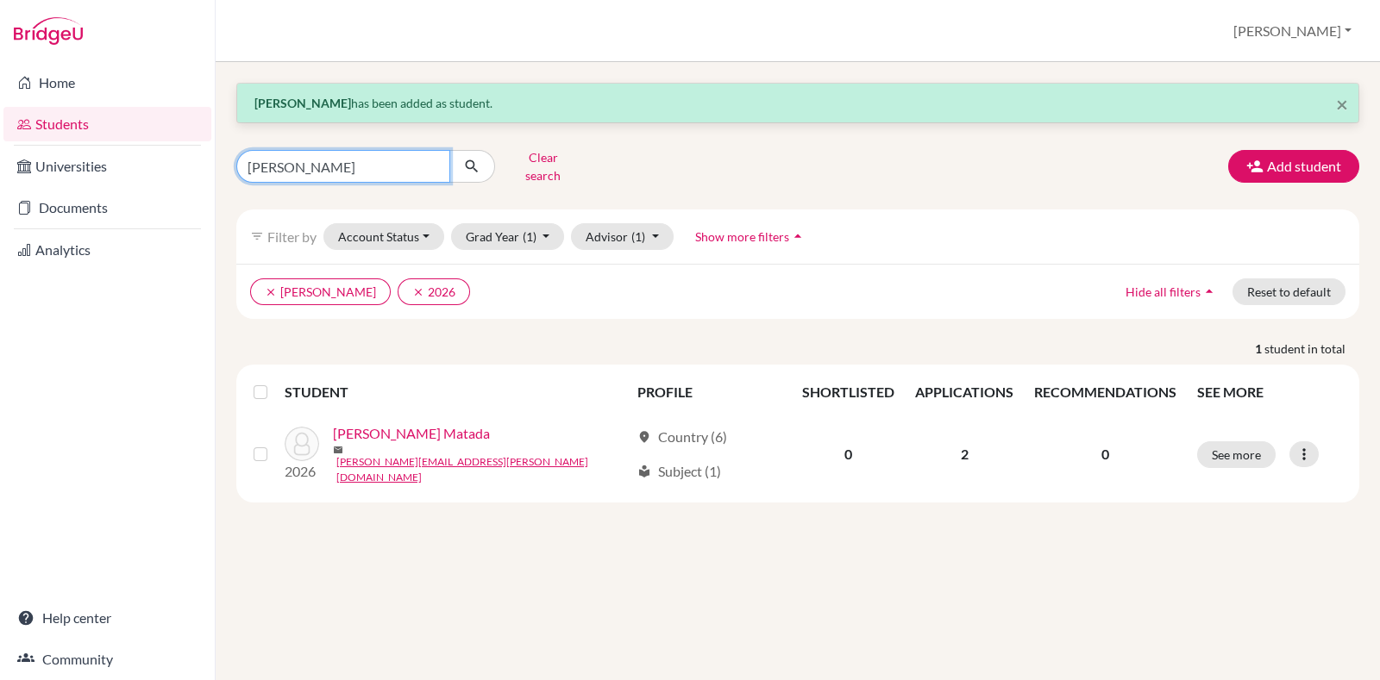
click at [359, 161] on input "mukta" at bounding box center [343, 166] width 214 height 33
type input "m"
type input "dalvin"
click button "submit" at bounding box center [472, 166] width 46 height 33
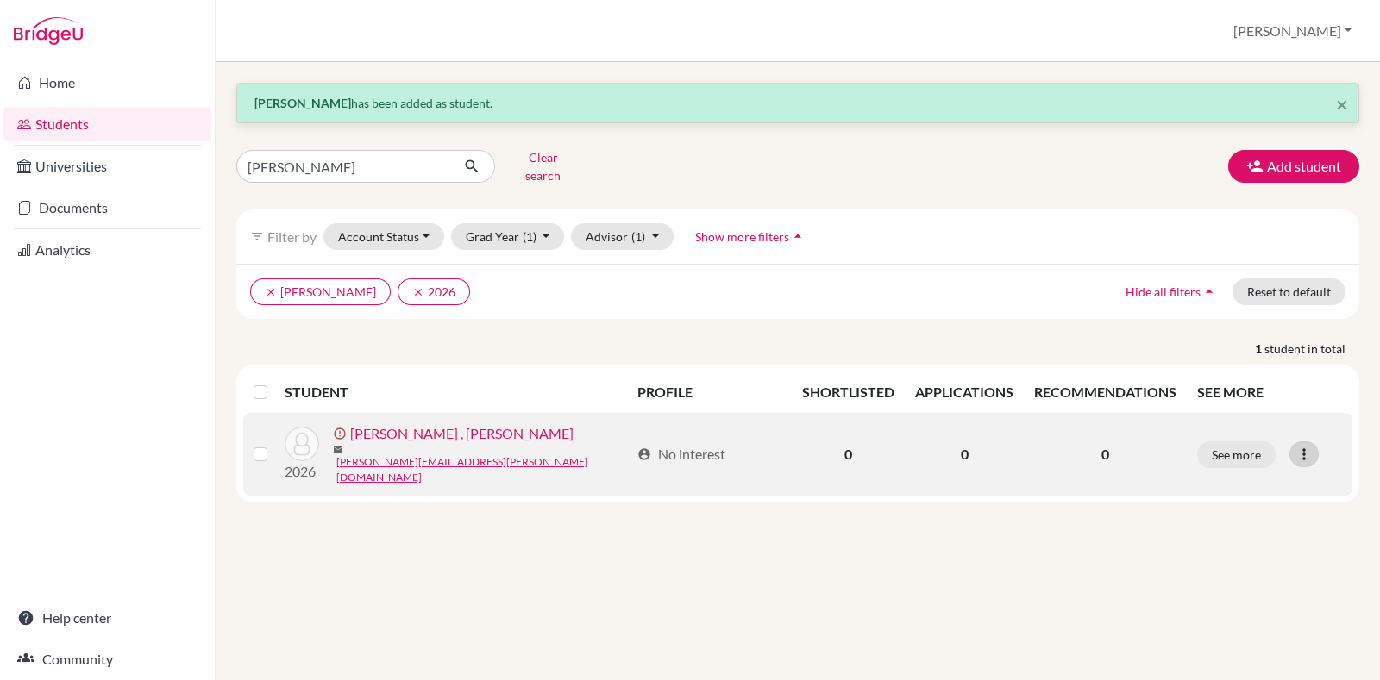
click at [1303, 446] on div at bounding box center [1303, 454] width 29 height 26
click at [1250, 475] on button "Edit student" at bounding box center [1239, 487] width 156 height 28
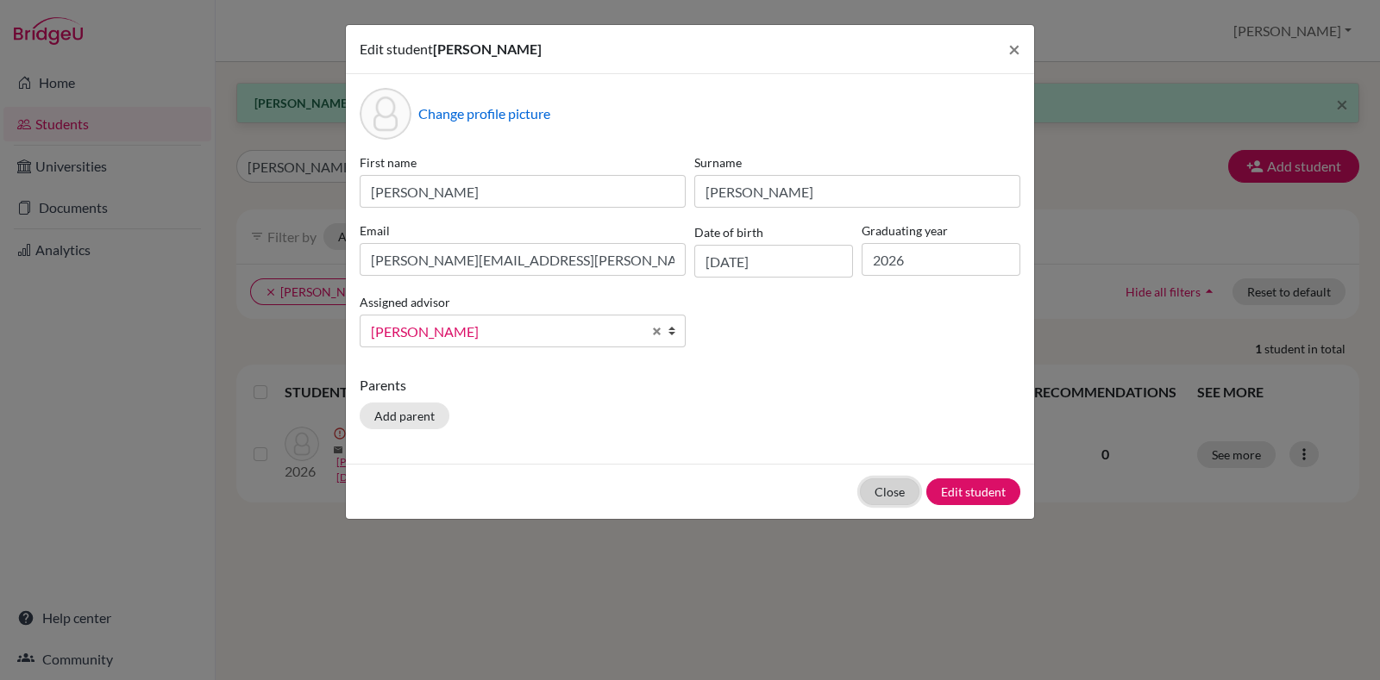
click at [912, 480] on button "Close" at bounding box center [889, 492] width 59 height 27
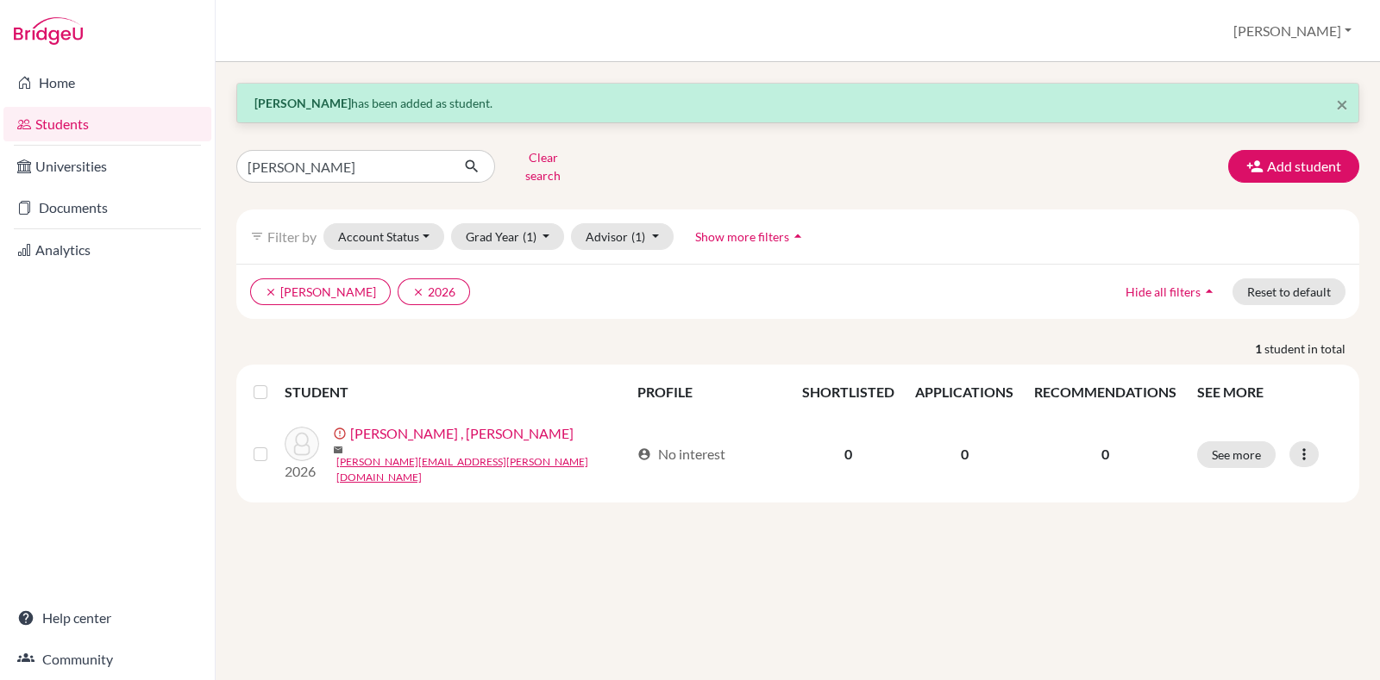
click at [888, 595] on div "× Dalvin Diraviam Jonan has been added as student. dalvin Clear search Add stud…" at bounding box center [798, 371] width 1164 height 618
click at [127, 121] on link "Students" at bounding box center [107, 124] width 208 height 34
click at [0, 437] on div "Home Students Universities Documents Analytics Help center Community" at bounding box center [107, 371] width 215 height 618
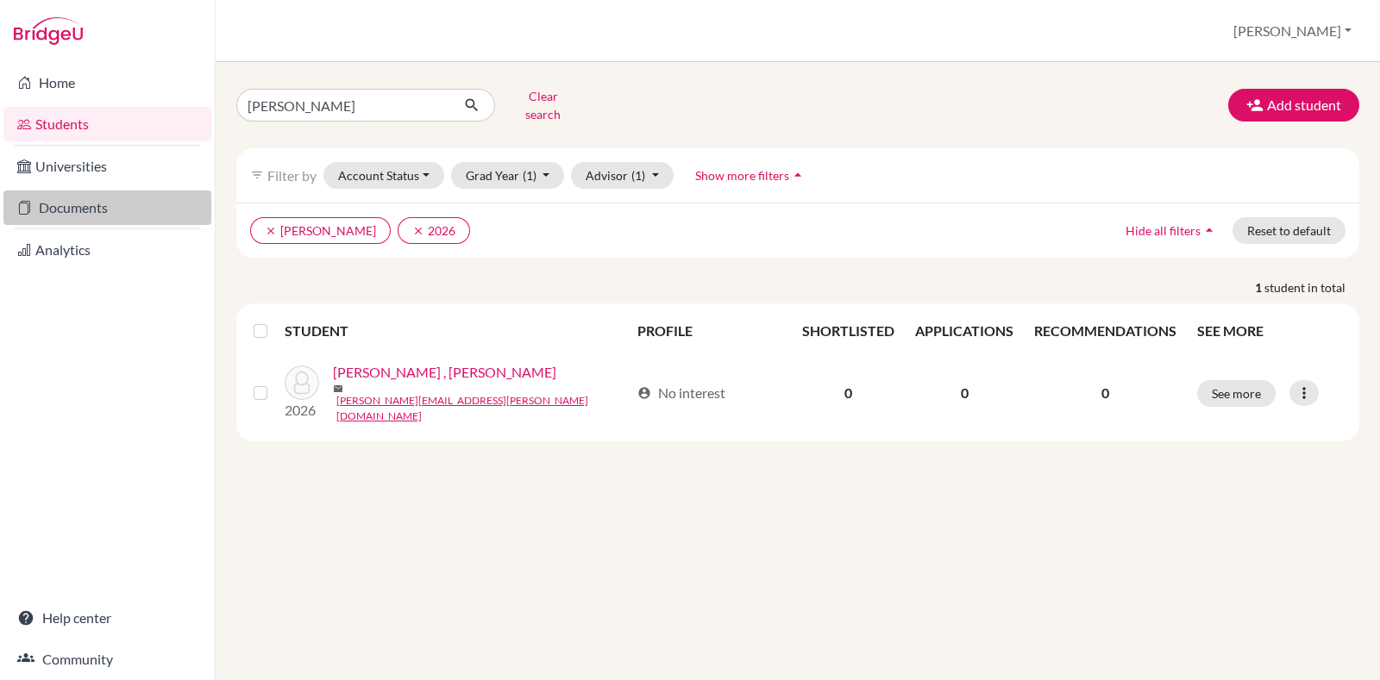
click at [131, 206] on link "Documents" at bounding box center [107, 208] width 208 height 34
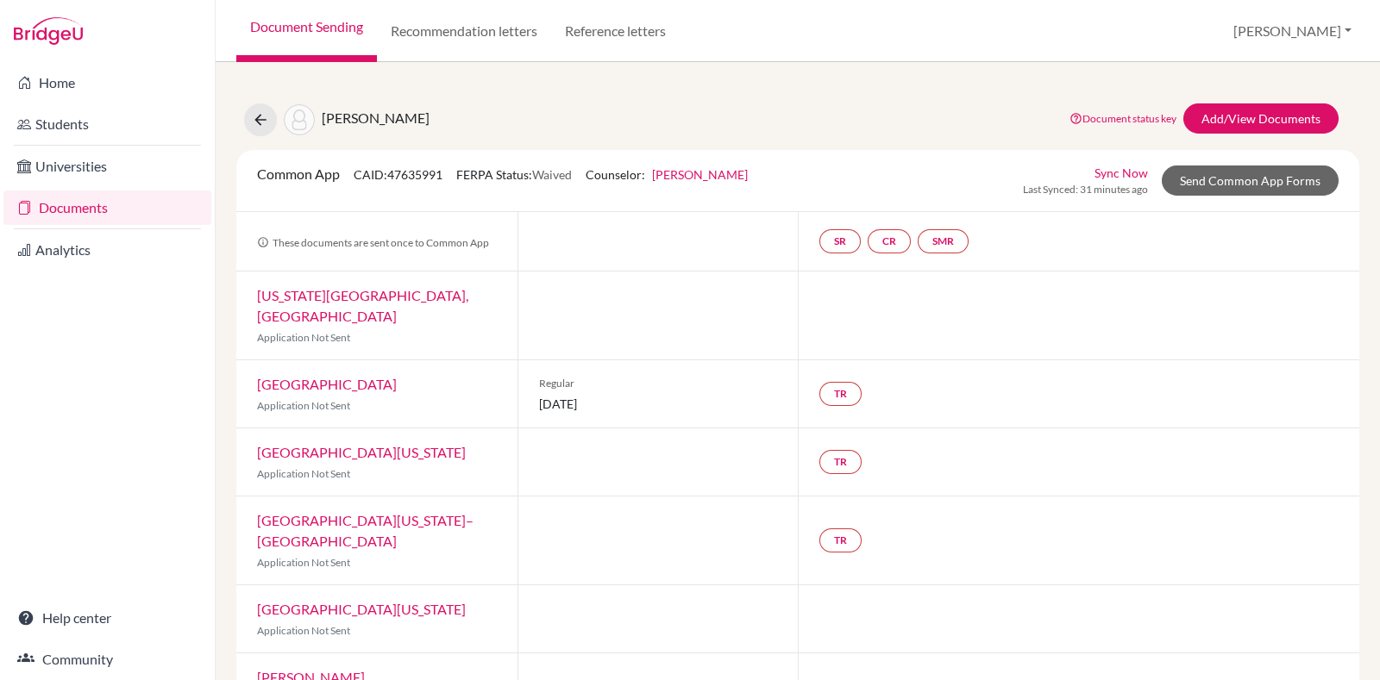
click at [140, 200] on link "Documents" at bounding box center [107, 208] width 208 height 34
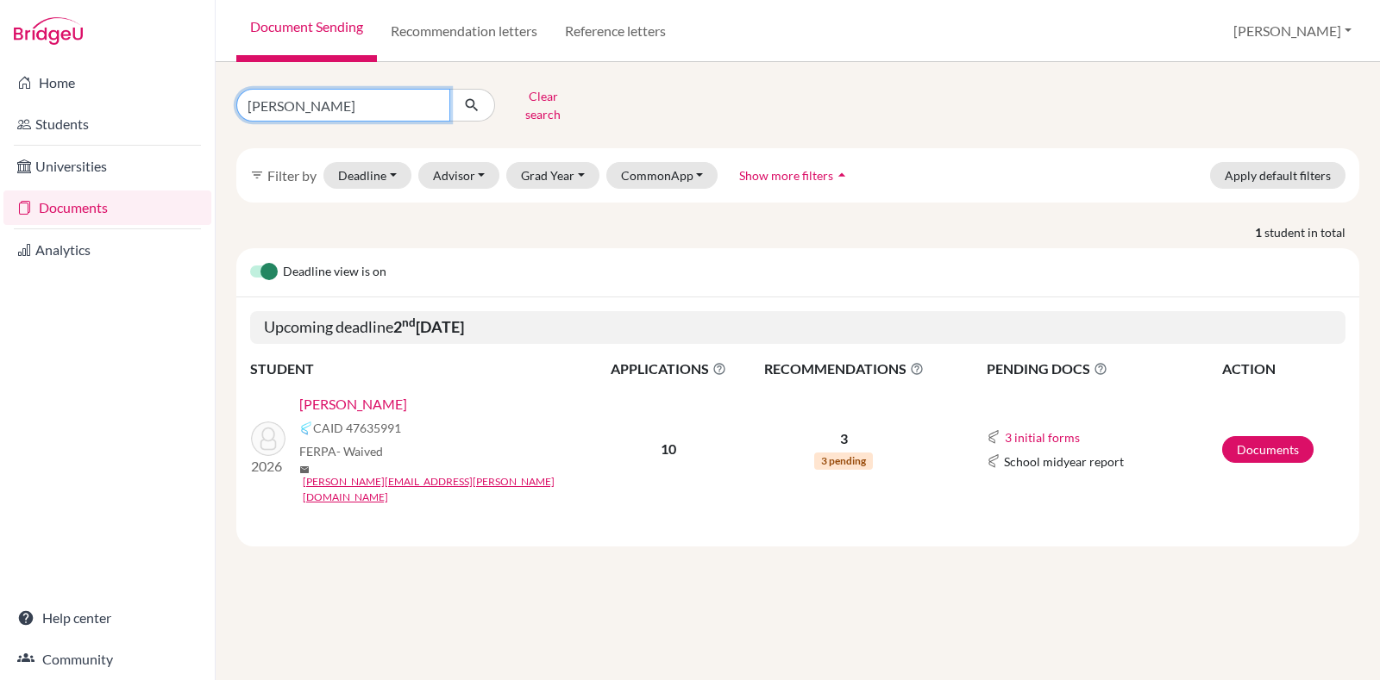
click at [352, 96] on input "Kshipra" at bounding box center [343, 105] width 214 height 33
type input "shreys prakash"
click button "submit" at bounding box center [472, 105] width 46 height 33
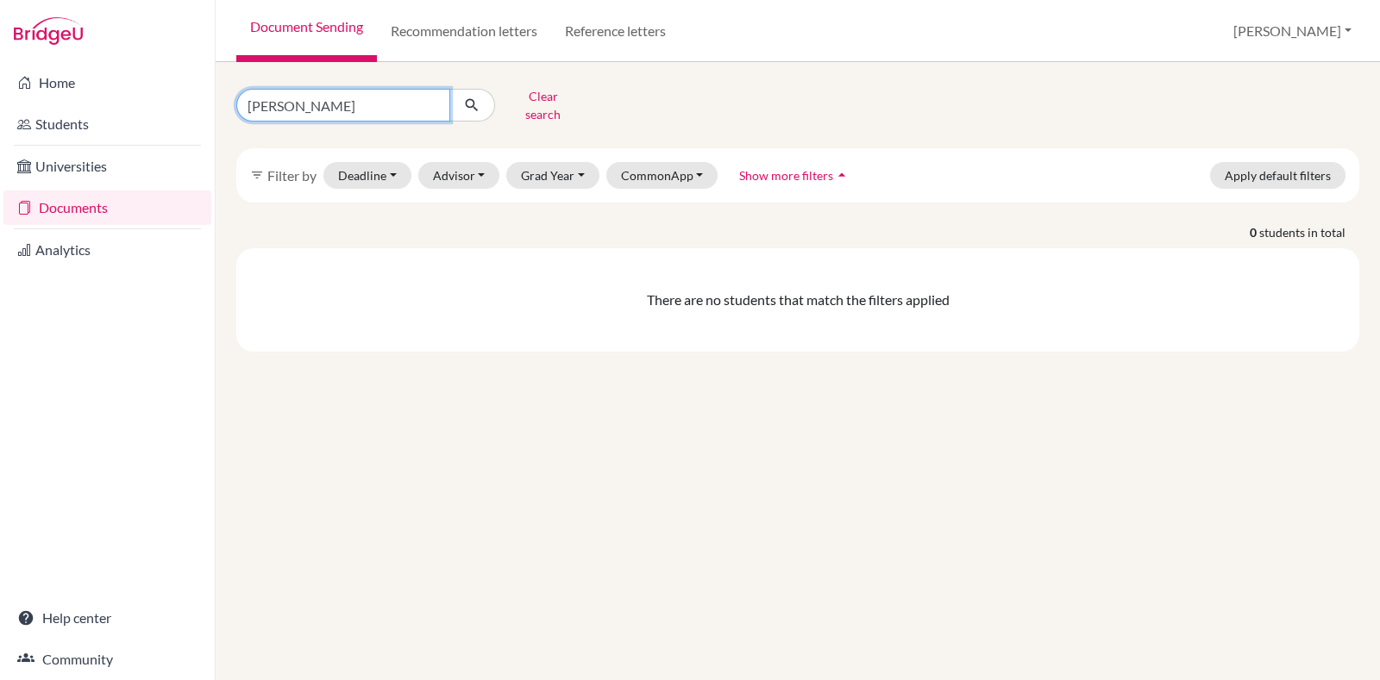
click at [305, 101] on input "shreys prakash" at bounding box center [343, 105] width 214 height 33
type input "shreya"
click at [477, 97] on icon "submit" at bounding box center [471, 105] width 17 height 17
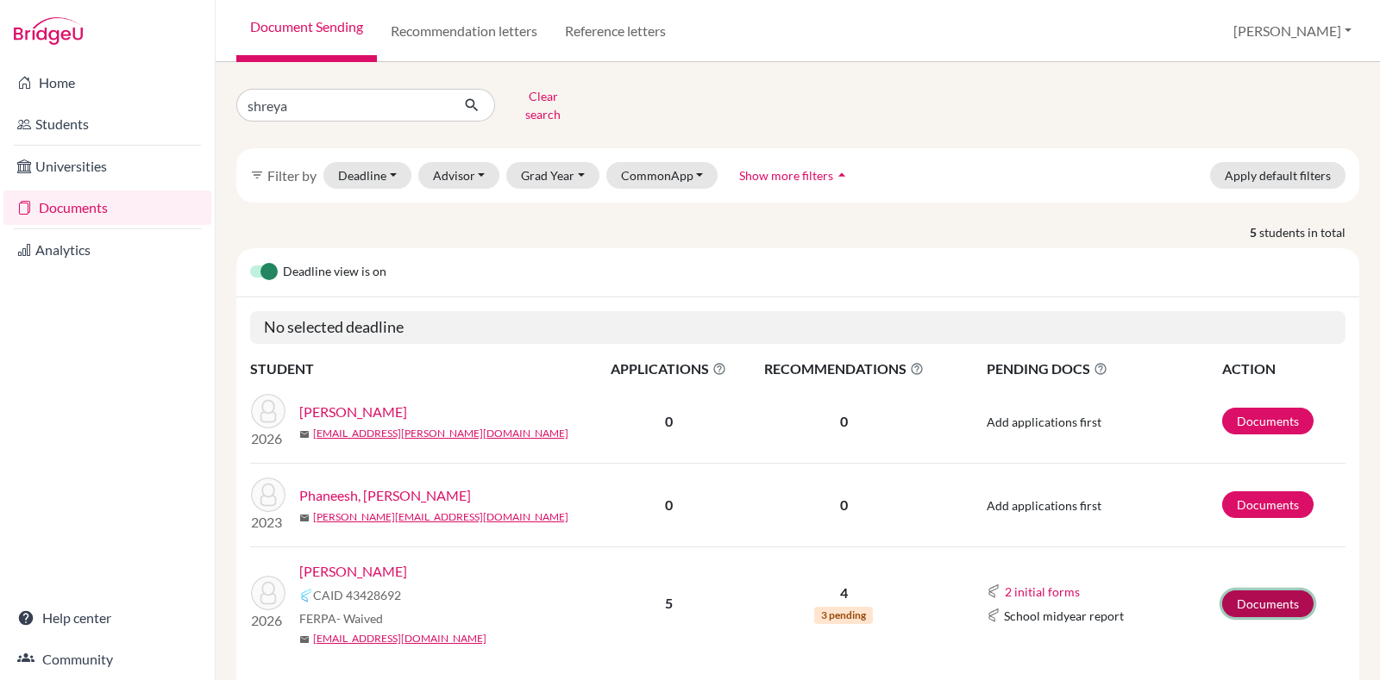
click at [1255, 592] on link "Documents" at bounding box center [1267, 604] width 91 height 27
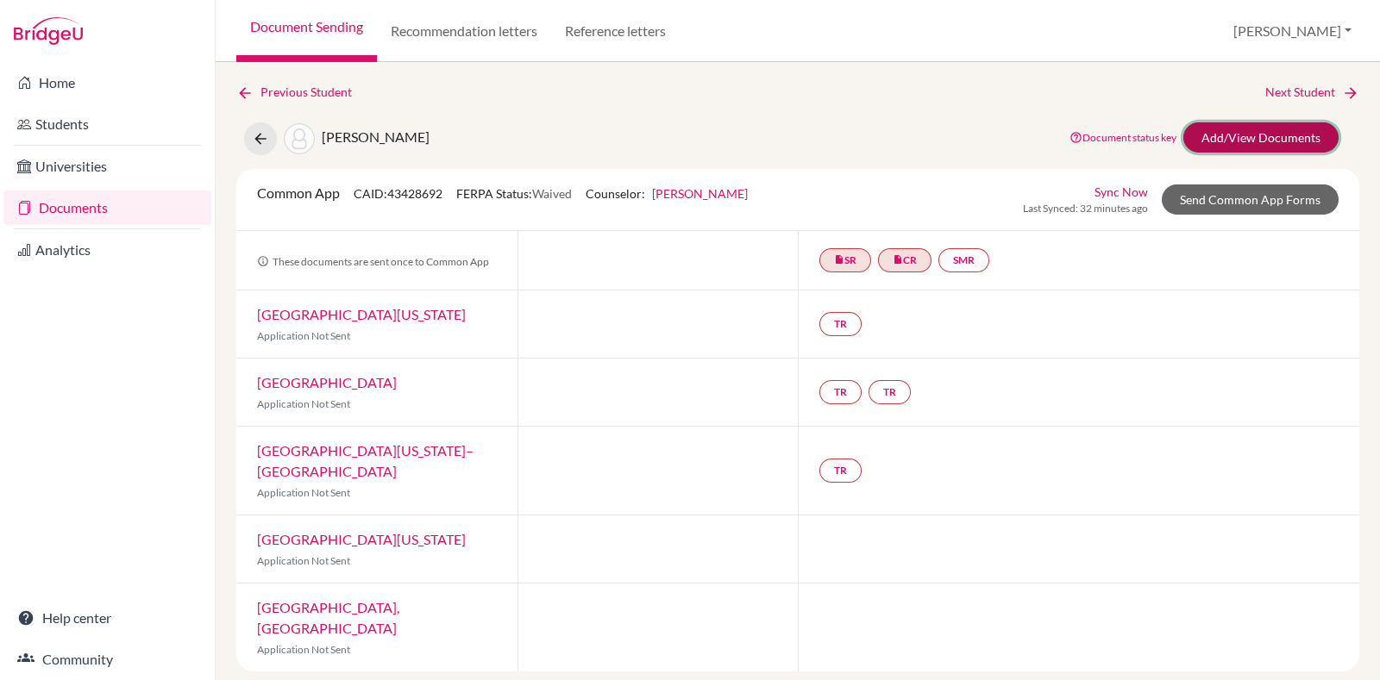
click at [1244, 135] on link "Add/View Documents" at bounding box center [1260, 137] width 155 height 30
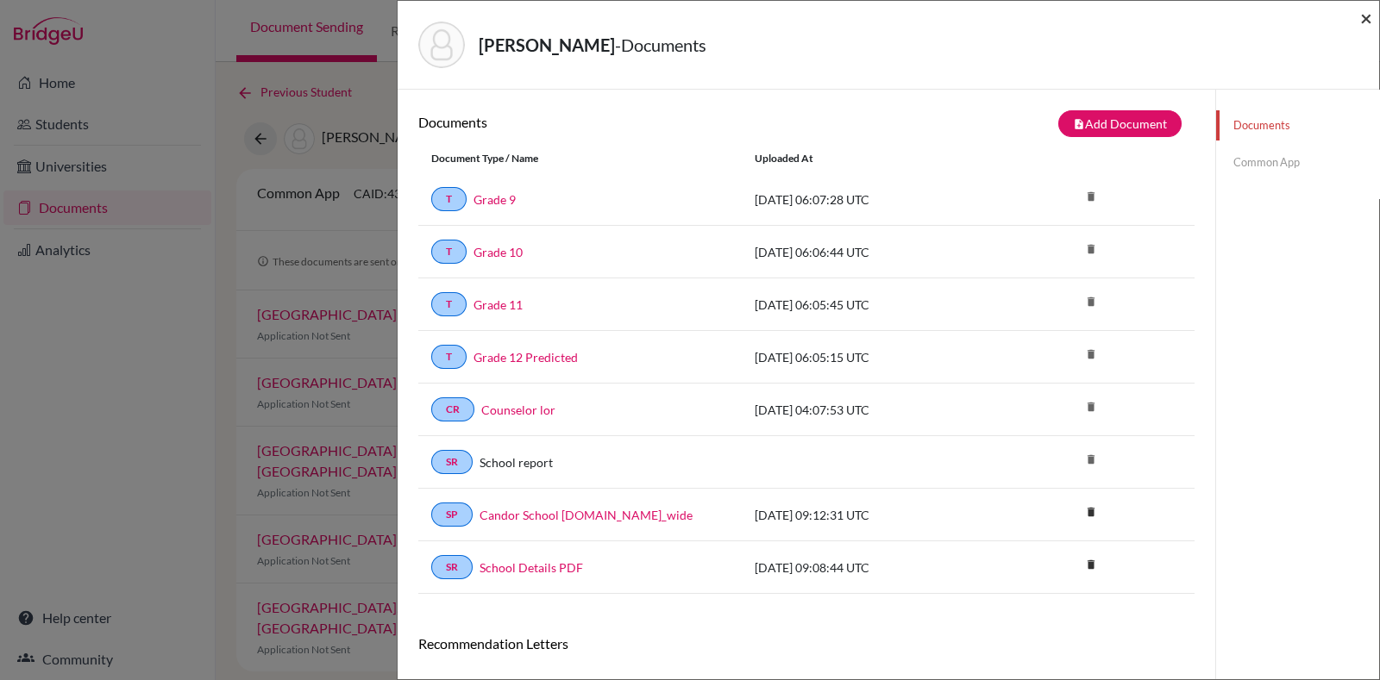
click at [1368, 22] on span "×" at bounding box center [1366, 17] width 12 height 25
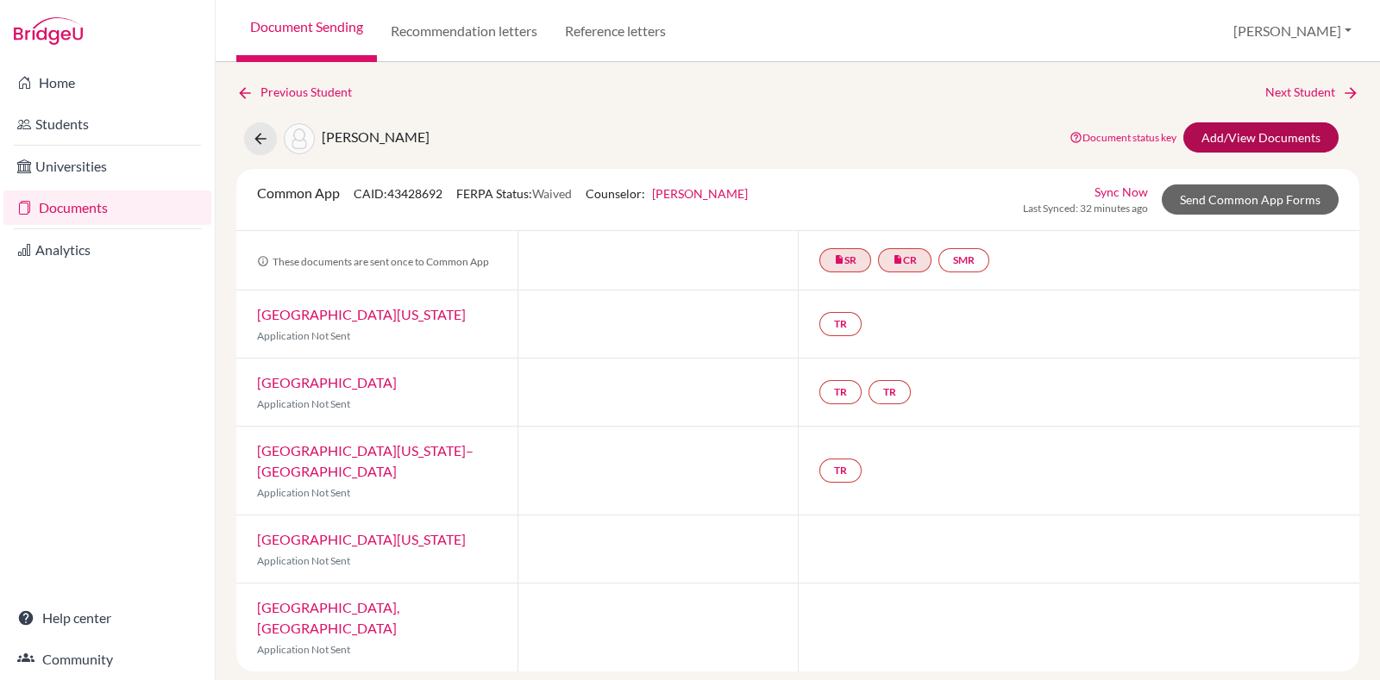
click at [1221, 135] on link "Add/View Documents" at bounding box center [1260, 137] width 155 height 30
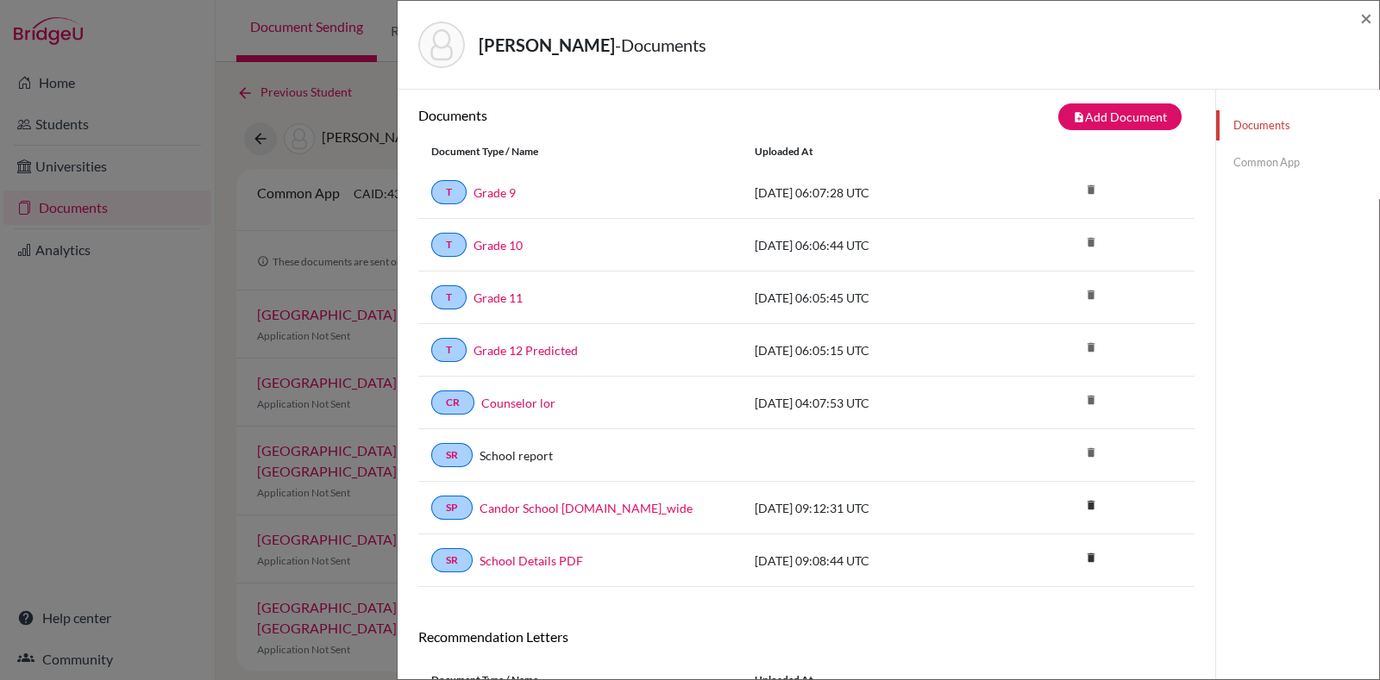
scroll to position [6, 0]
click at [1233, 160] on link "Common App" at bounding box center [1297, 162] width 163 height 30
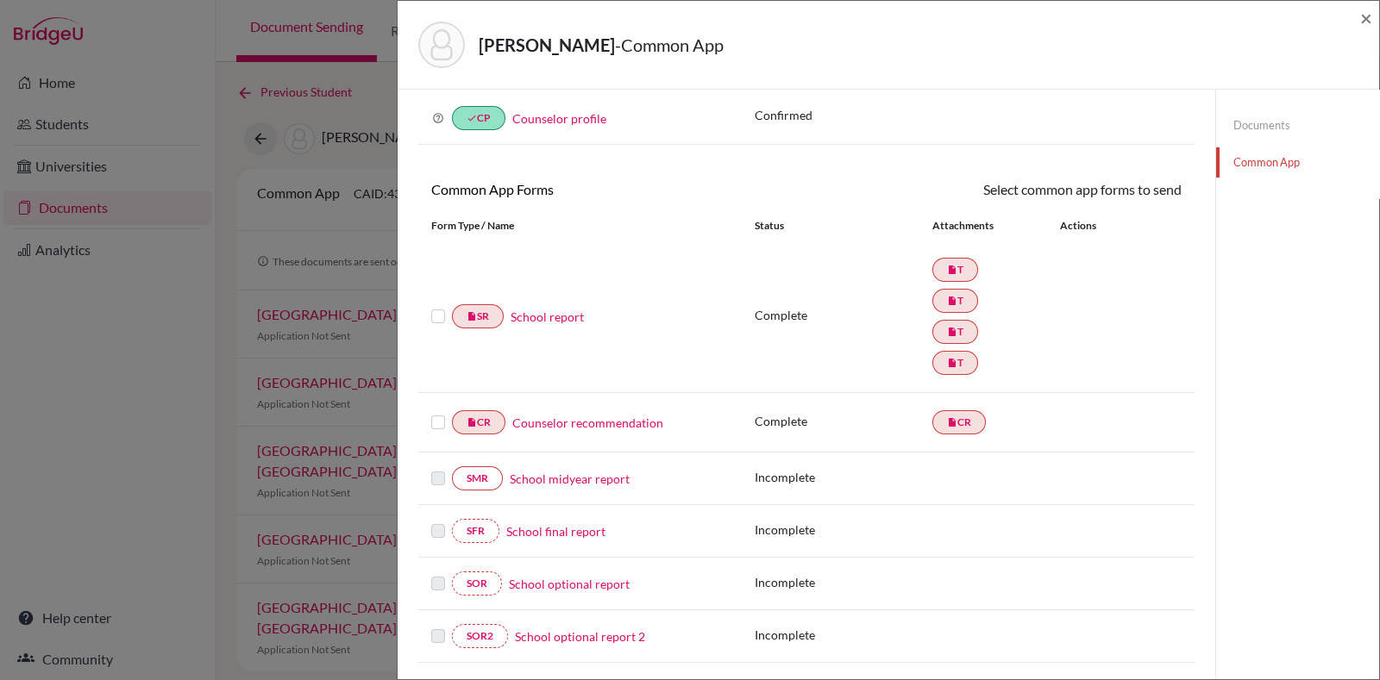
scroll to position [110, 0]
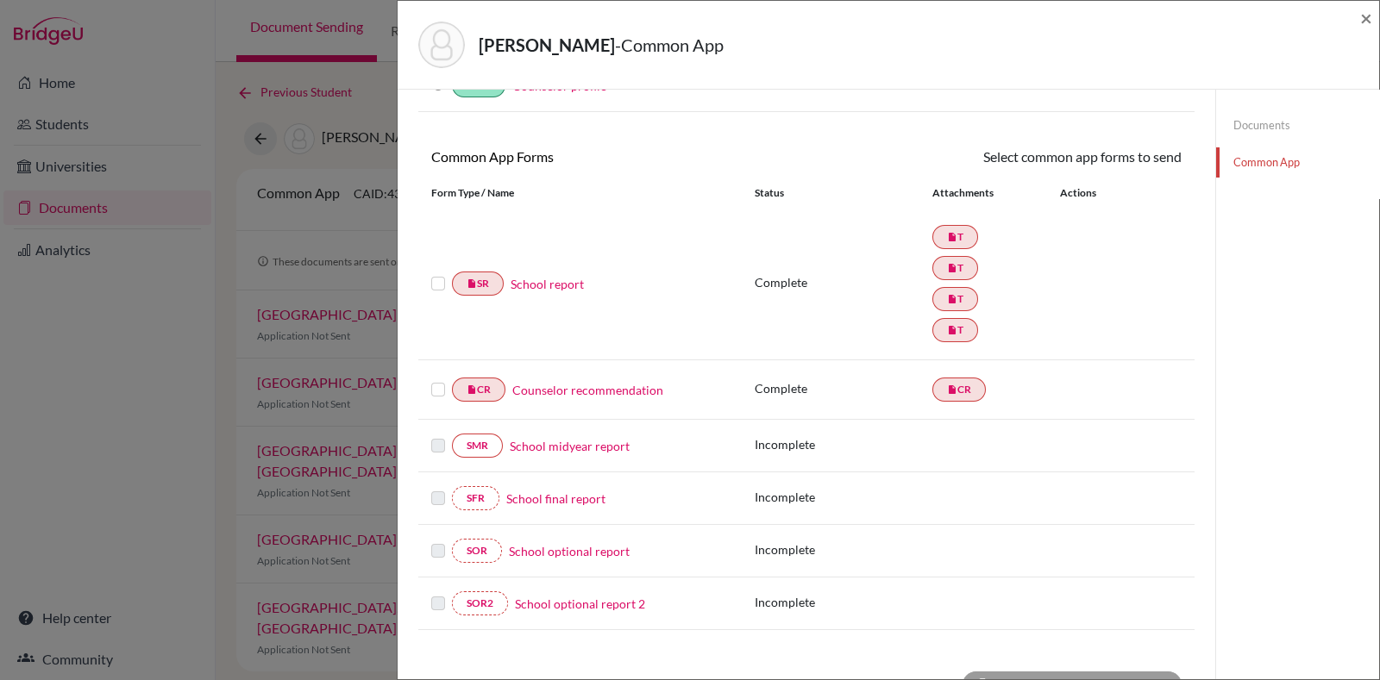
click at [437, 379] on label at bounding box center [438, 379] width 14 height 0
click at [0, 0] on input "checkbox" at bounding box center [0, 0] width 0 height 0
click at [437, 275] on label at bounding box center [438, 275] width 14 height 0
click at [0, 0] on input "checkbox" at bounding box center [0, 0] width 0 height 0
click at [1370, 9] on span "×" at bounding box center [1366, 17] width 12 height 25
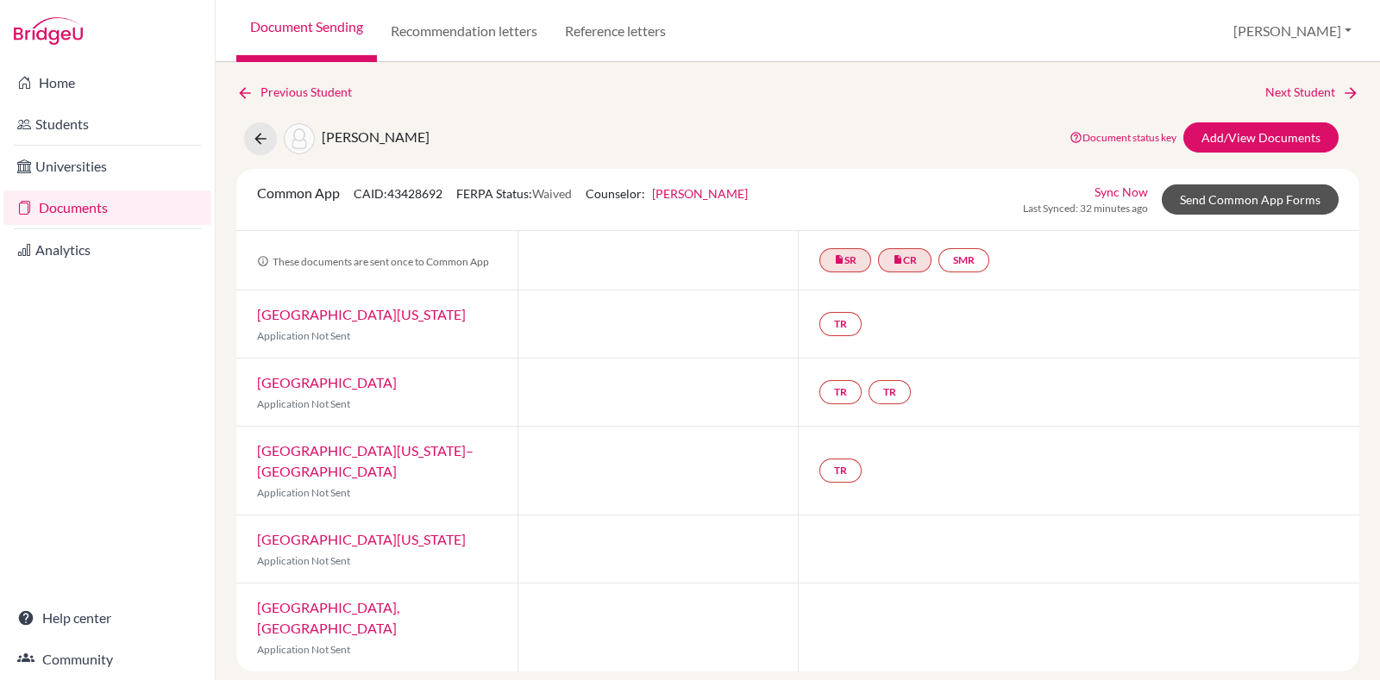
click at [1233, 197] on link "Send Common App Forms" at bounding box center [1249, 200] width 177 height 30
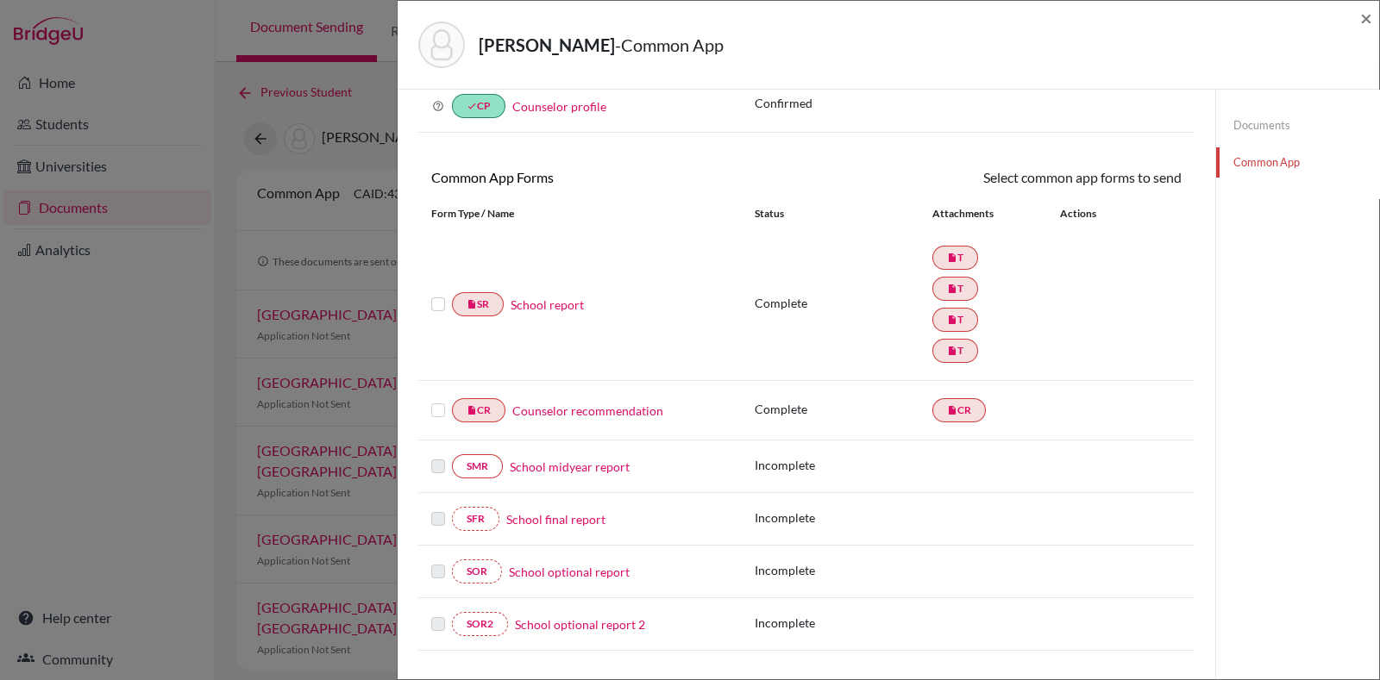
scroll to position [98, 0]
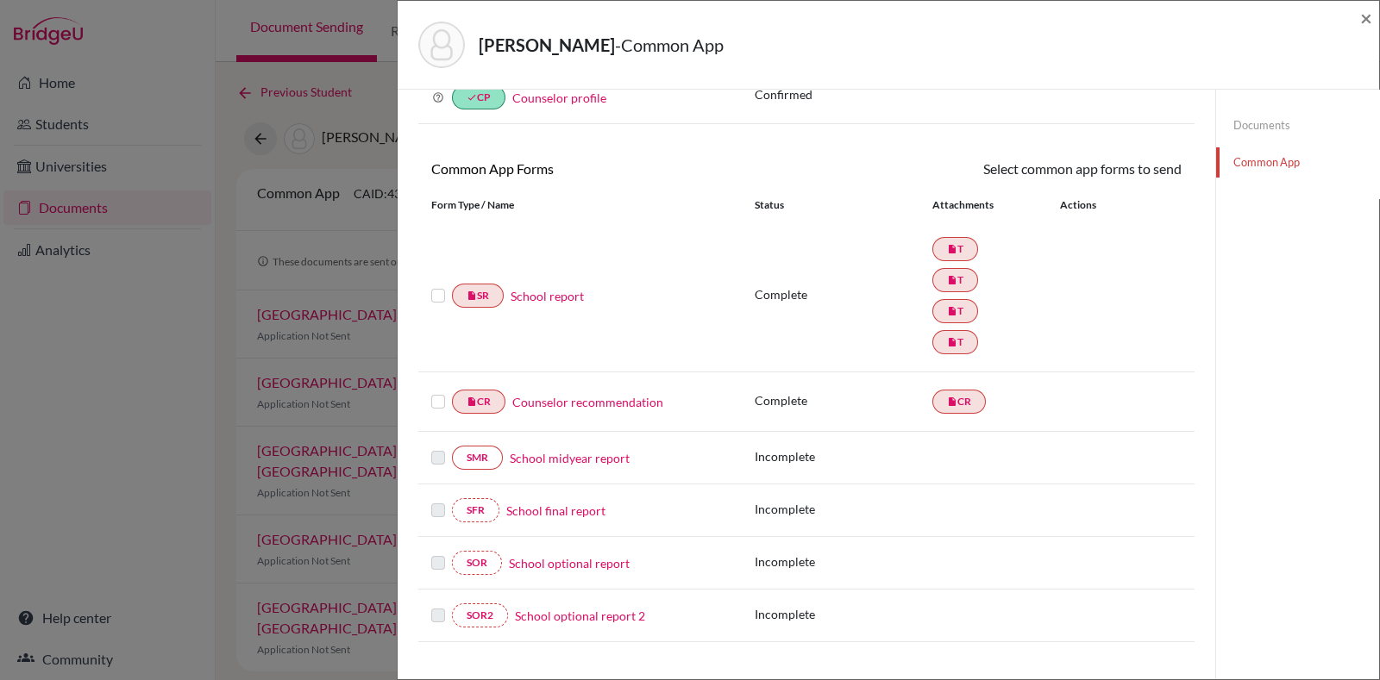
click at [330, 414] on div "Prakash, Shreya - Common App × × REQUIRED INFORMATION Document Type / Name Stat…" at bounding box center [690, 340] width 1380 height 680
click at [1362, 13] on span "×" at bounding box center [1366, 17] width 12 height 25
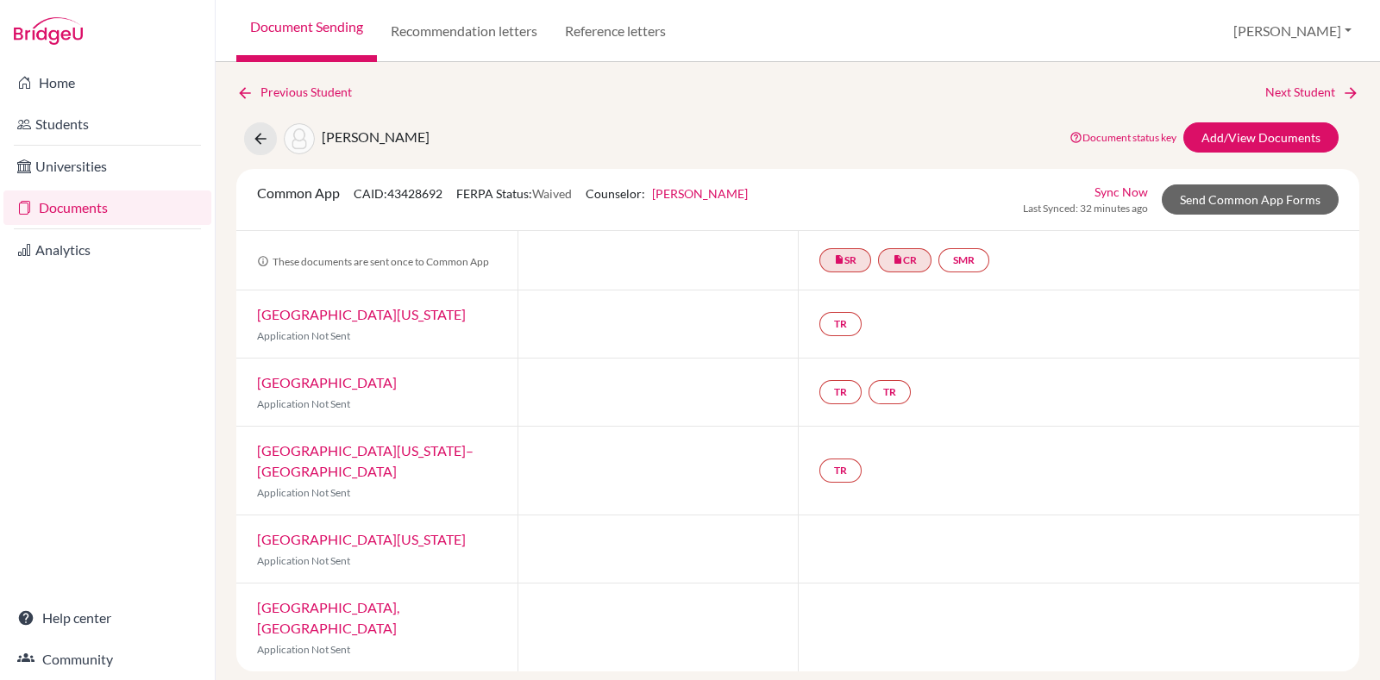
click at [45, 439] on div "Home Students Universities Documents Analytics Help center Community" at bounding box center [107, 371] width 215 height 618
click at [1238, 203] on link "Send Common App Forms" at bounding box center [1249, 200] width 177 height 30
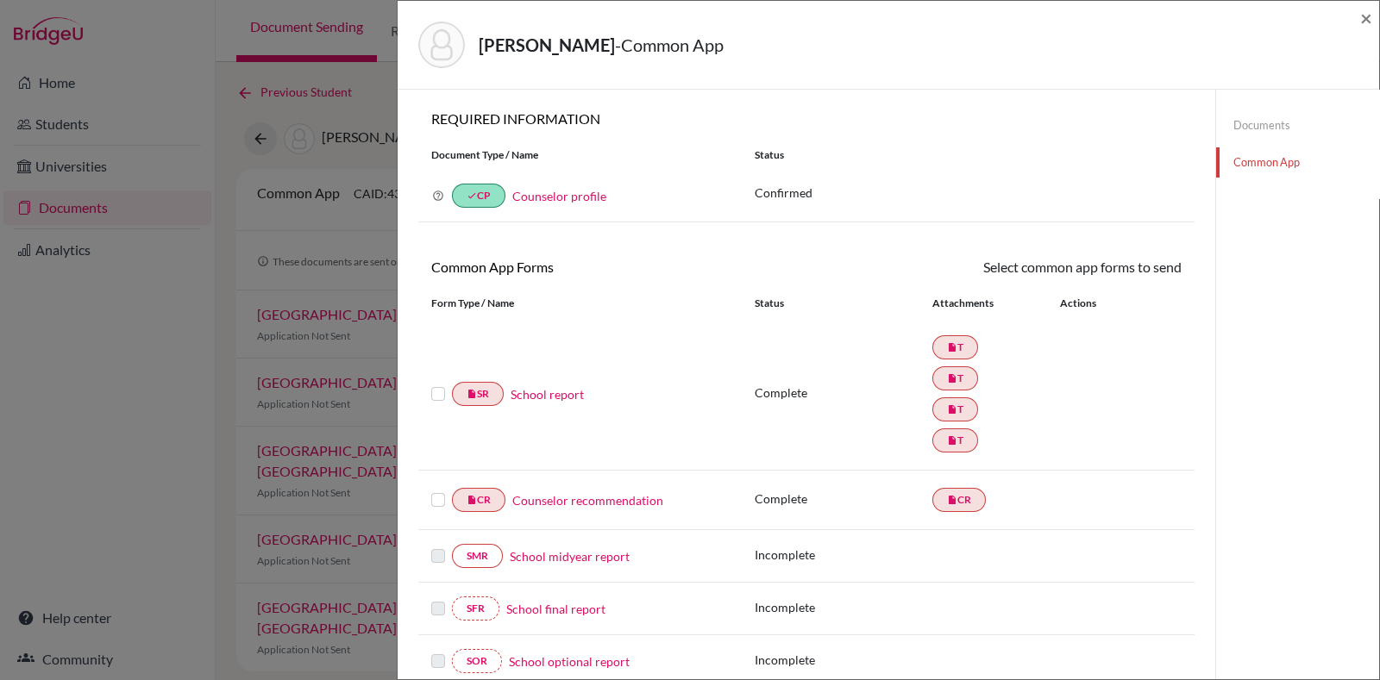
click at [53, 491] on div "Prakash, Shreya - Common App × × REQUIRED INFORMATION Document Type / Name Stat…" at bounding box center [690, 340] width 1380 height 680
click at [1370, 22] on span "×" at bounding box center [1366, 17] width 12 height 25
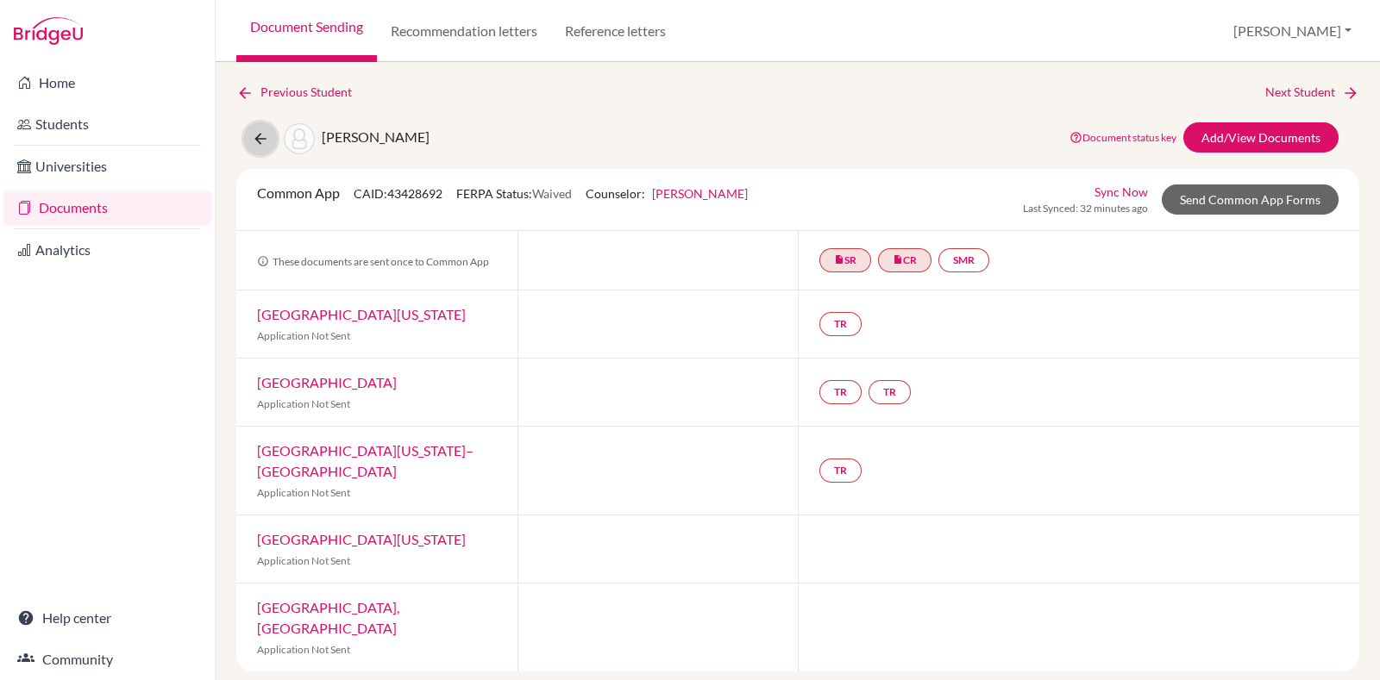
click at [265, 135] on icon at bounding box center [260, 138] width 17 height 17
